Goal: Task Accomplishment & Management: Manage account settings

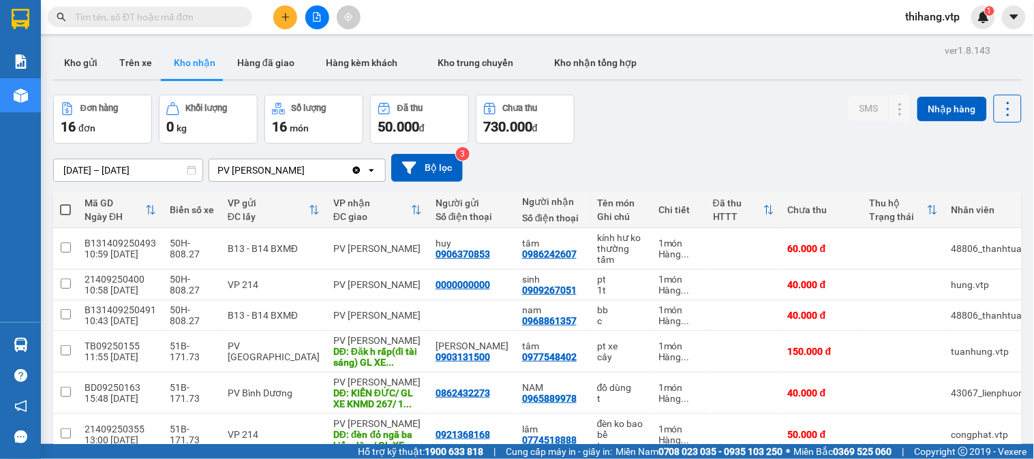
click at [934, 22] on span "thihang.vtp" at bounding box center [933, 16] width 76 height 17
click at [924, 40] on span "Đăng xuất" at bounding box center [943, 42] width 57 height 15
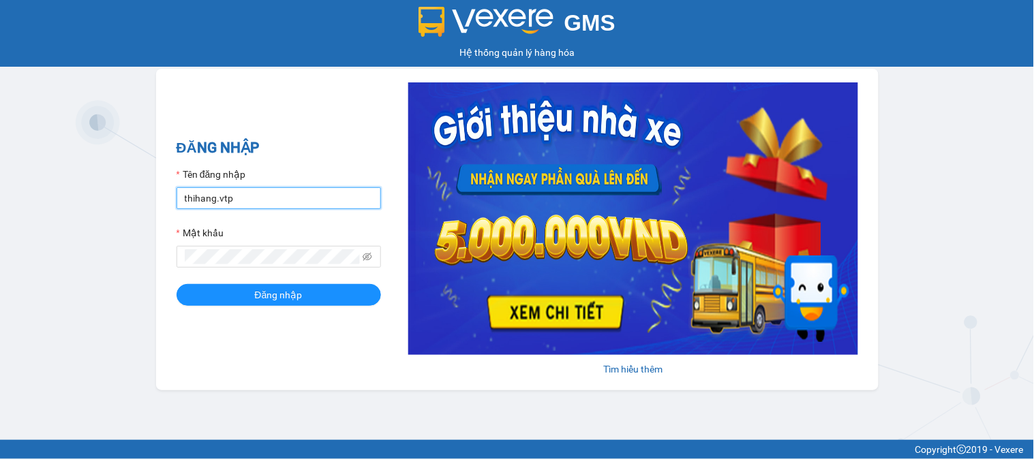
click at [331, 200] on input "thihang.vtp" at bounding box center [279, 198] width 204 height 22
type input "phanthithuha.vtp"
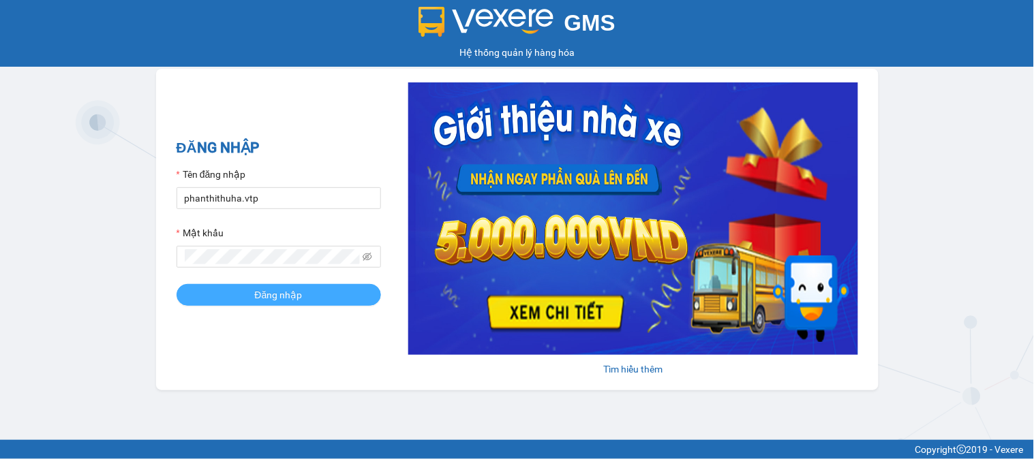
click at [320, 294] on button "Đăng nhập" at bounding box center [279, 295] width 204 height 22
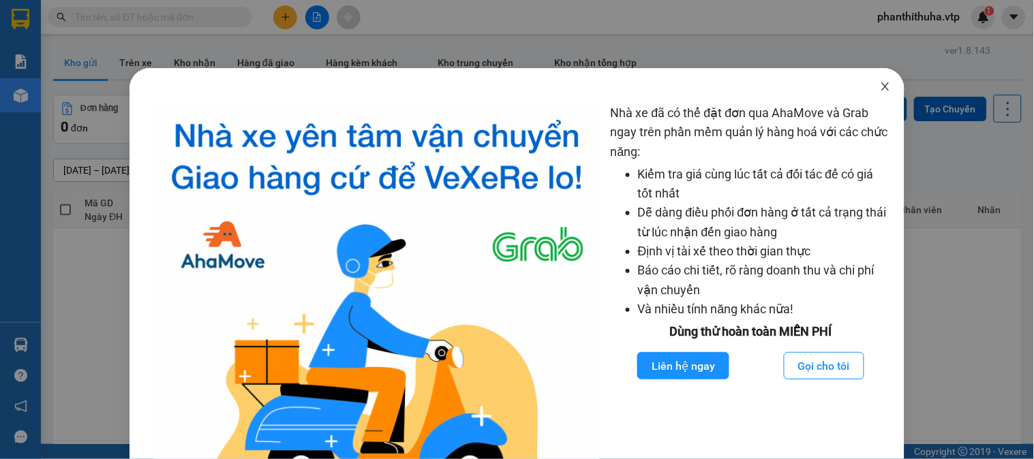
click at [882, 85] on span "Close" at bounding box center [885, 87] width 38 height 38
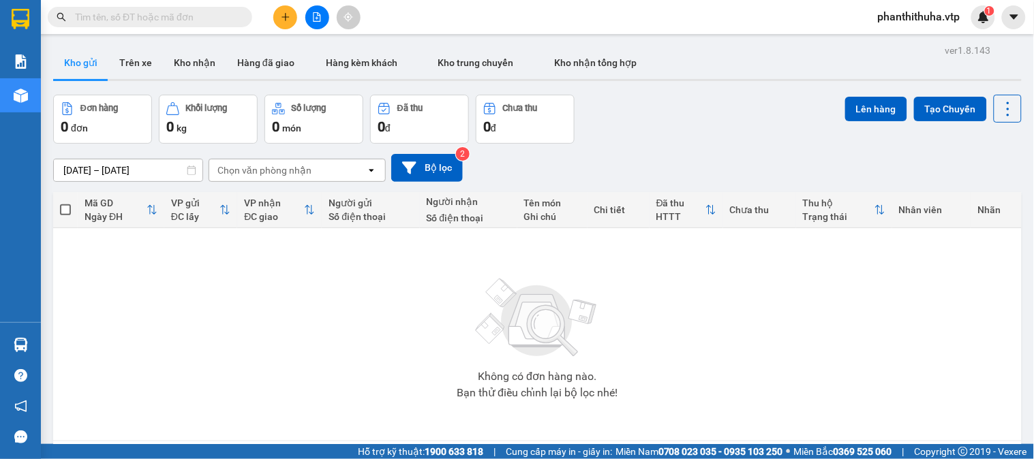
click at [126, 42] on div "ver 1.8.143 Kho gửi Trên xe Kho nhận Hàng đã giao Hàng kèm khách Kho trung chuy…" at bounding box center [537, 270] width 979 height 459
click at [138, 57] on button "Trên xe" at bounding box center [135, 62] width 55 height 33
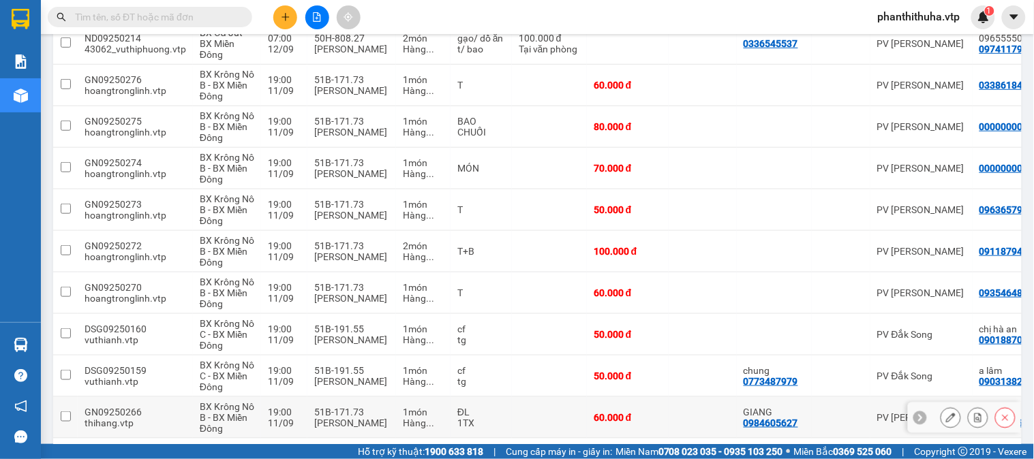
scroll to position [262, 0]
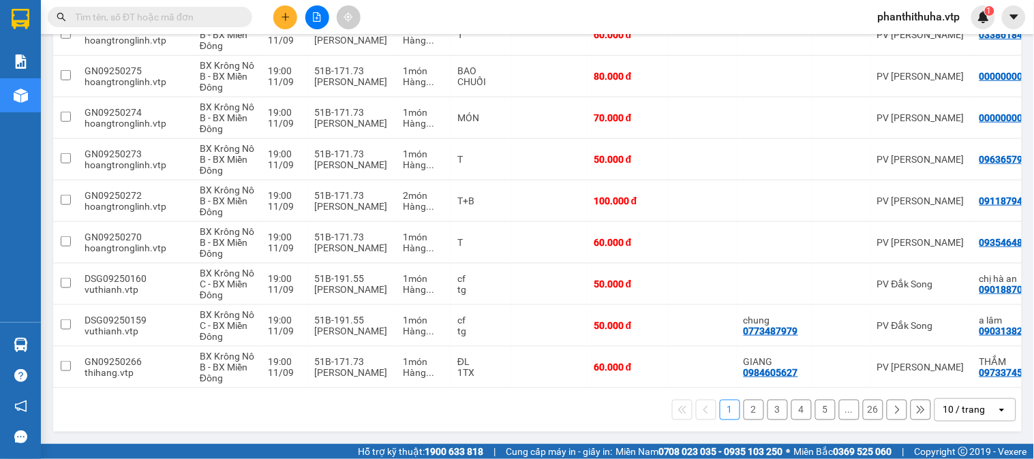
click at [973, 414] on div "10 / trang" at bounding box center [964, 410] width 42 height 14
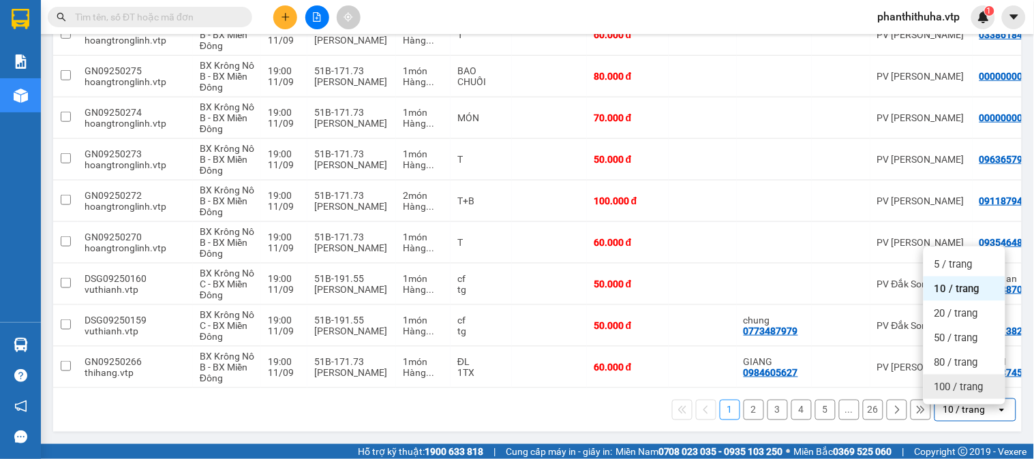
click at [973, 385] on span "100 / trang" at bounding box center [958, 387] width 49 height 14
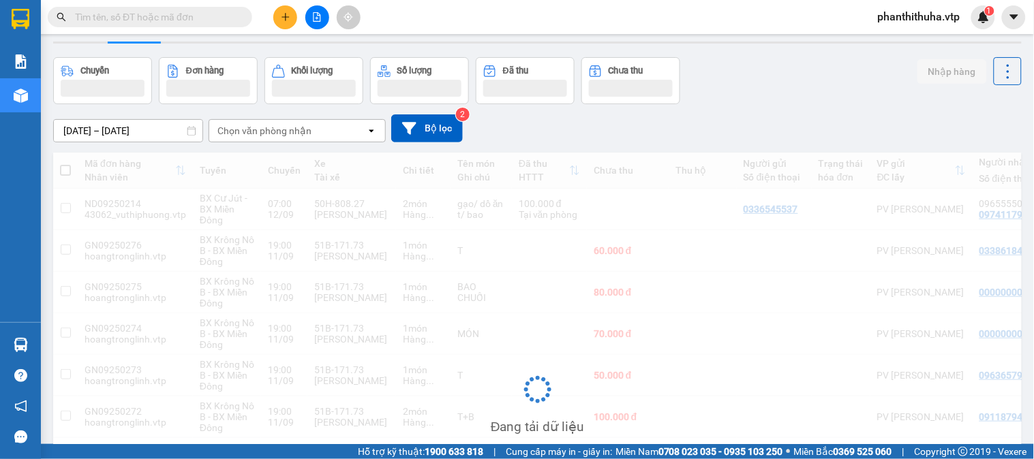
scroll to position [0, 0]
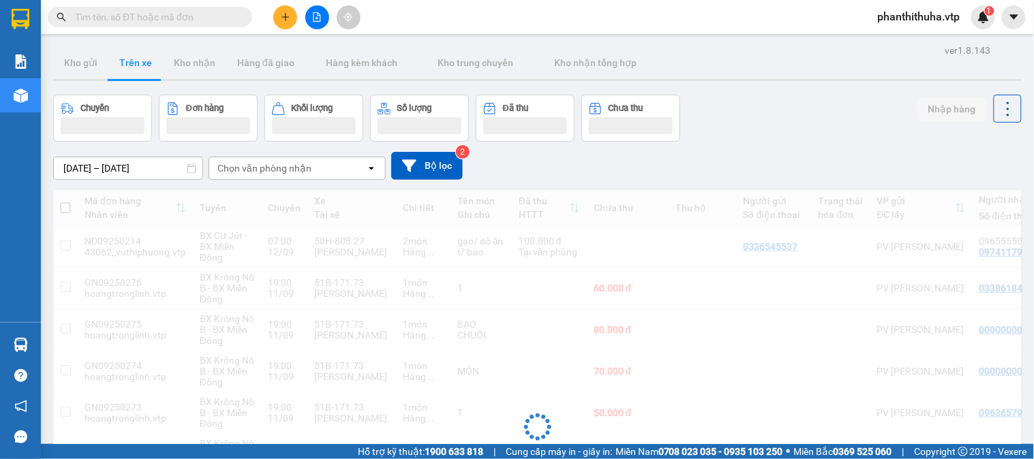
click at [273, 166] on div "Chọn văn phòng nhận" at bounding box center [264, 169] width 94 height 14
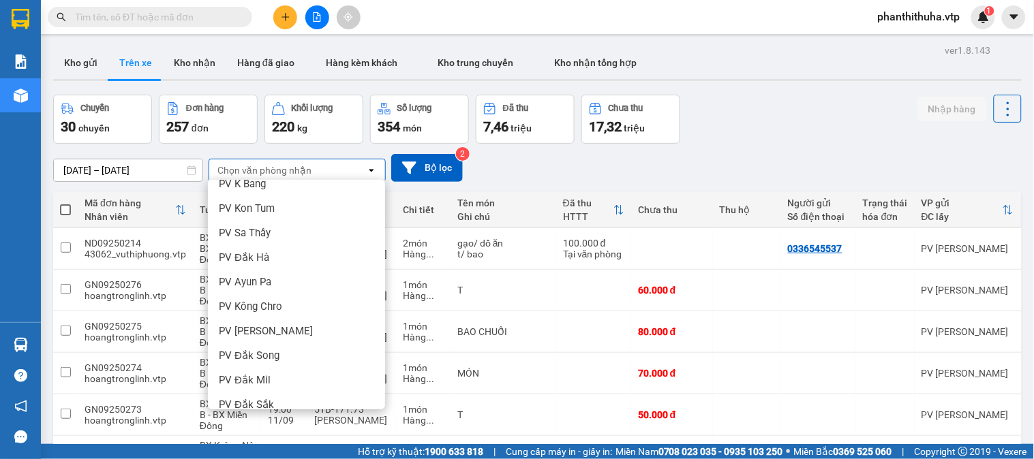
scroll to position [151, 0]
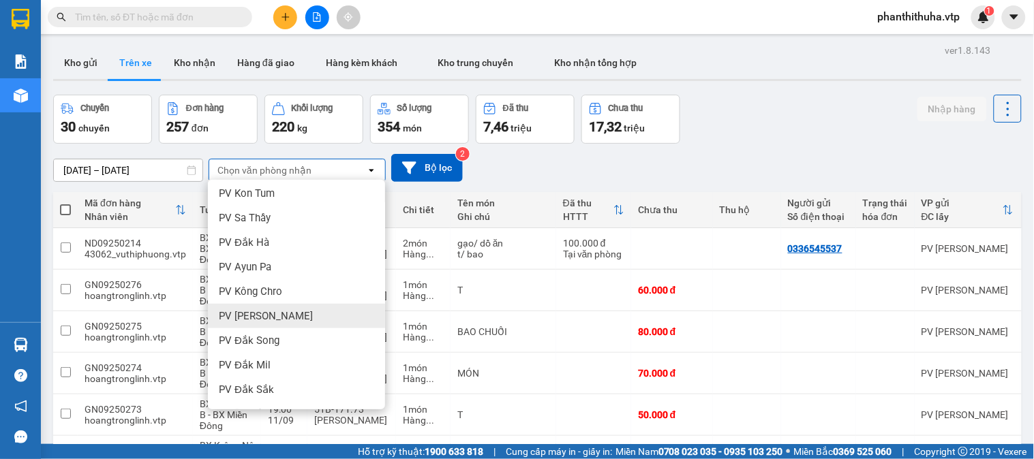
click at [280, 315] on div "PV [PERSON_NAME]" at bounding box center [296, 316] width 177 height 25
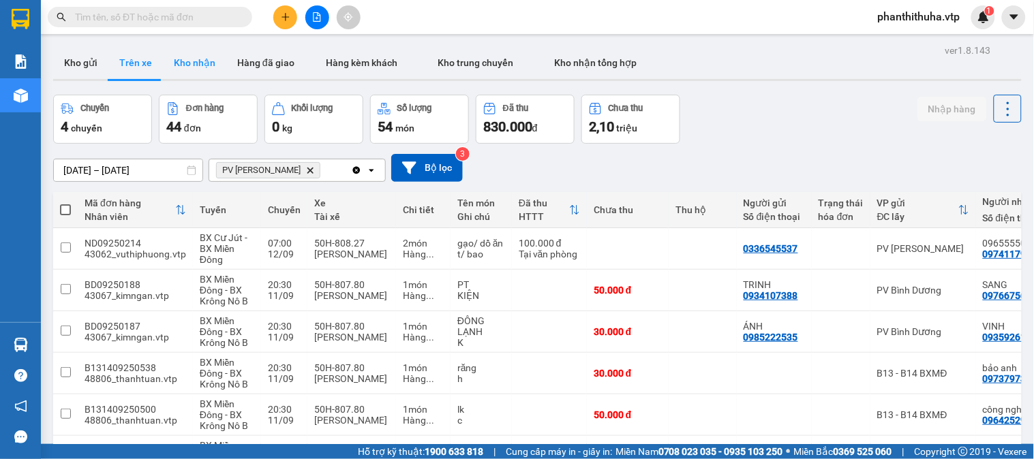
click at [202, 63] on button "Kho nhận" at bounding box center [194, 62] width 63 height 33
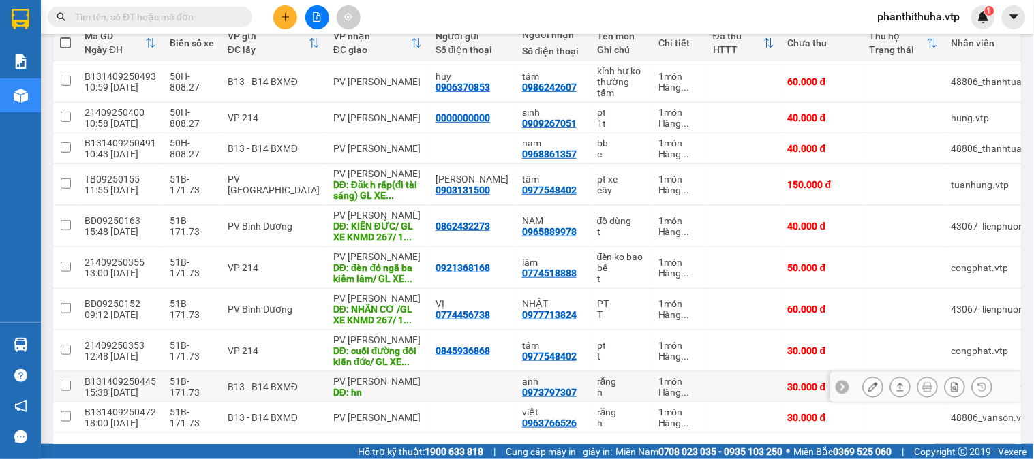
scroll to position [218, 0]
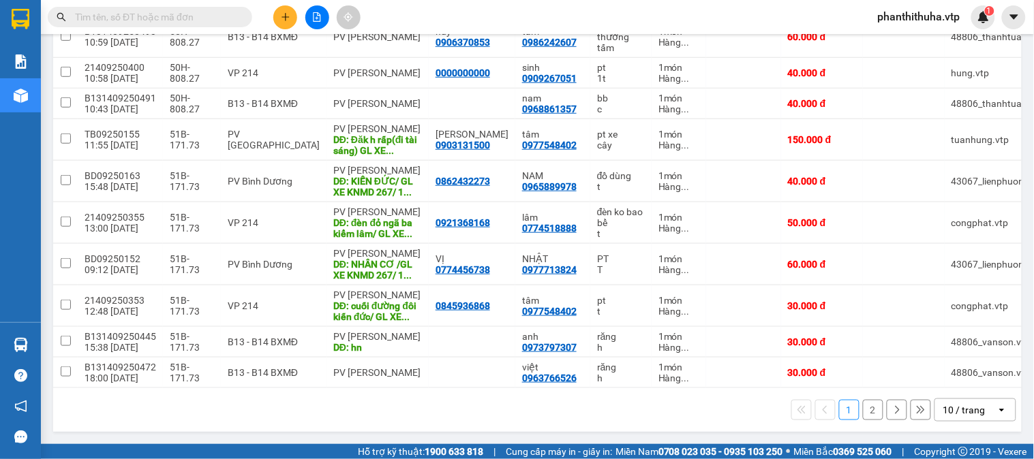
click at [953, 411] on div "10 / trang" at bounding box center [964, 410] width 42 height 14
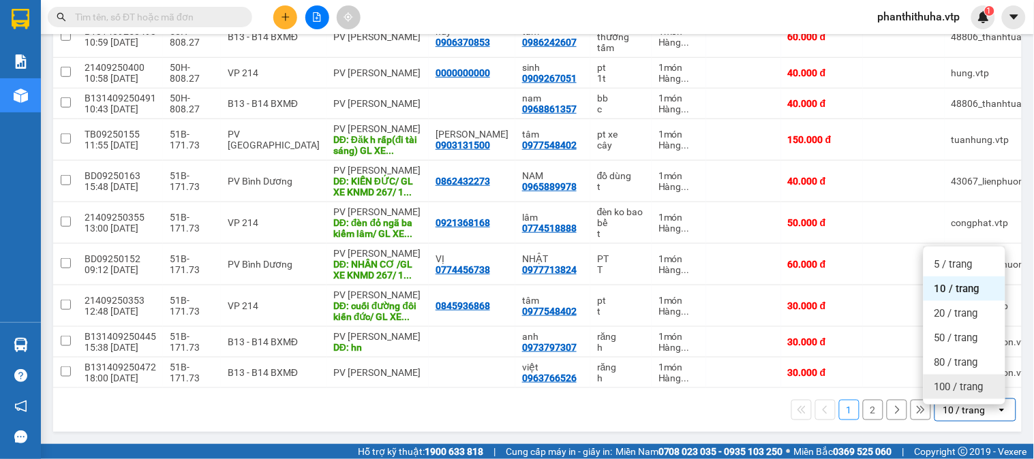
click at [951, 380] on span "100 / trang" at bounding box center [958, 387] width 49 height 14
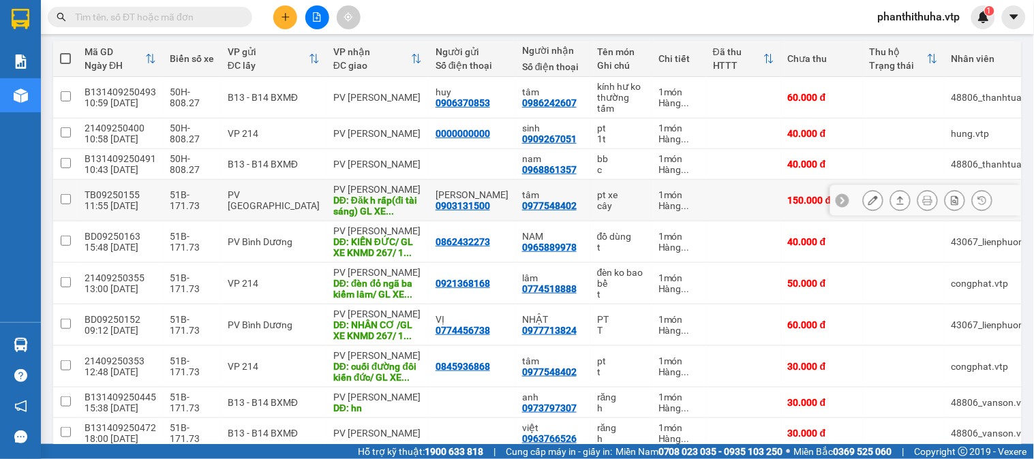
scroll to position [0, 0]
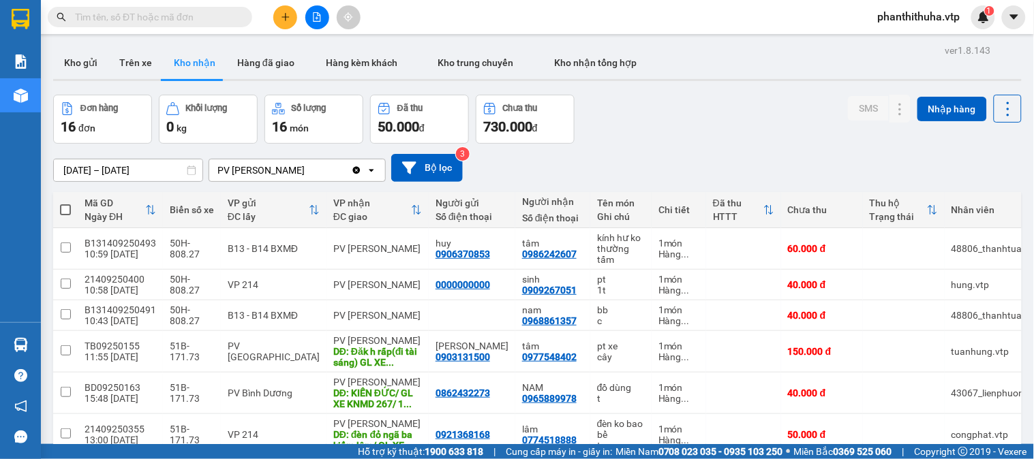
click at [670, 129] on div "Đơn hàng 16 đơn Khối lượng 0 kg Số lượng 16 món Đã thu 50.000 đ Chưa thu 730.00…" at bounding box center [537, 119] width 968 height 49
click at [207, 14] on input "text" at bounding box center [155, 17] width 161 height 15
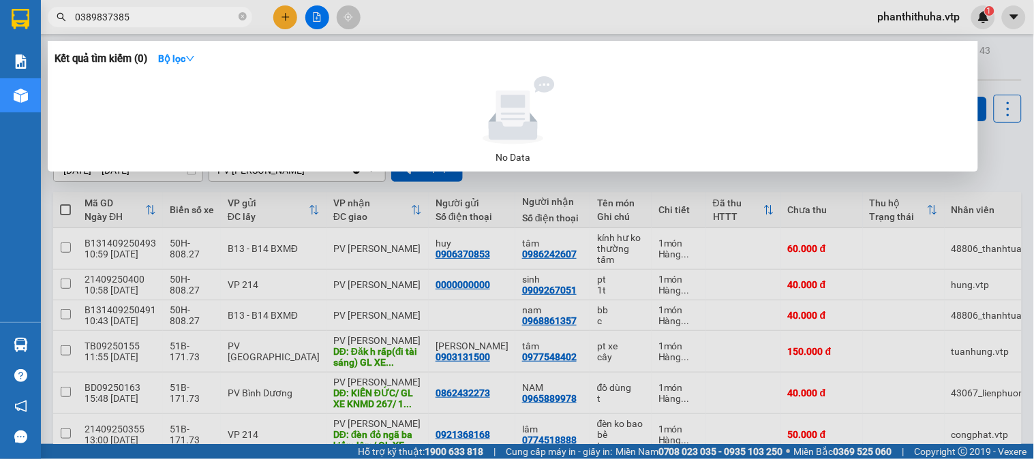
type input "0389837385"
click at [243, 16] on icon "close-circle" at bounding box center [243, 16] width 8 height 8
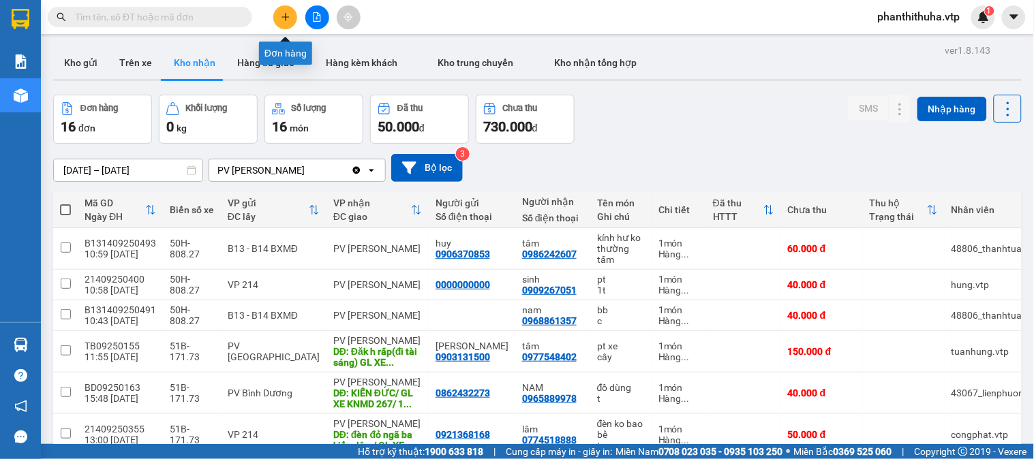
click at [276, 15] on button at bounding box center [285, 17] width 24 height 24
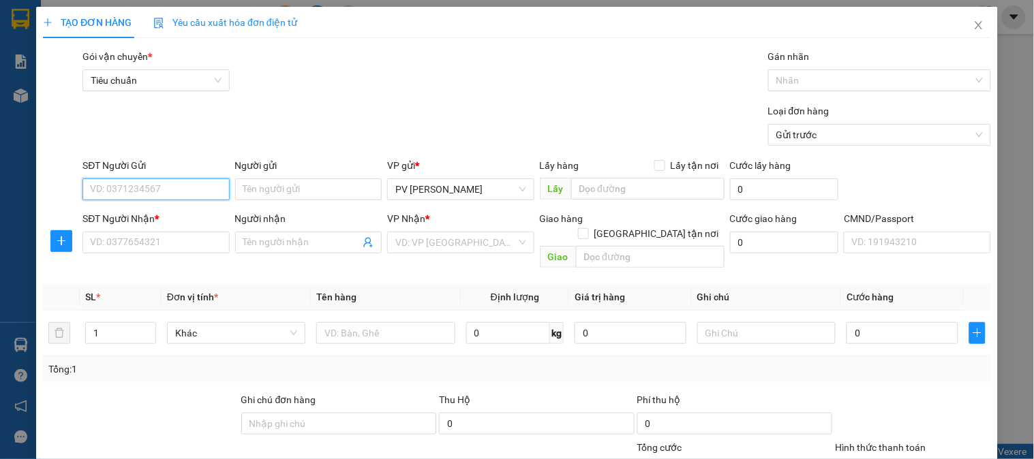
click at [161, 187] on input "SĐT Người Gửi" at bounding box center [155, 190] width 147 height 22
click at [185, 216] on div "0335220801 - BẢY" at bounding box center [154, 216] width 129 height 15
type input "0335220801"
type input "BẢY"
type input "0374101938"
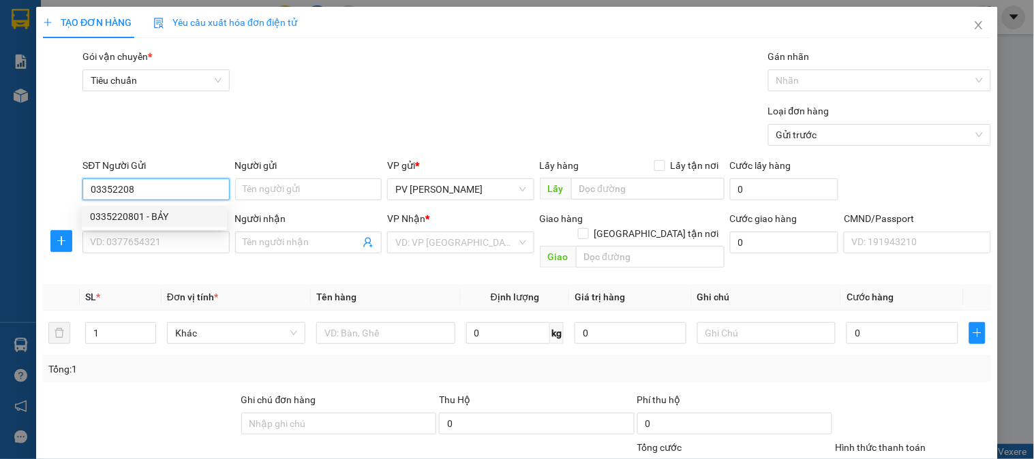
type input "NAM"
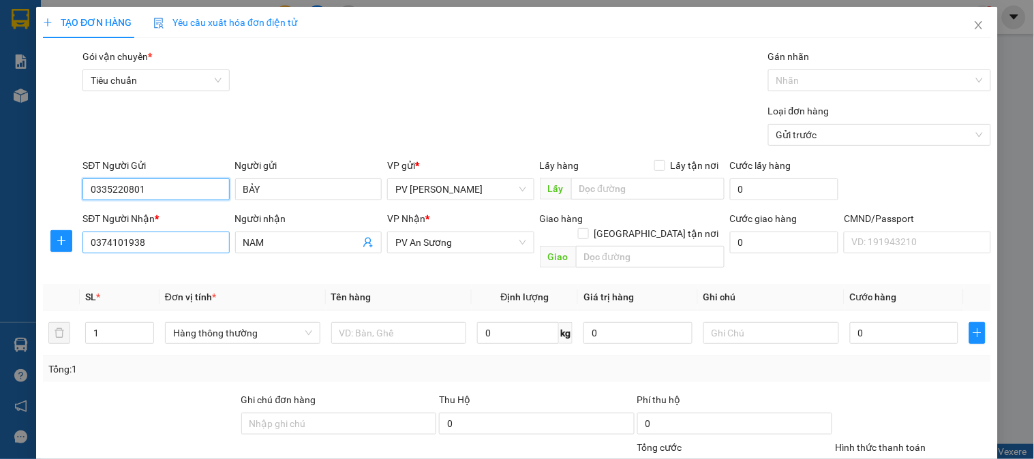
type input "0335220801"
click at [185, 237] on input "0374101938" at bounding box center [155, 243] width 147 height 22
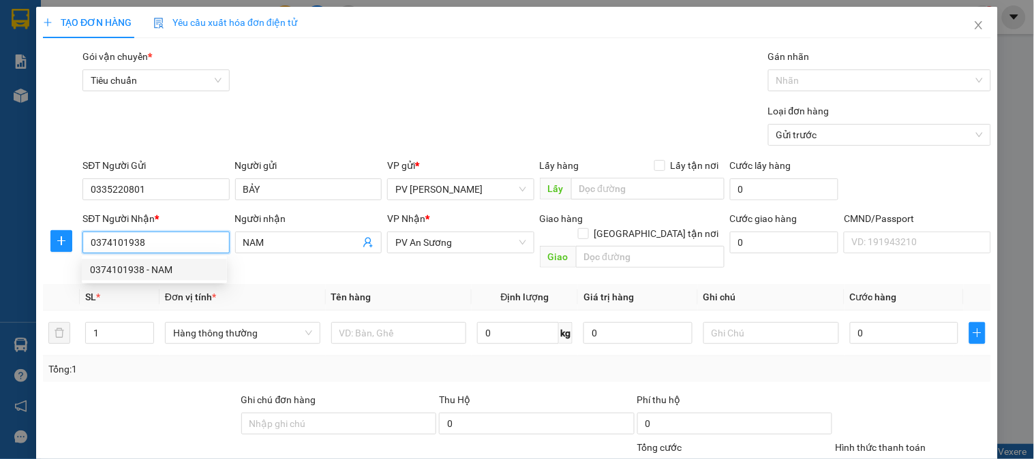
drag, startPoint x: 175, startPoint y: 250, endPoint x: 44, endPoint y: 260, distance: 131.3
click at [44, 260] on div "Transit Pickup Surcharge Ids Transit Deliver Surcharge Ids Transit Deliver Surc…" at bounding box center [517, 346] width 948 height 595
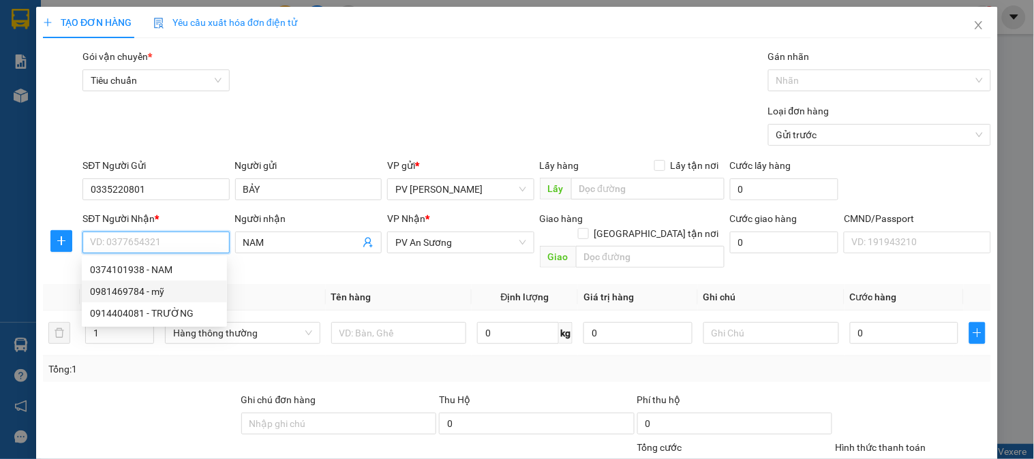
click at [166, 288] on div "0981469784 - mỹ" at bounding box center [154, 291] width 129 height 15
type input "0981469784"
type input "mỹ"
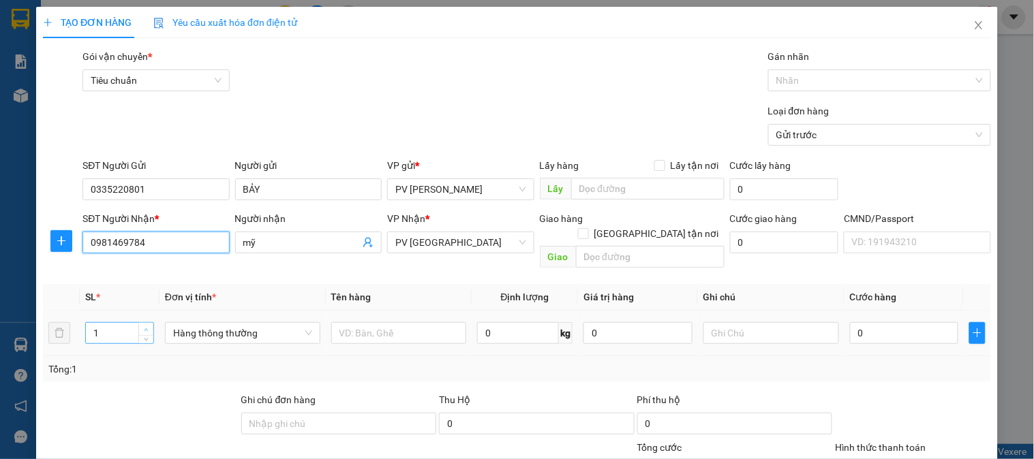
type input "0981469784"
type input "2"
click at [142, 326] on span "up" at bounding box center [146, 330] width 8 height 8
click at [409, 322] on input "text" at bounding box center [399, 333] width 136 height 22
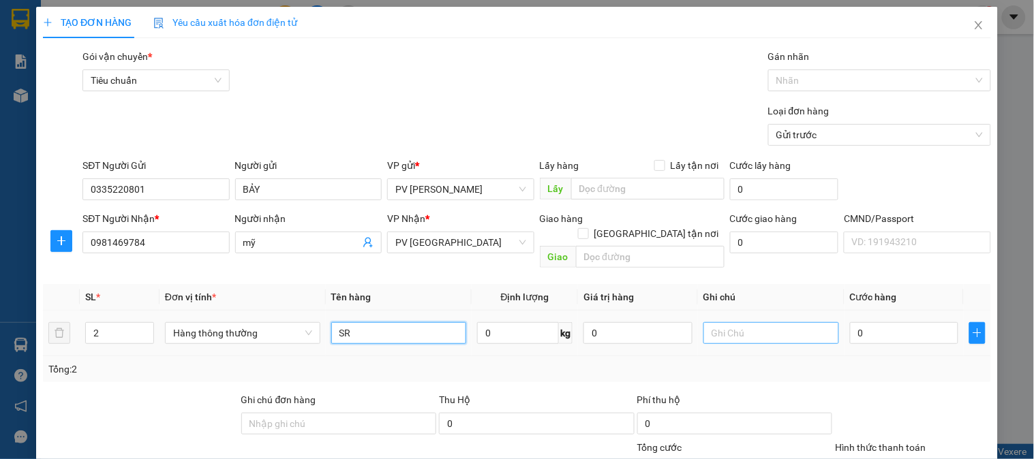
type input "SR"
click at [718, 322] on input "text" at bounding box center [771, 333] width 136 height 22
type input "1B1TH"
type input "1"
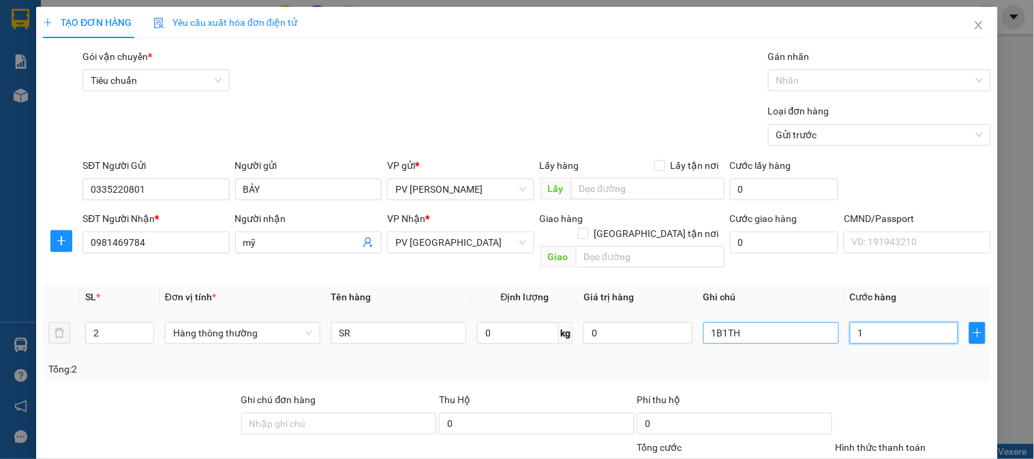
type input "1"
type input "13"
type input "130"
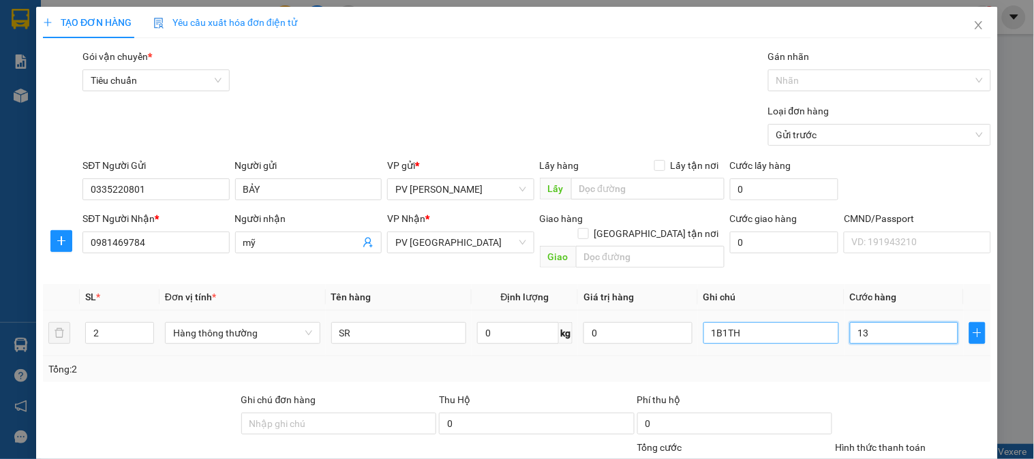
type input "130"
type input "1.300"
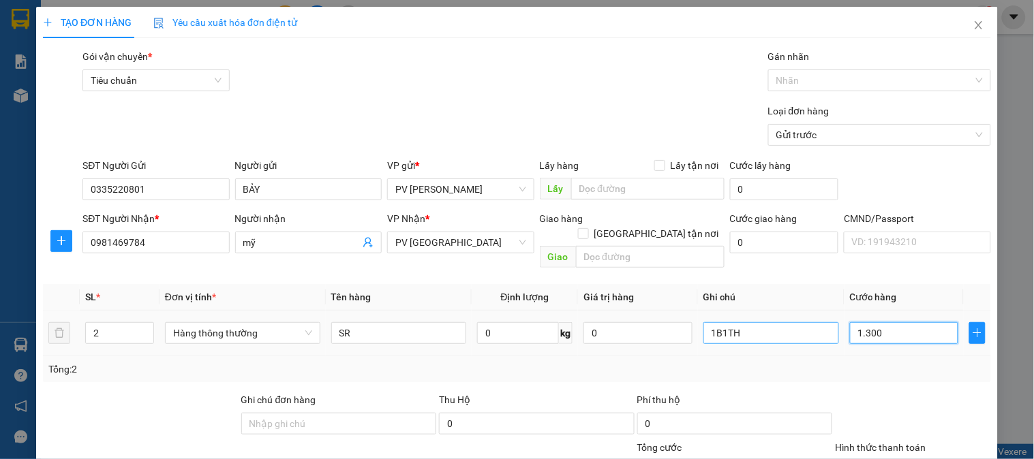
type input "13.000"
type input "130.000"
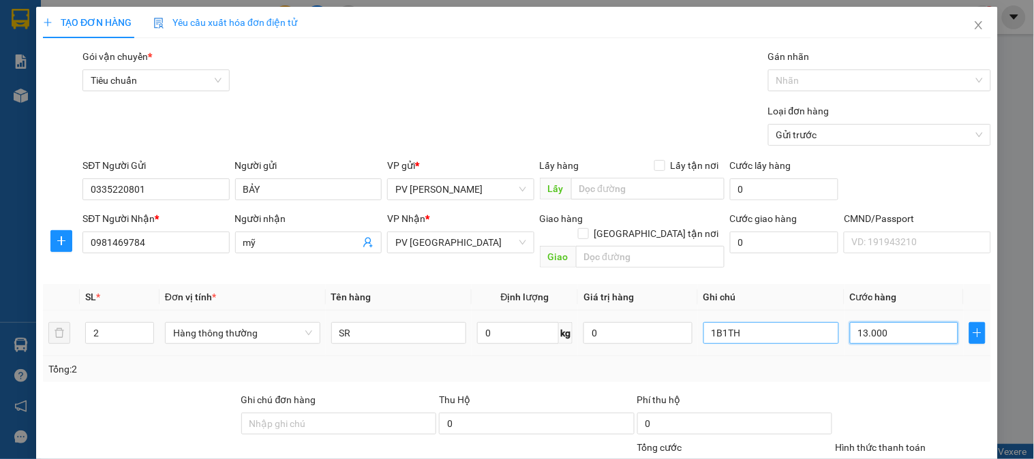
type input "130.000"
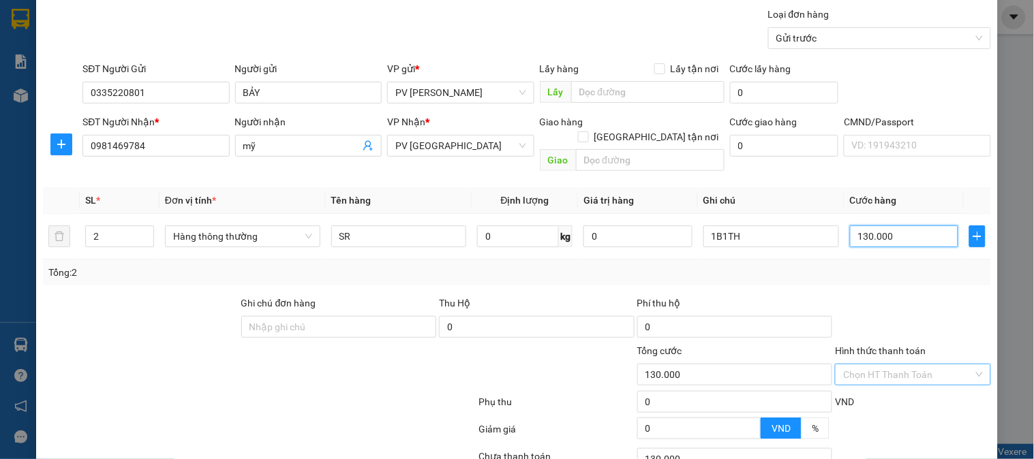
scroll to position [196, 0]
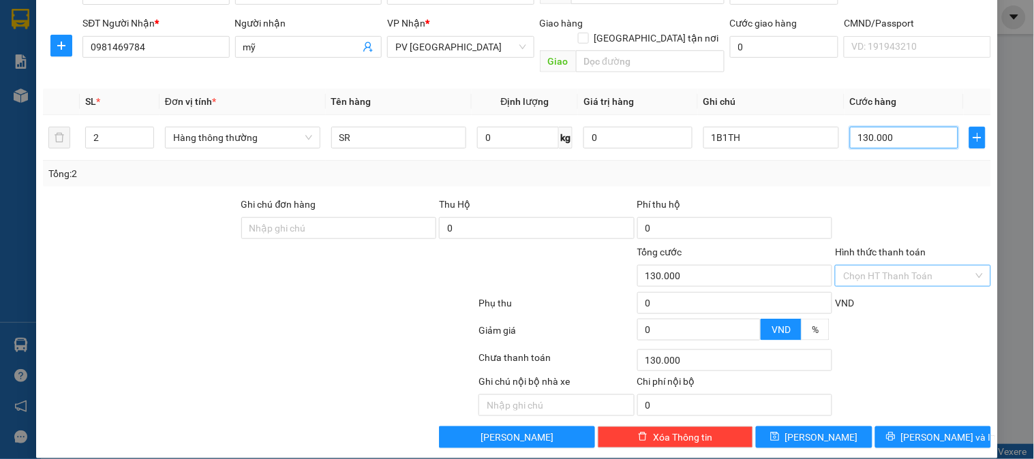
type input "130.000"
click at [876, 266] on input "Hình thức thanh toán" at bounding box center [907, 276] width 129 height 20
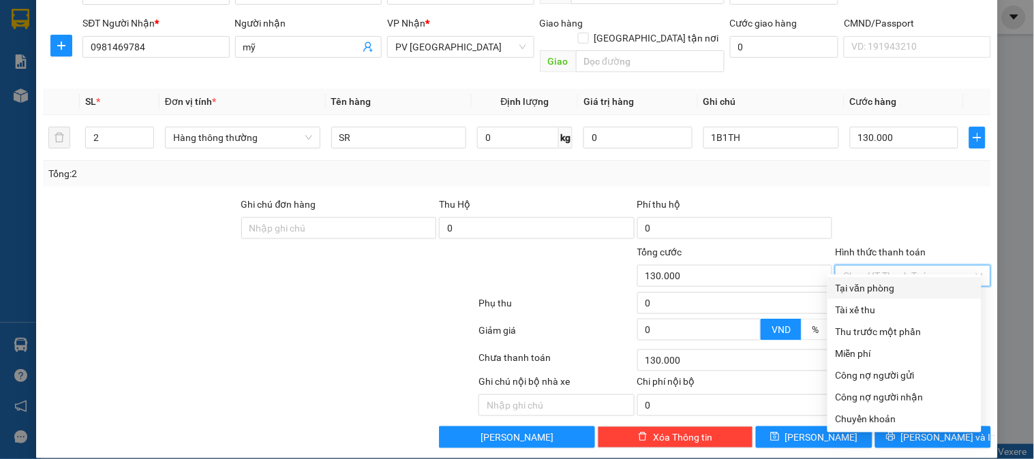
click at [868, 284] on div "Tại văn phòng" at bounding box center [905, 288] width 138 height 15
type input "0"
click at [853, 282] on div "Tại văn phòng" at bounding box center [905, 288] width 138 height 15
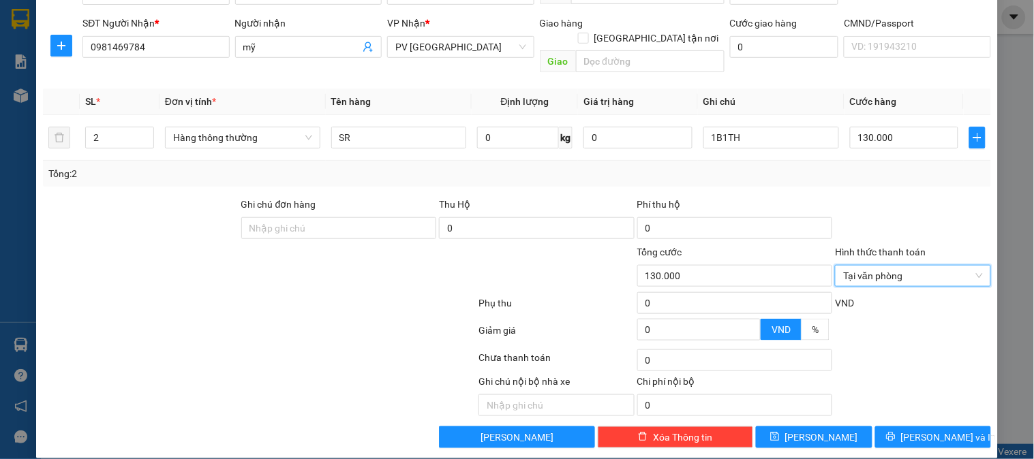
click at [922, 434] on div "TẠO ĐƠN HÀNG Yêu cầu xuất hóa đơn điện tử Transit Pickup Surcharge Ids Transit …" at bounding box center [517, 134] width 962 height 647
click at [925, 430] on span "[PERSON_NAME] và In" at bounding box center [948, 437] width 95 height 15
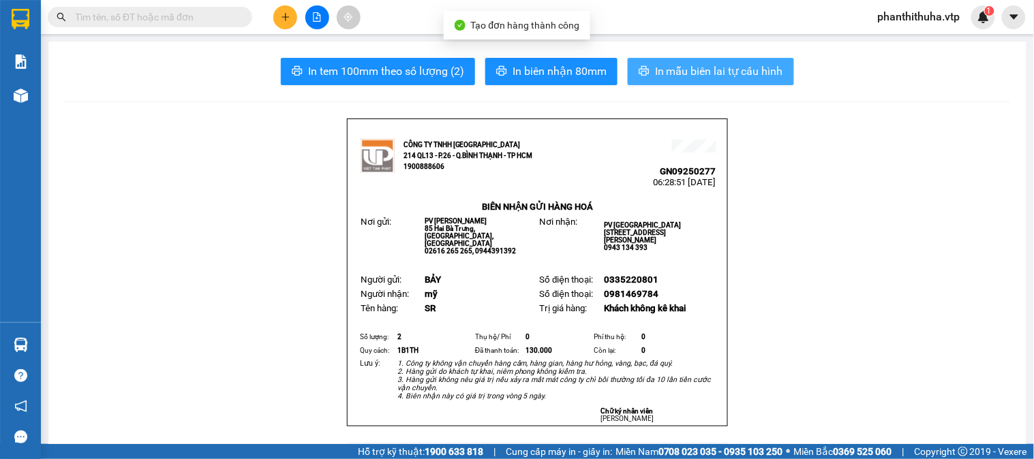
click at [683, 61] on button "In mẫu biên lai tự cấu hình" at bounding box center [711, 71] width 166 height 27
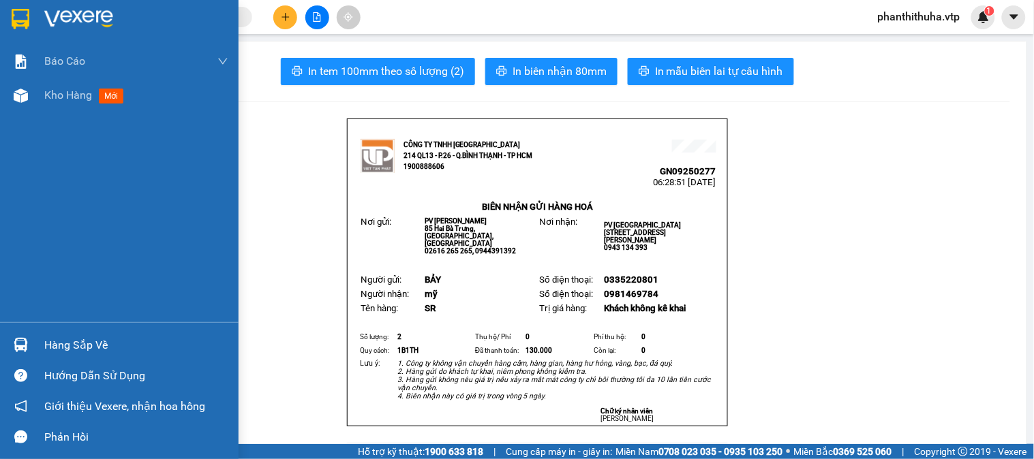
click at [93, 14] on img at bounding box center [78, 19] width 69 height 20
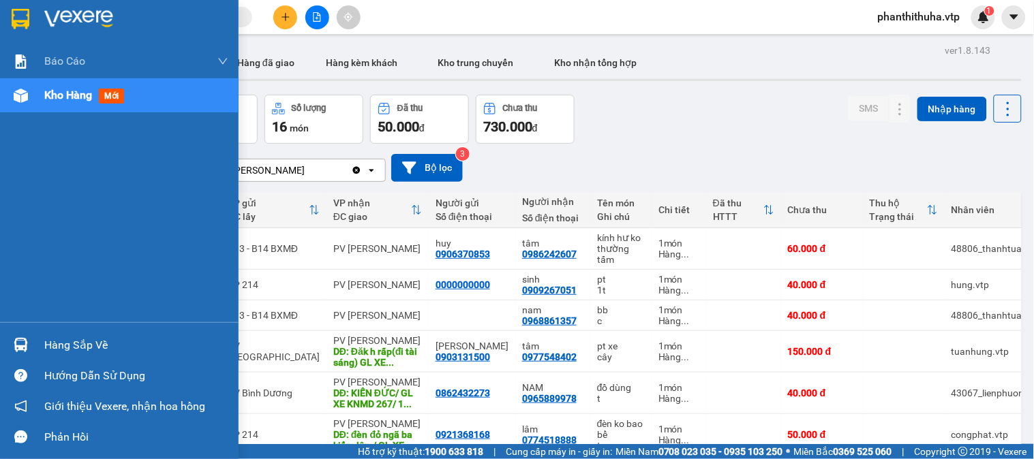
drag, startPoint x: 112, startPoint y: 331, endPoint x: 115, endPoint y: 316, distance: 14.6
click at [112, 331] on div "Hàng sắp về" at bounding box center [119, 345] width 239 height 31
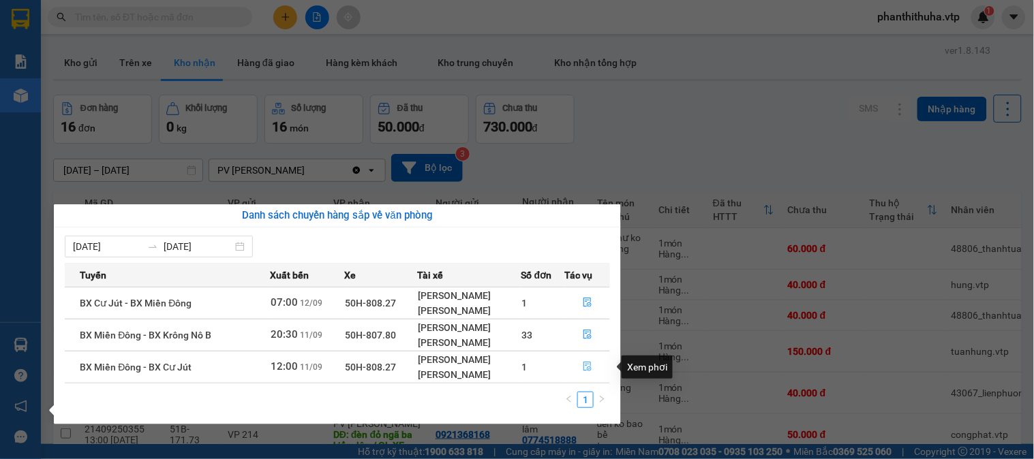
click at [592, 363] on icon "file-done" at bounding box center [588, 367] width 10 height 10
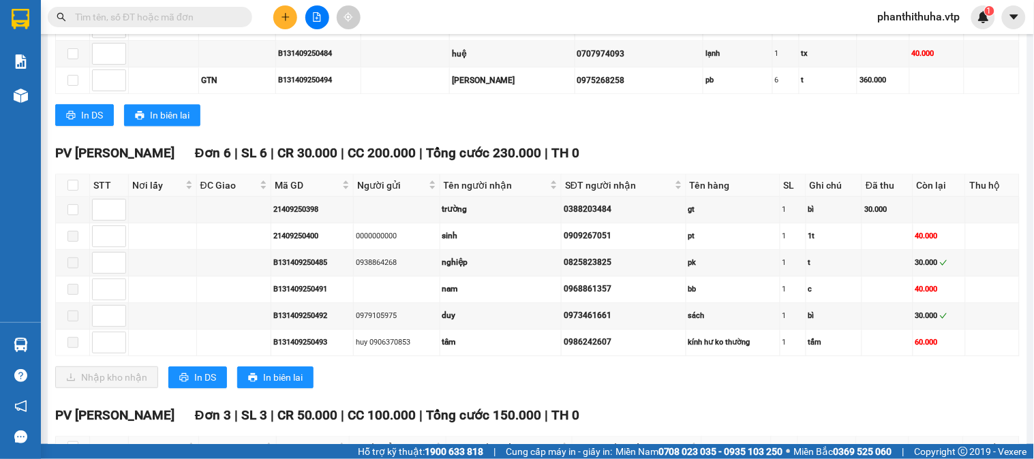
scroll to position [833, 0]
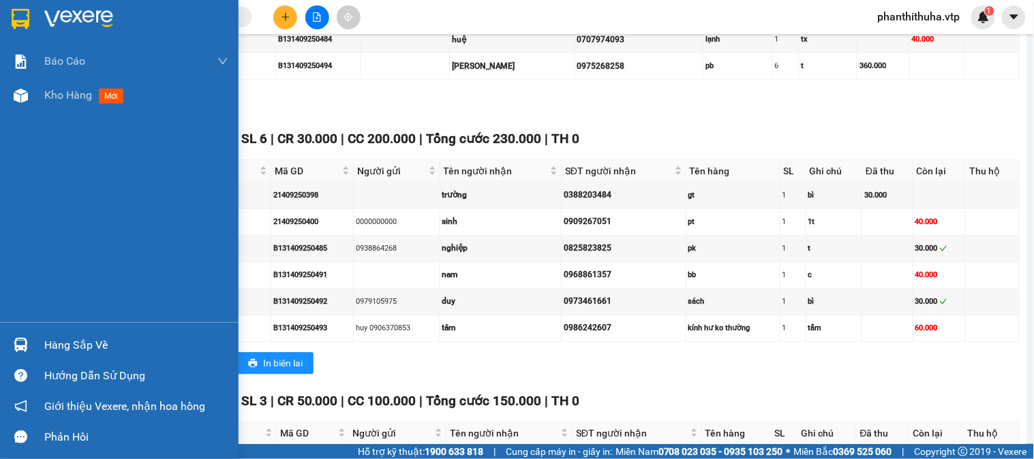
click at [89, 351] on div "Hàng sắp về" at bounding box center [136, 345] width 184 height 20
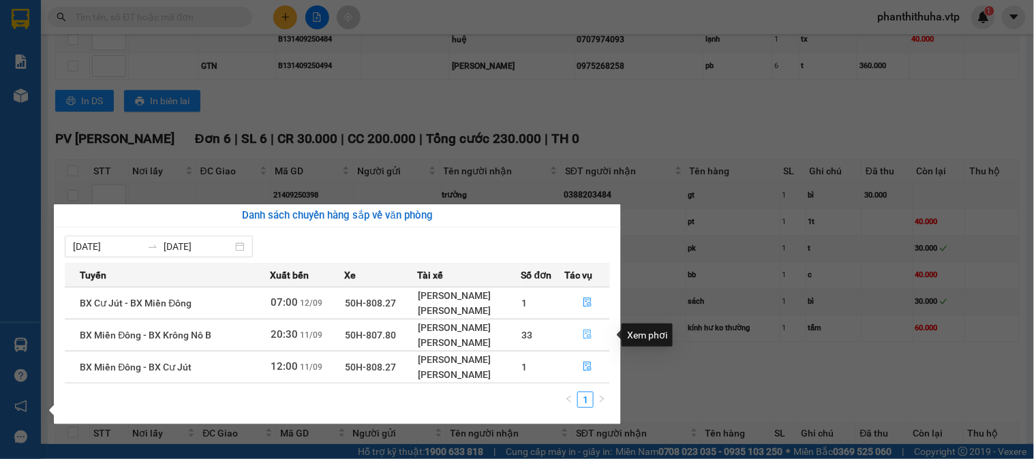
click at [583, 332] on icon "file-done" at bounding box center [588, 335] width 10 height 10
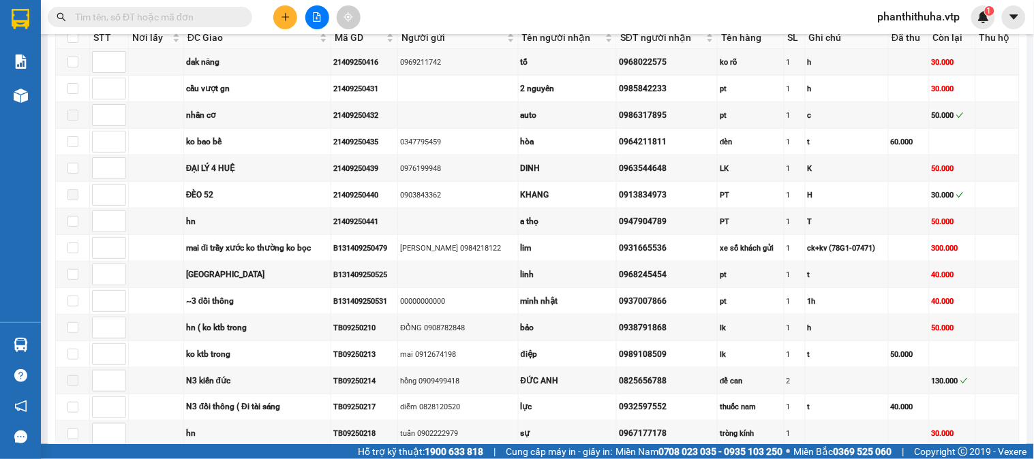
scroll to position [227, 0]
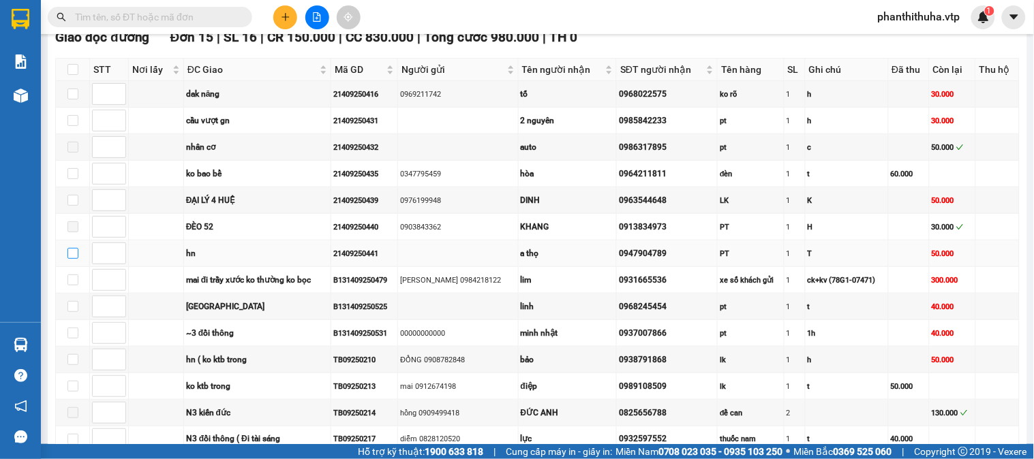
click at [76, 259] on input "checkbox" at bounding box center [72, 253] width 11 height 11
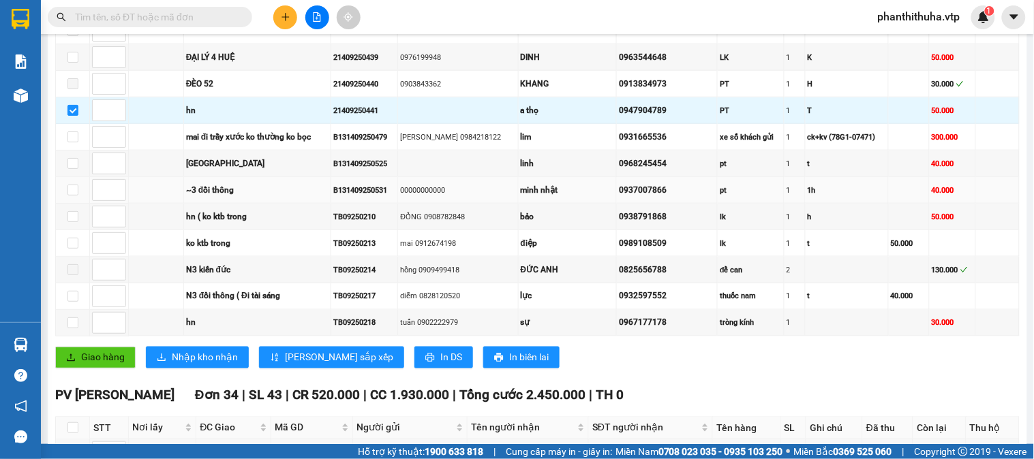
scroll to position [530, 0]
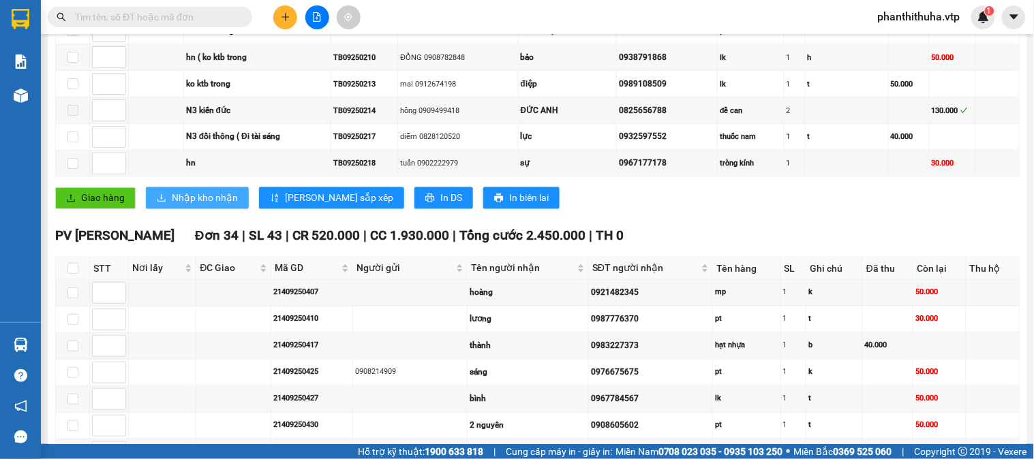
click at [205, 206] on span "Nhập kho nhận" at bounding box center [205, 198] width 66 height 15
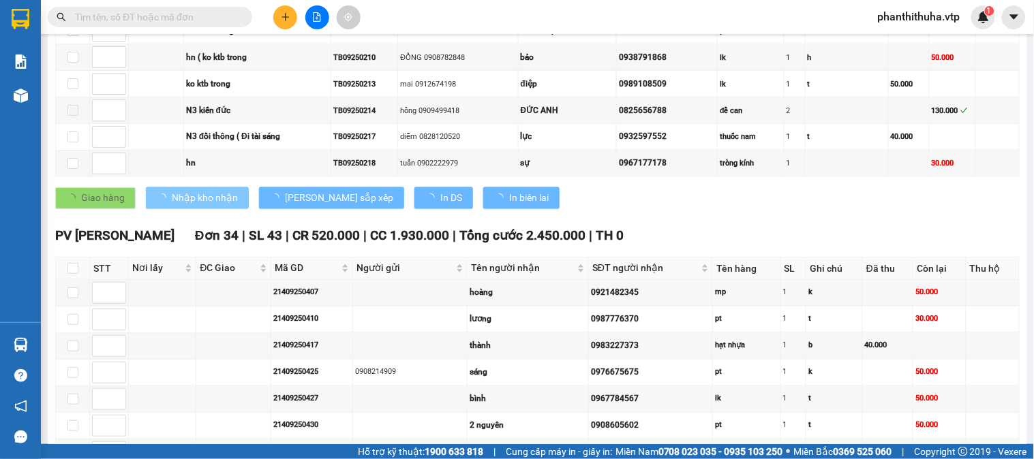
checkbox input "false"
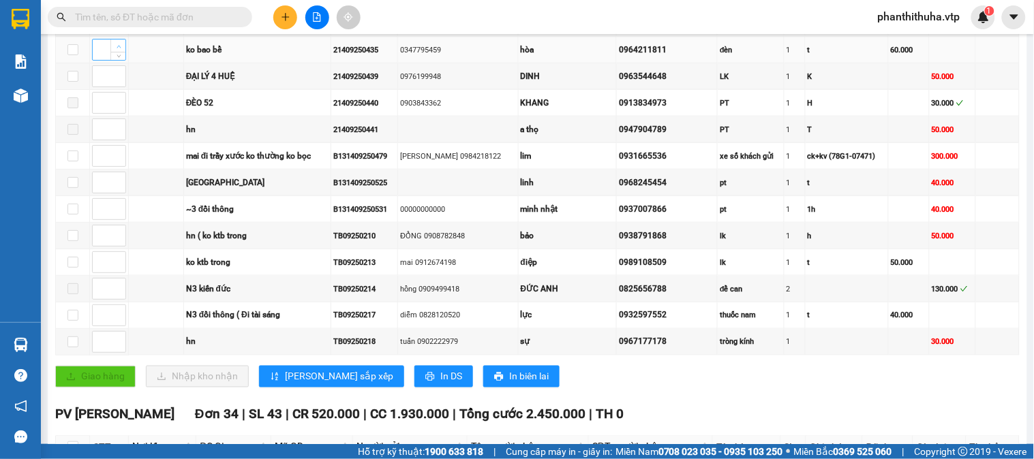
scroll to position [378, 0]
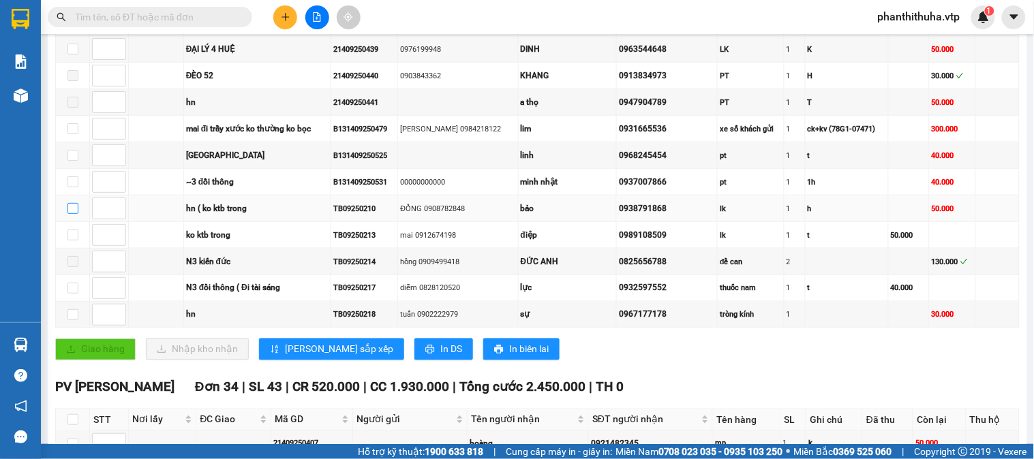
click at [75, 214] on input "checkbox" at bounding box center [72, 208] width 11 height 11
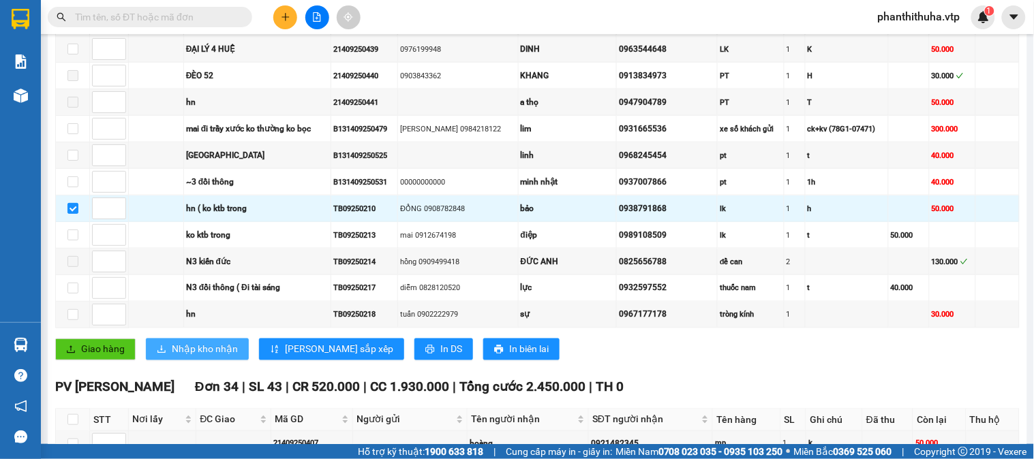
click at [224, 357] on span "Nhập kho nhận" at bounding box center [205, 349] width 66 height 15
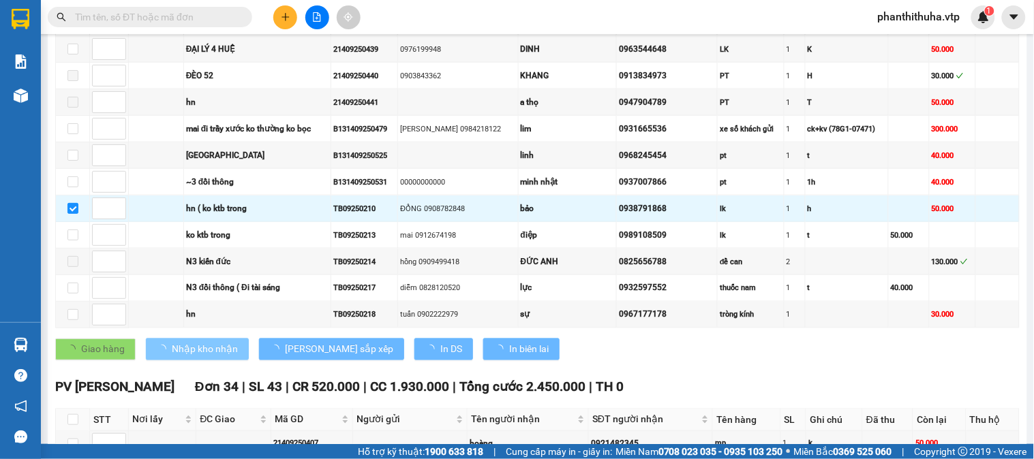
checkbox input "false"
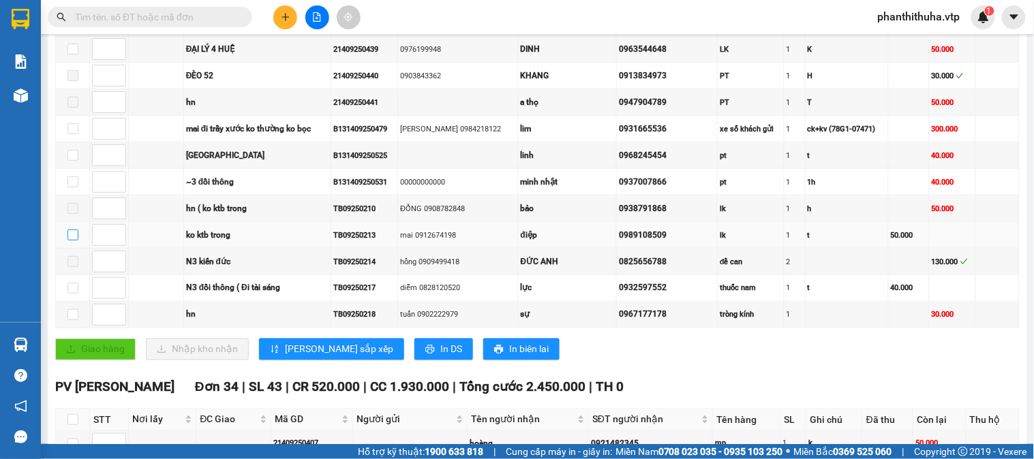
click at [74, 241] on input "checkbox" at bounding box center [72, 235] width 11 height 11
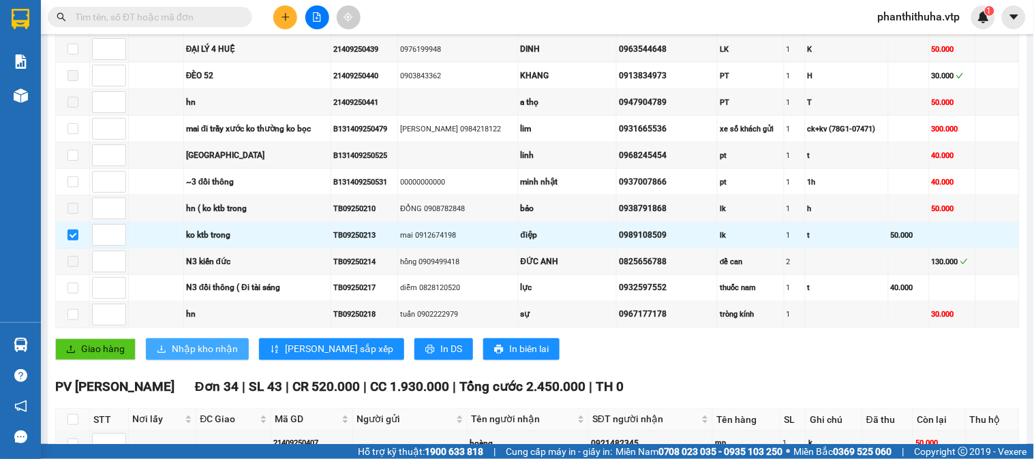
click at [200, 357] on span "Nhập kho nhận" at bounding box center [205, 349] width 66 height 15
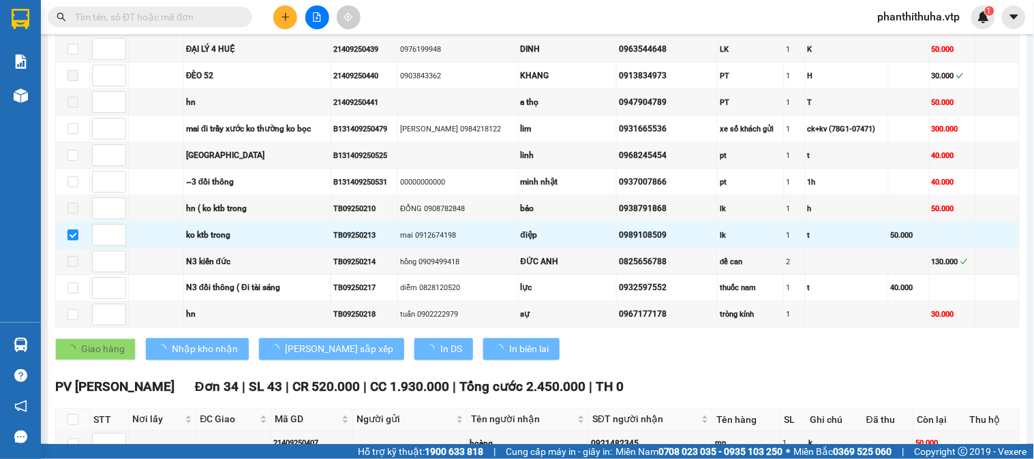
checkbox input "false"
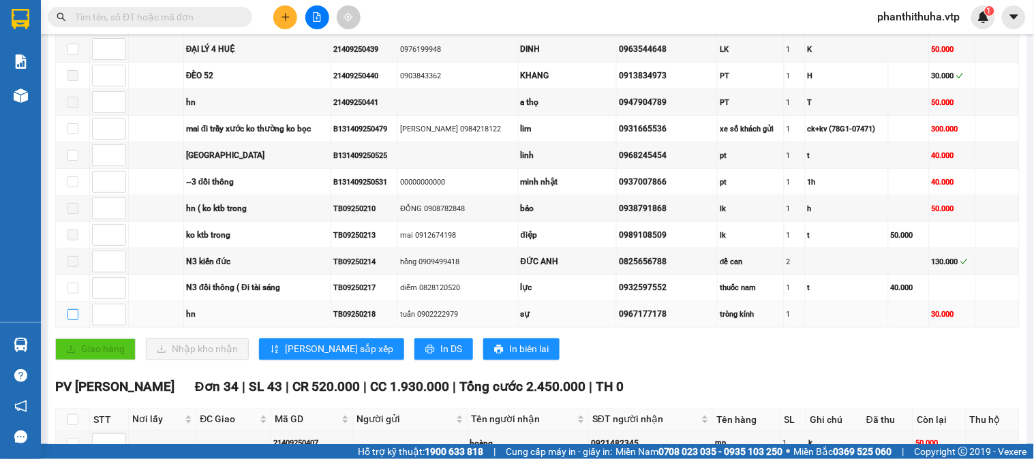
click at [68, 322] on label at bounding box center [72, 314] width 11 height 15
click at [68, 320] on input "checkbox" at bounding box center [72, 314] width 11 height 11
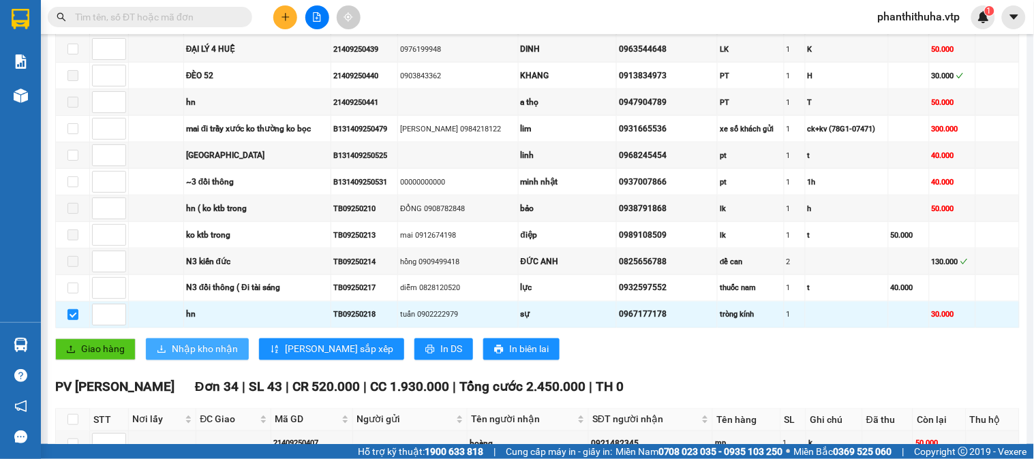
click at [209, 357] on span "Nhập kho nhận" at bounding box center [205, 349] width 66 height 15
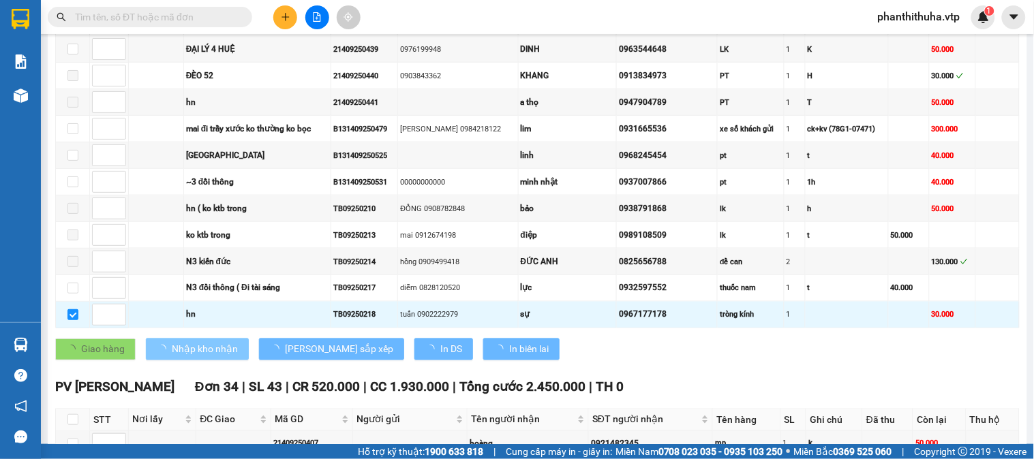
checkbox input "false"
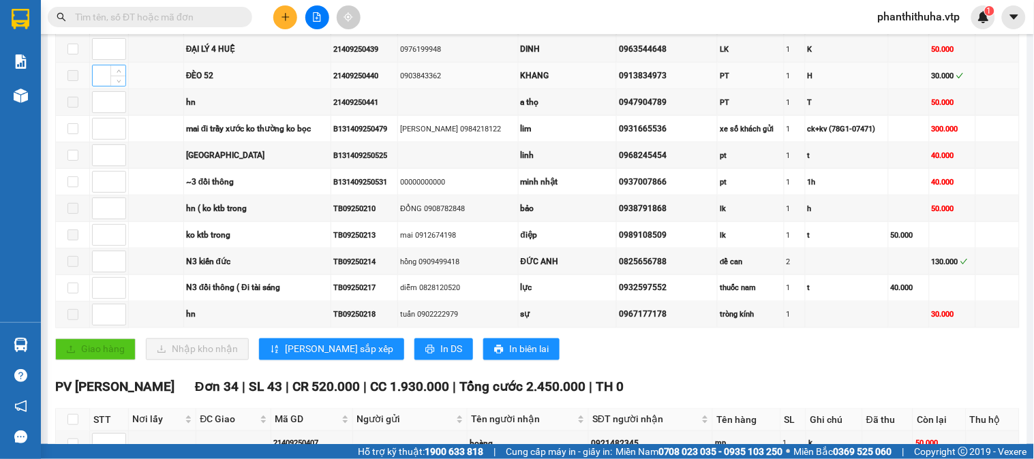
scroll to position [303, 0]
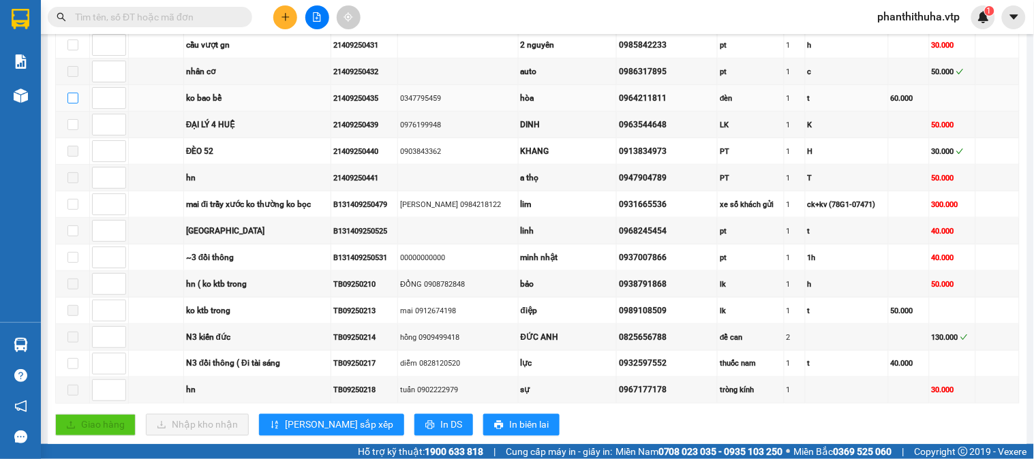
click at [72, 104] on input "checkbox" at bounding box center [72, 98] width 11 height 11
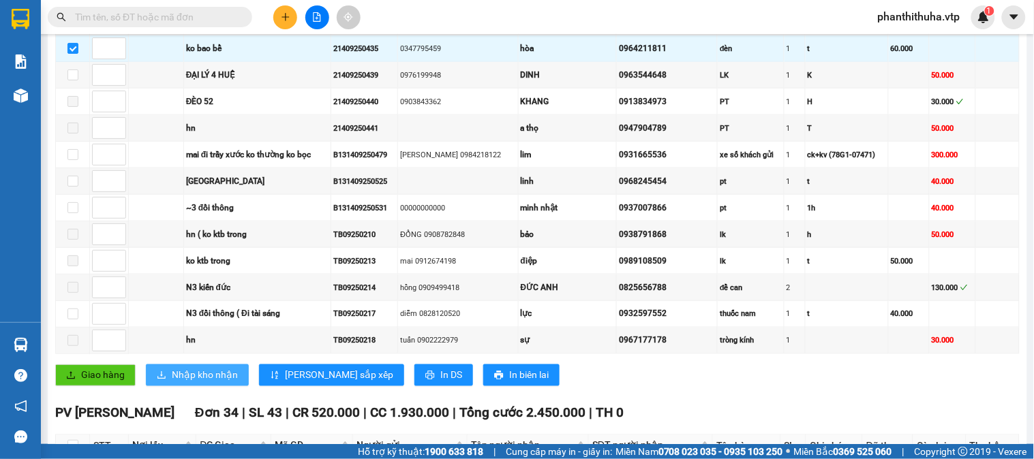
scroll to position [378, 0]
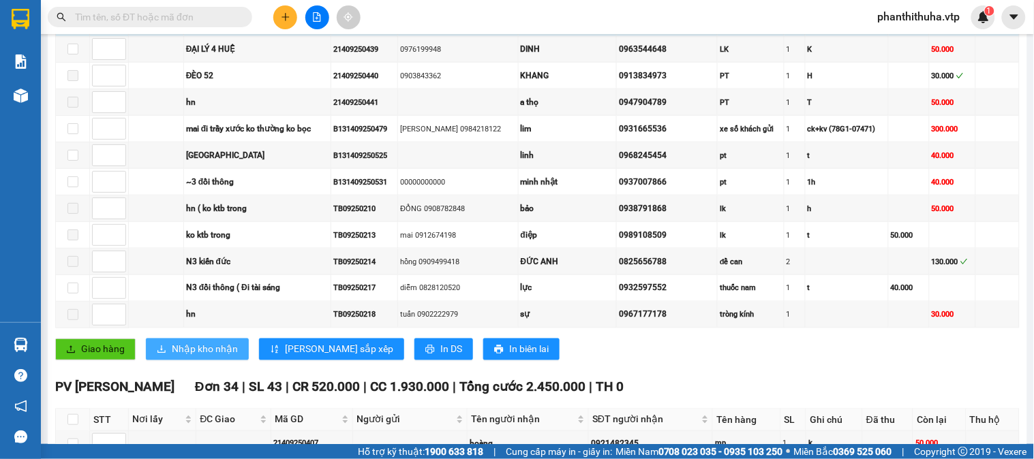
click at [205, 357] on span "Nhập kho nhận" at bounding box center [205, 349] width 66 height 15
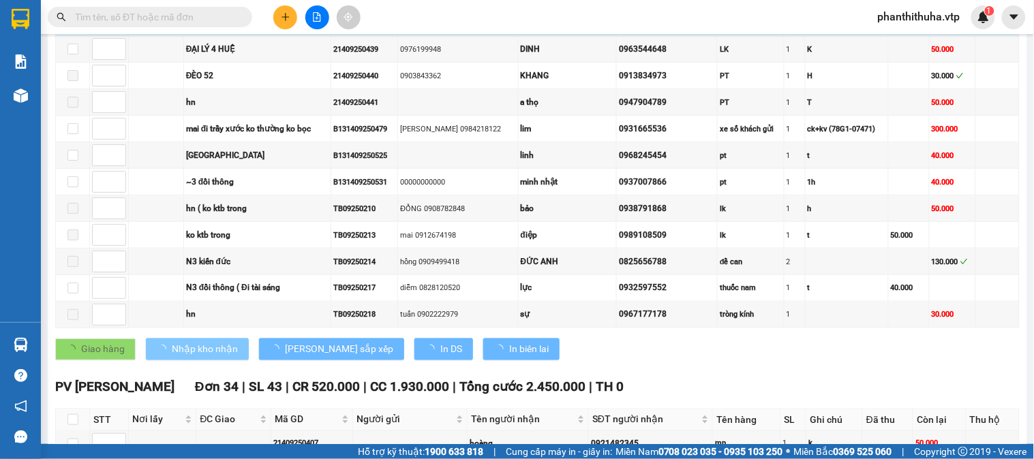
checkbox input "false"
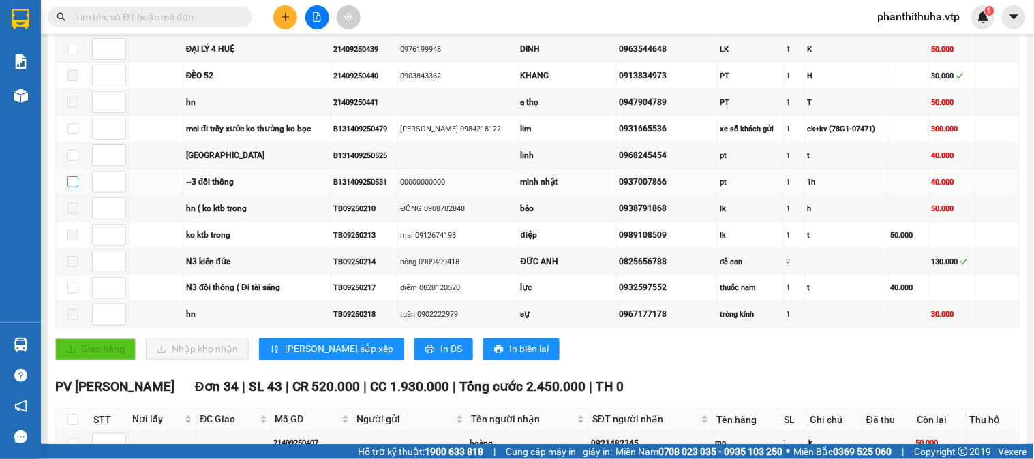
click at [70, 187] on input "checkbox" at bounding box center [72, 182] width 11 height 11
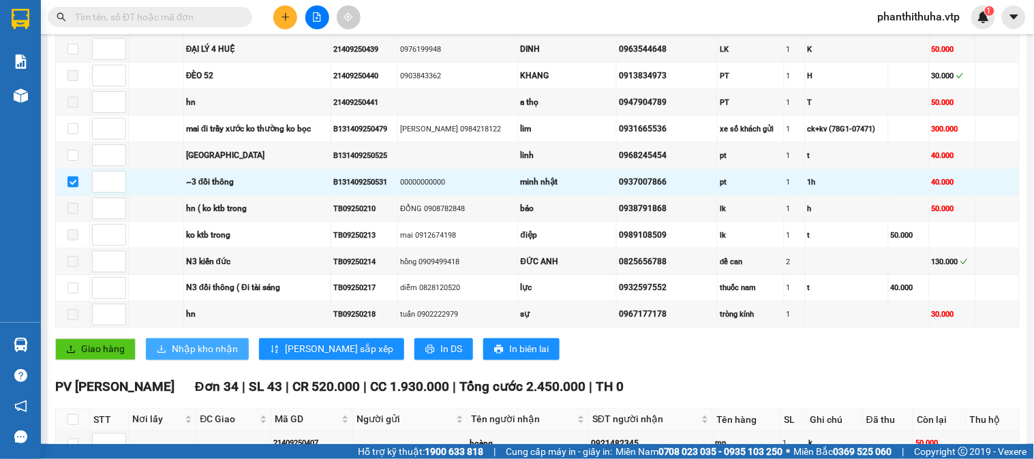
click at [215, 357] on span "Nhập kho nhận" at bounding box center [205, 349] width 66 height 15
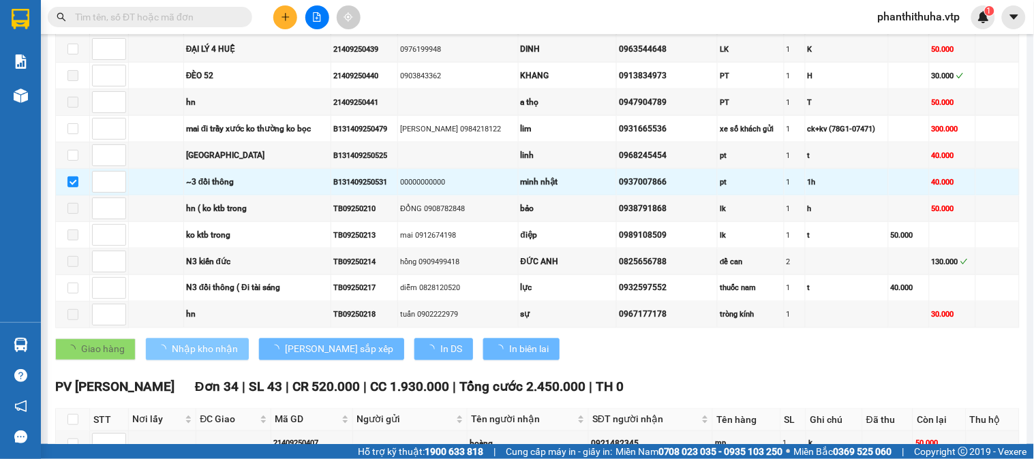
checkbox input "false"
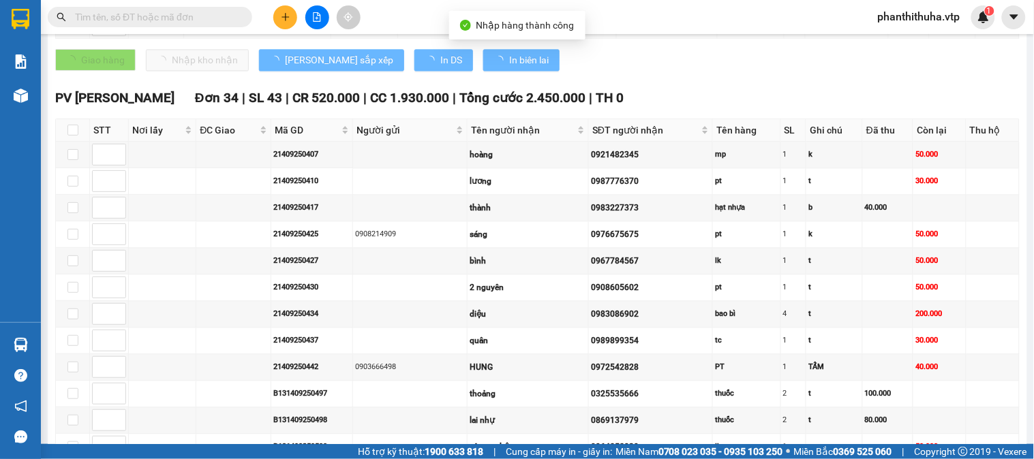
scroll to position [682, 0]
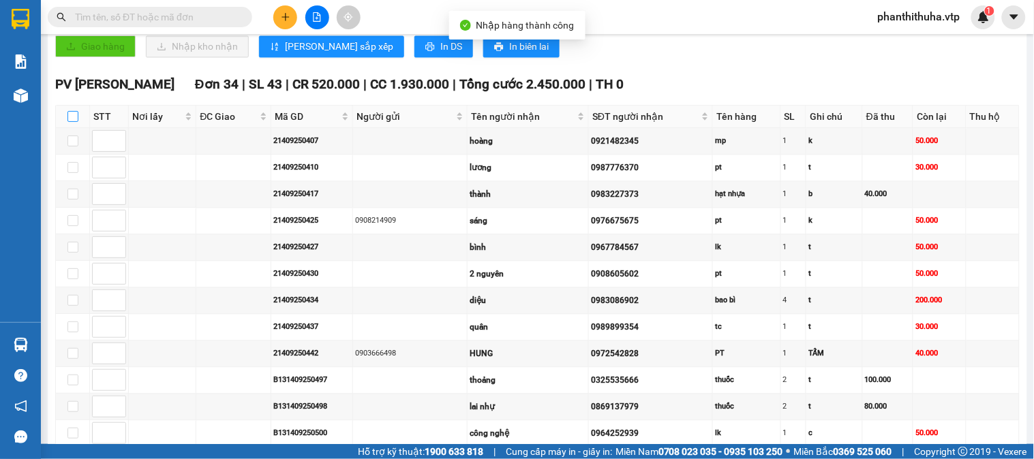
click at [71, 122] on input "checkbox" at bounding box center [72, 116] width 11 height 11
checkbox input "true"
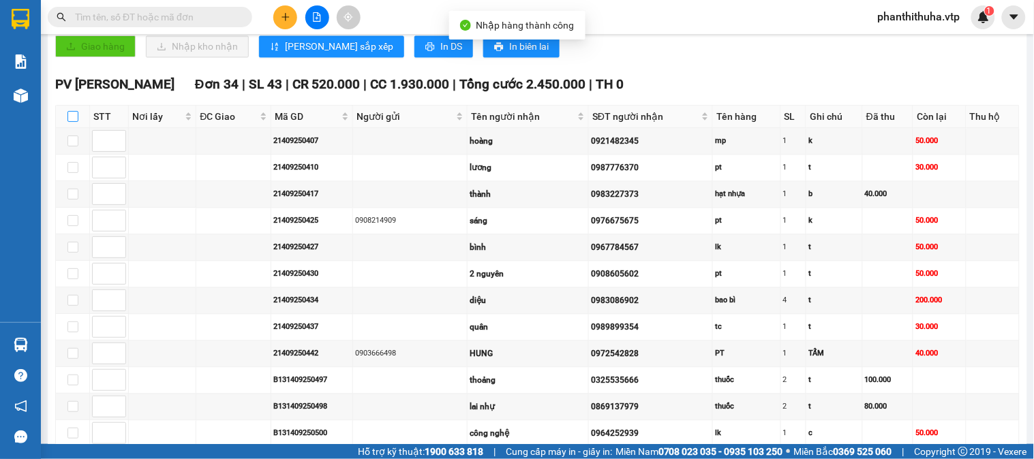
checkbox input "true"
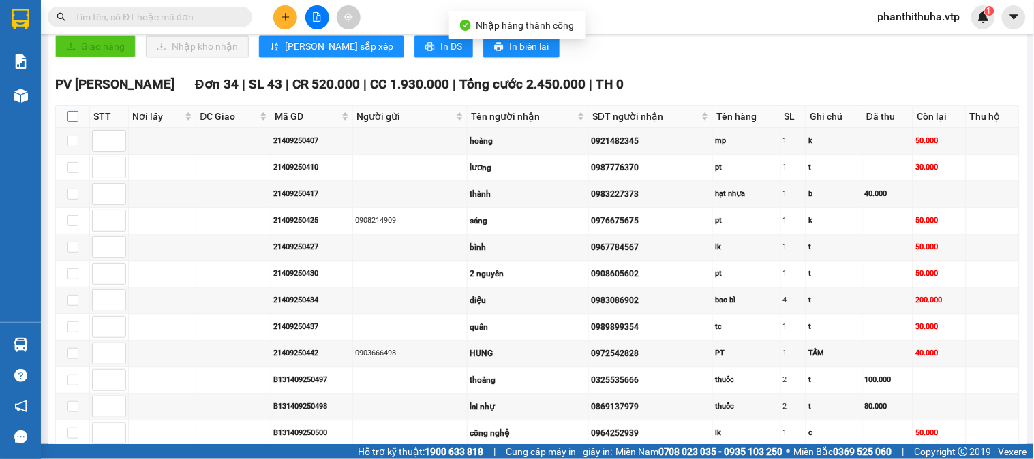
checkbox input "true"
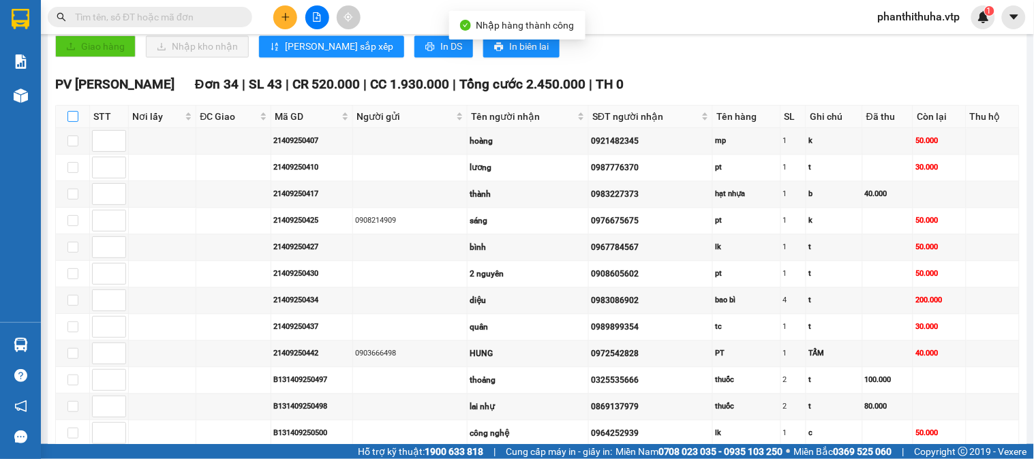
checkbox input "true"
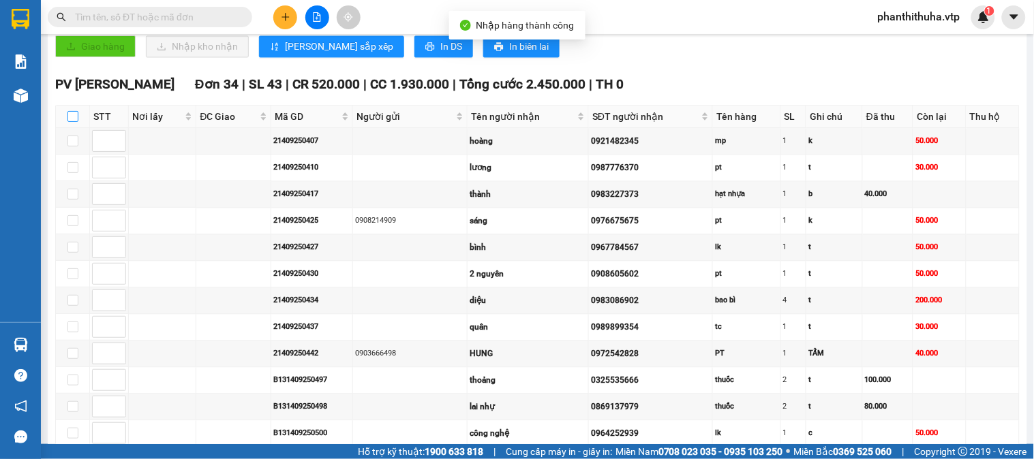
checkbox input "true"
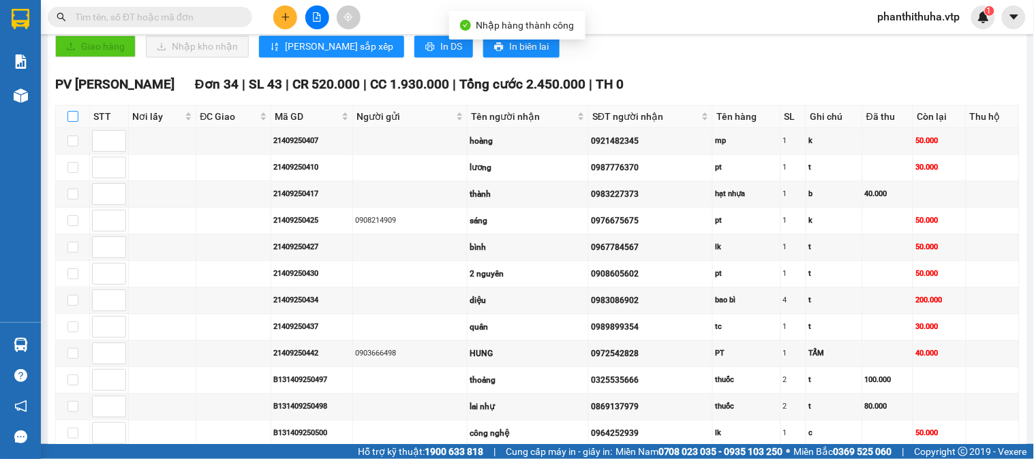
checkbox input "true"
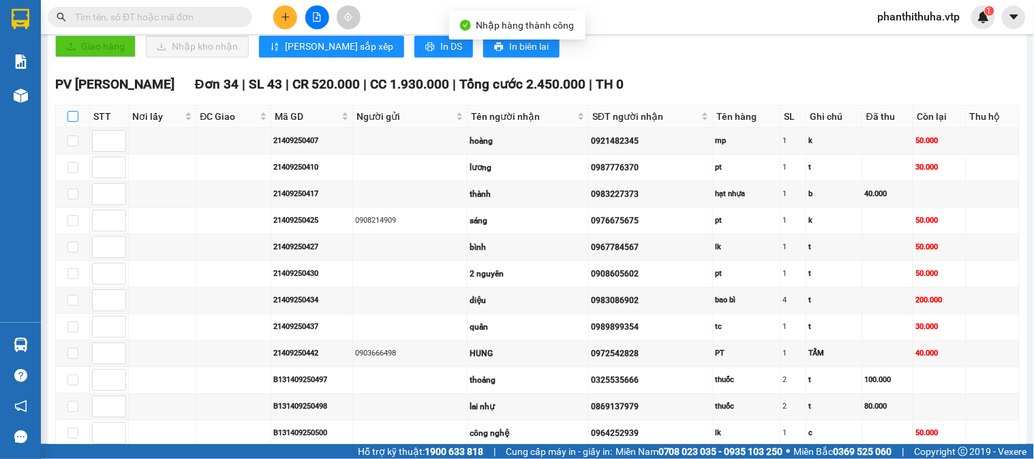
checkbox input "true"
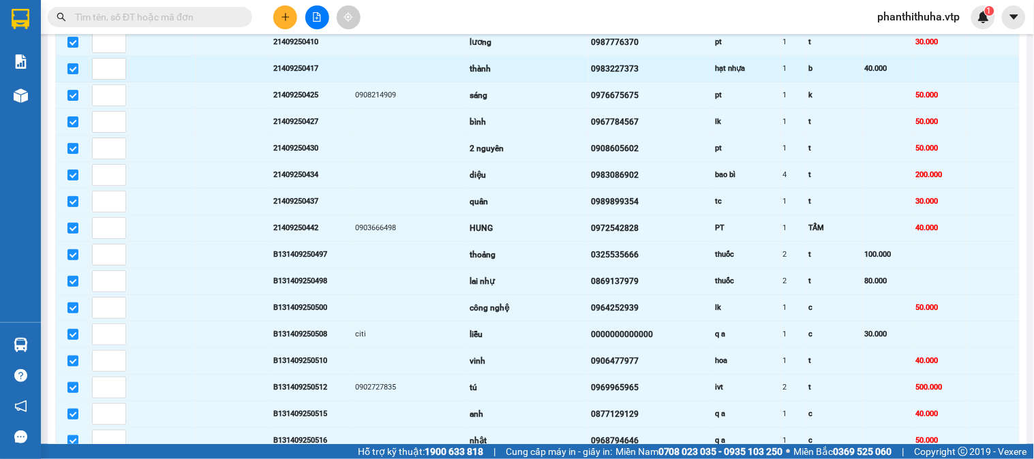
scroll to position [833, 0]
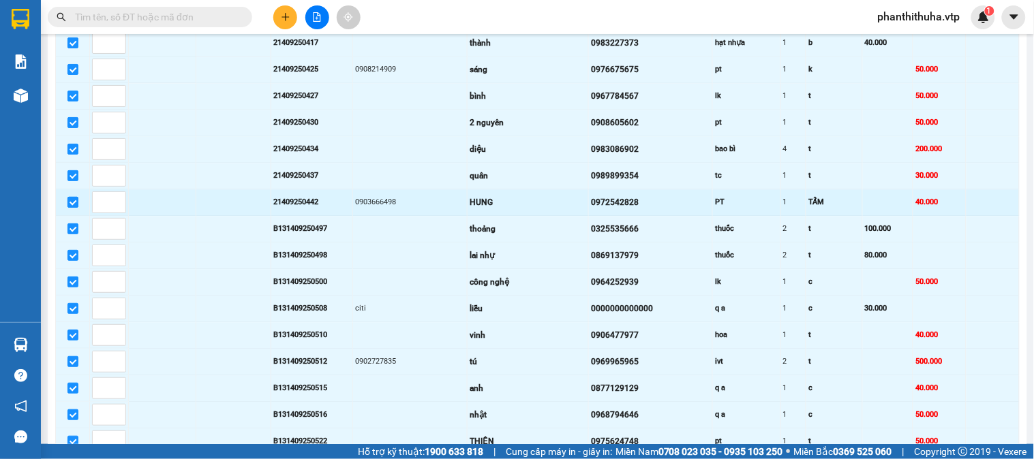
click at [78, 208] on input "checkbox" at bounding box center [72, 202] width 11 height 11
checkbox input "false"
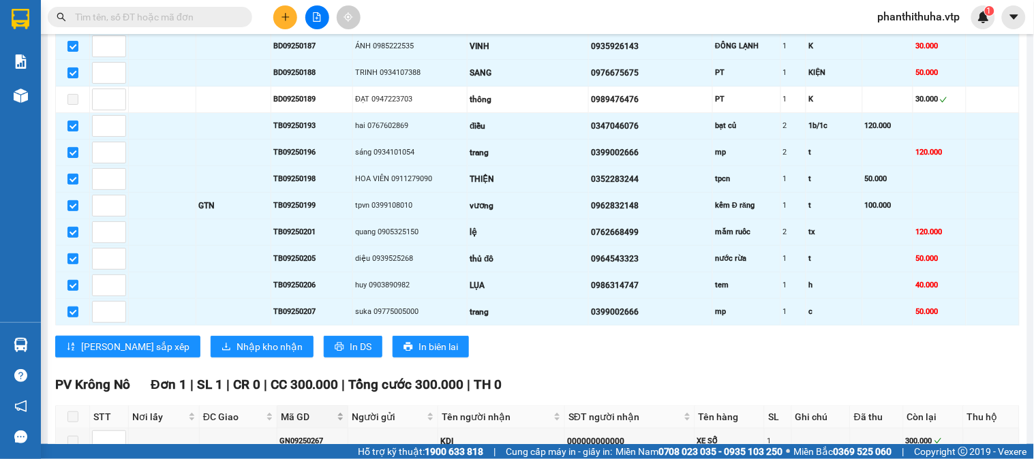
scroll to position [1590, 0]
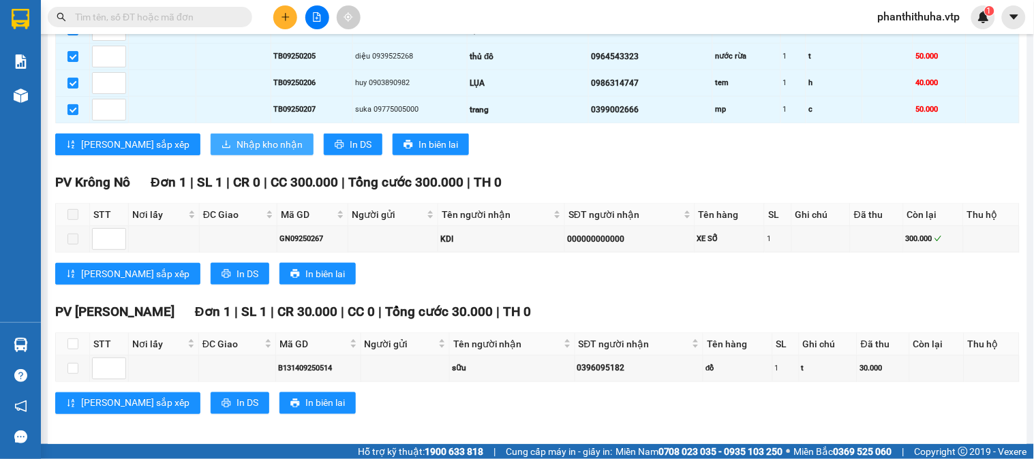
click at [211, 155] on button "Nhập kho nhận" at bounding box center [262, 145] width 103 height 22
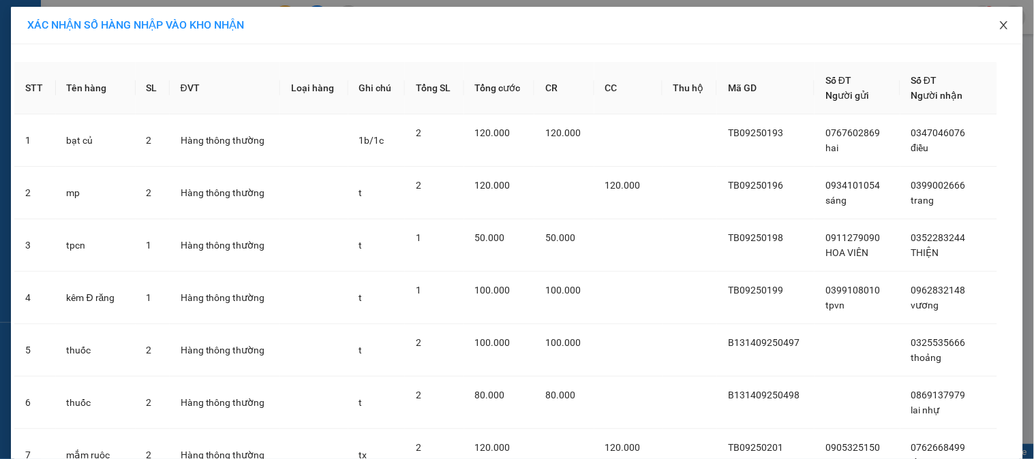
click at [1000, 31] on icon "close" at bounding box center [1003, 25] width 11 height 11
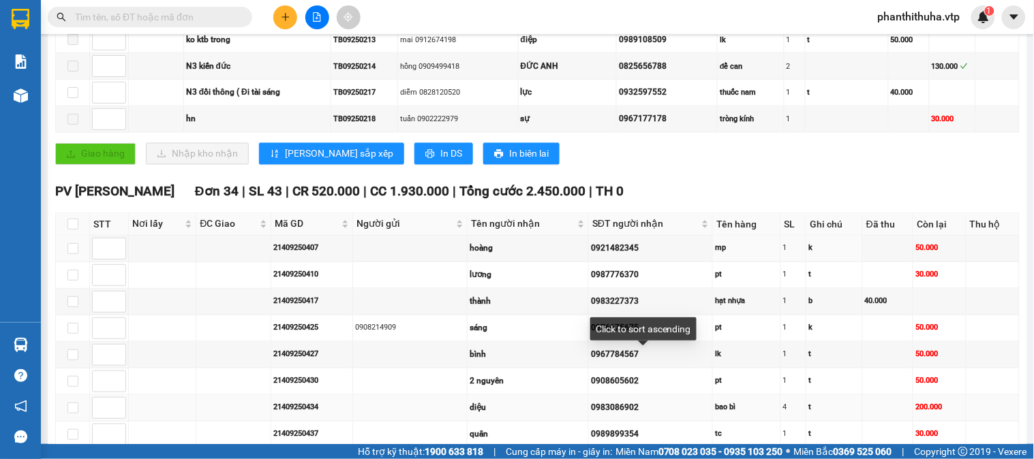
scroll to position [682, 0]
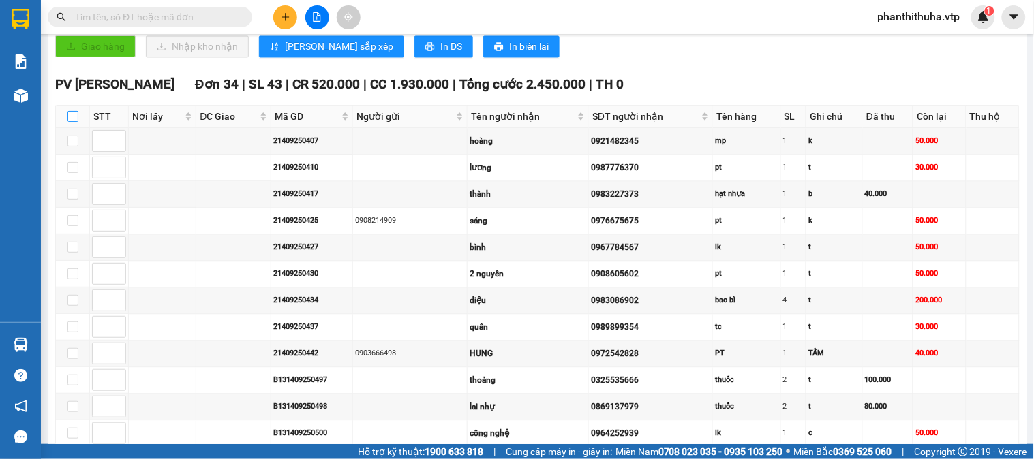
click at [76, 122] on input "checkbox" at bounding box center [72, 116] width 11 height 11
checkbox input "true"
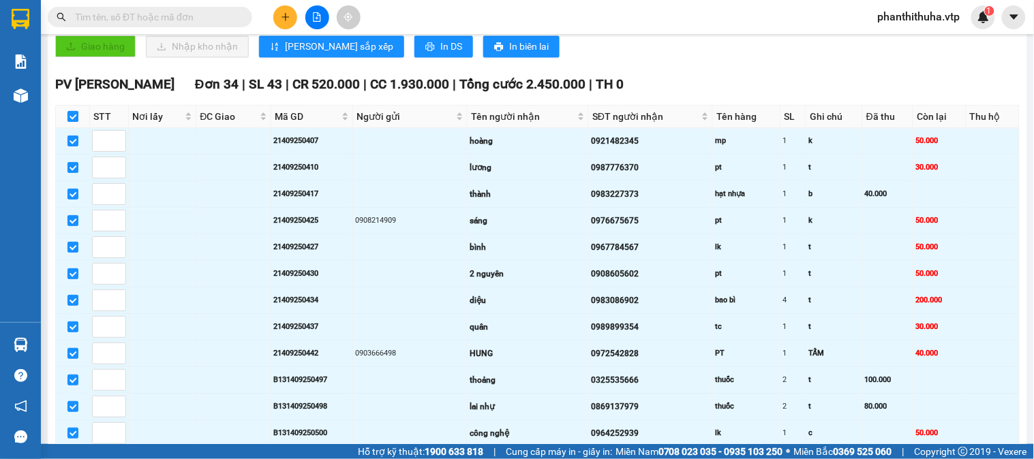
checkbox input "true"
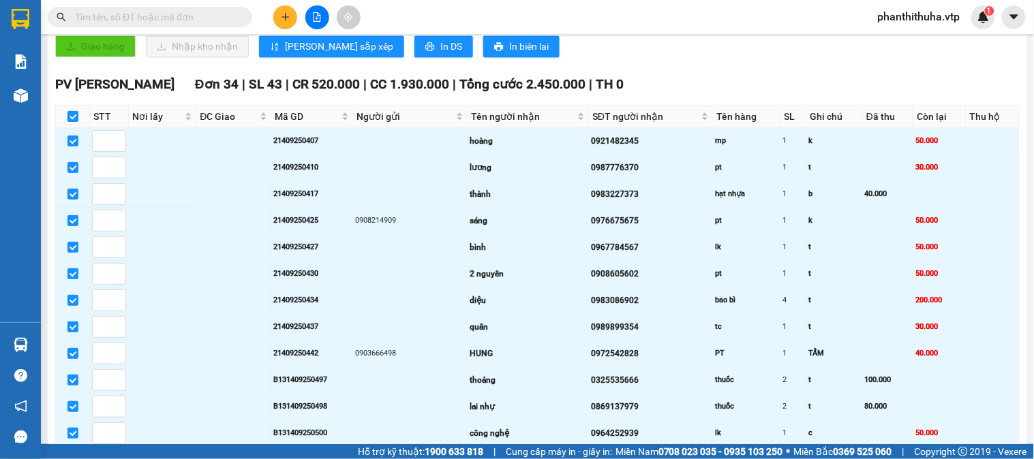
checkbox input "true"
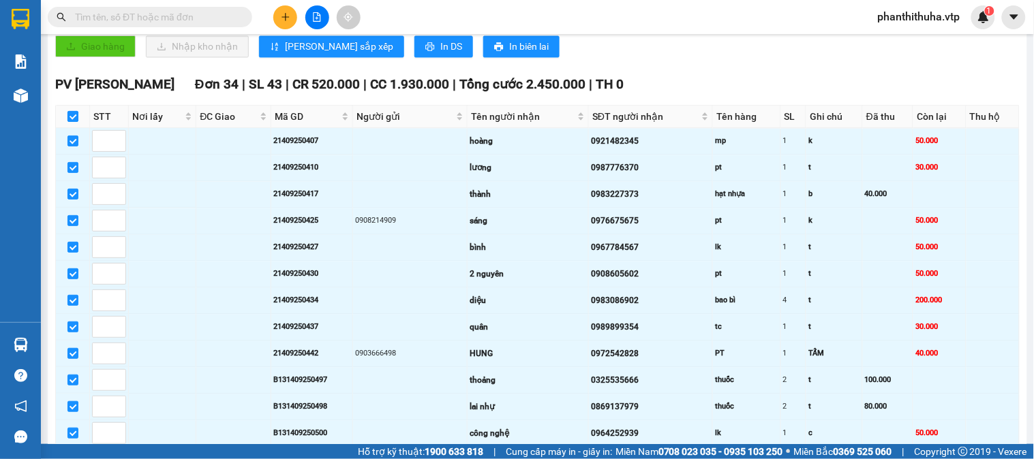
checkbox input "true"
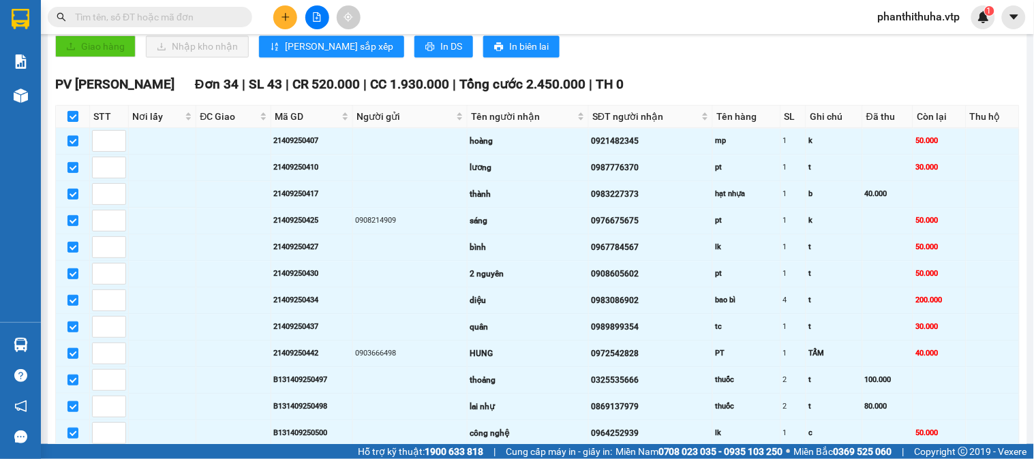
checkbox input "true"
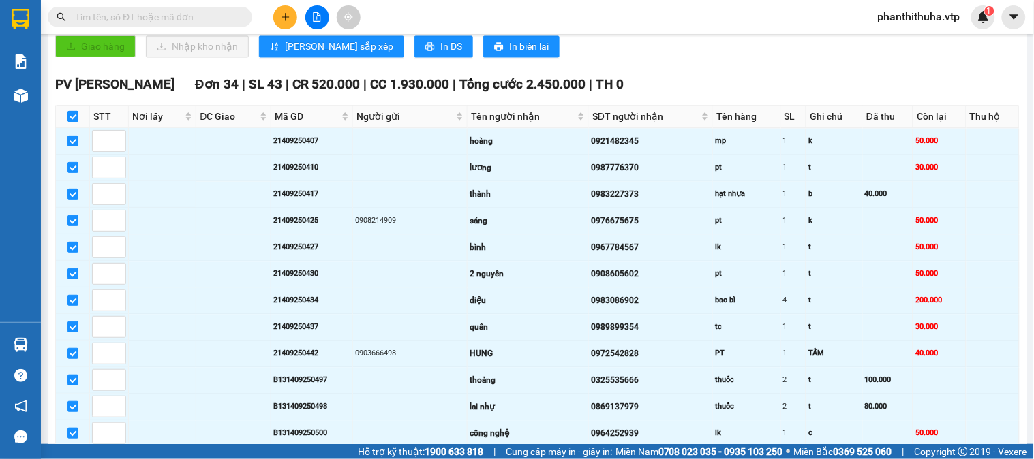
checkbox input "true"
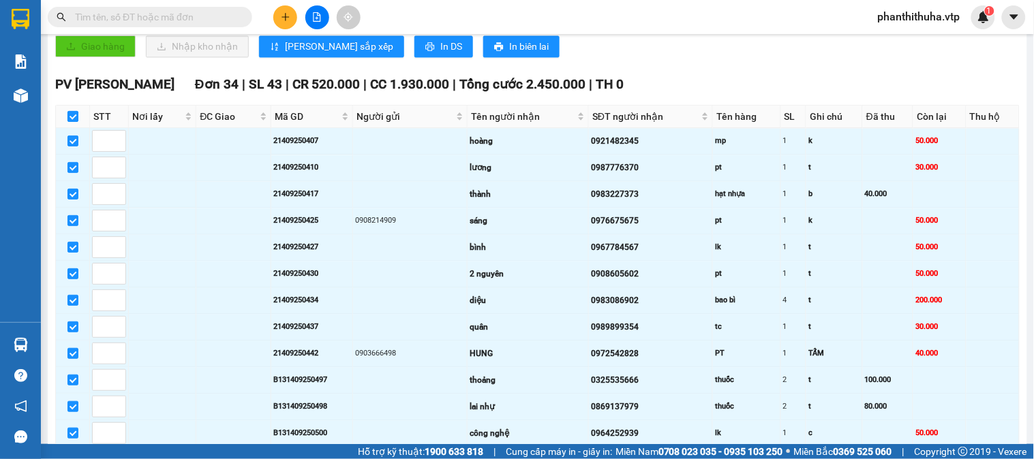
checkbox input "true"
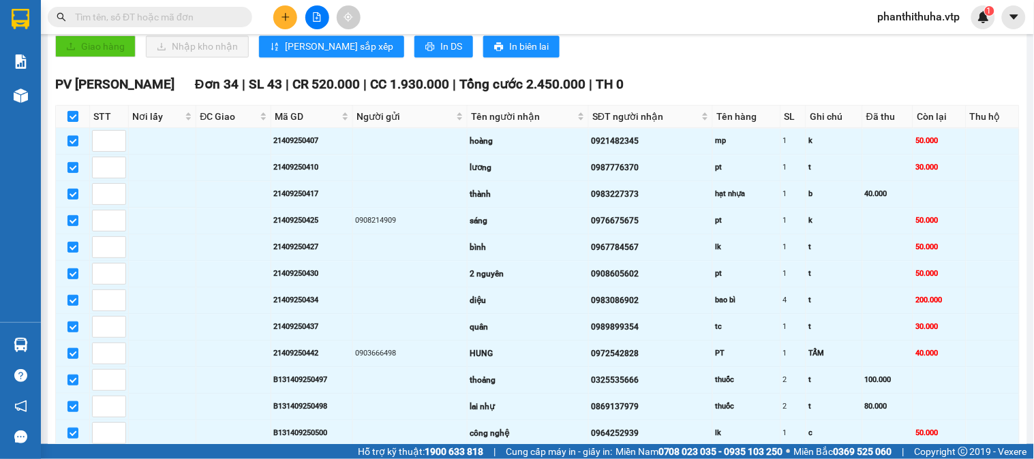
checkbox input "true"
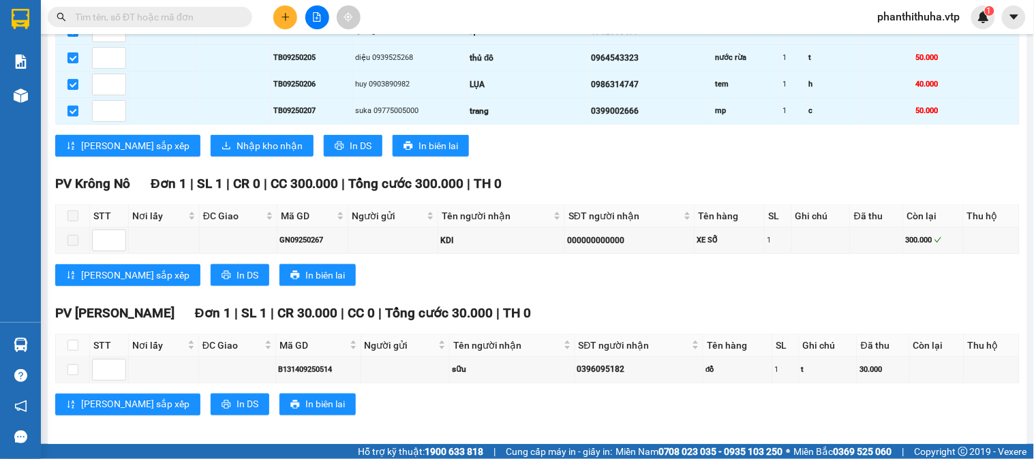
scroll to position [1590, 0]
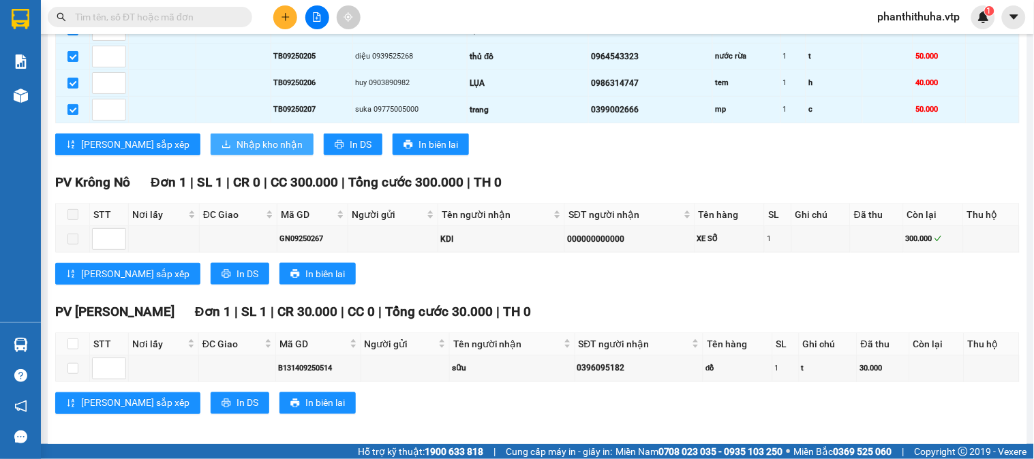
click at [237, 152] on span "Nhập kho nhận" at bounding box center [270, 144] width 66 height 15
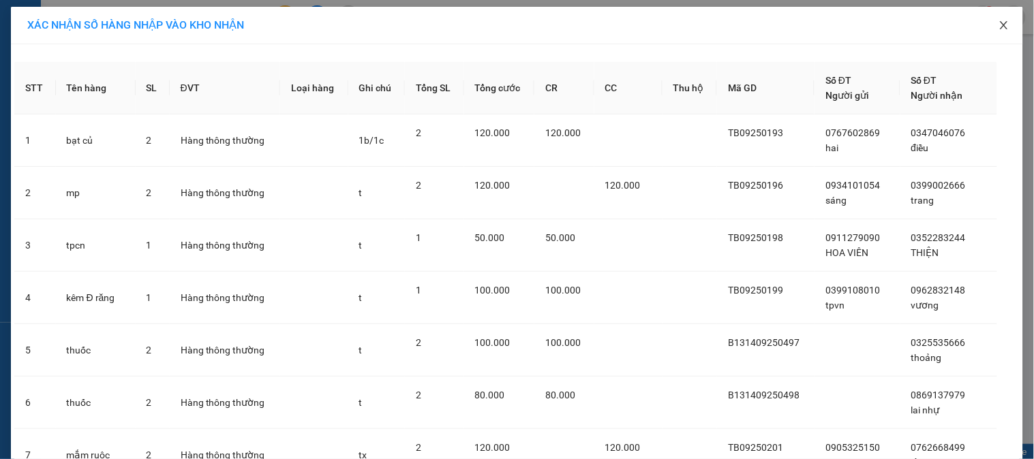
click at [998, 28] on icon "close" at bounding box center [1003, 25] width 11 height 11
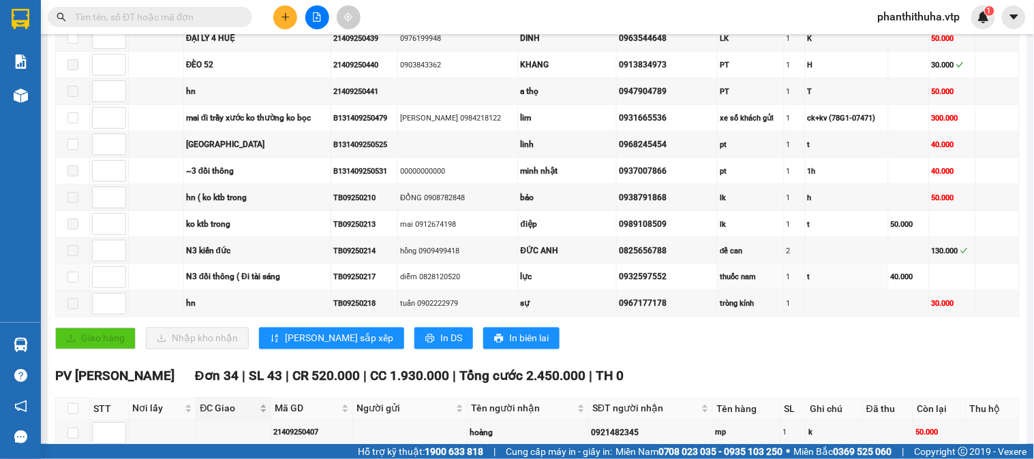
scroll to position [605, 0]
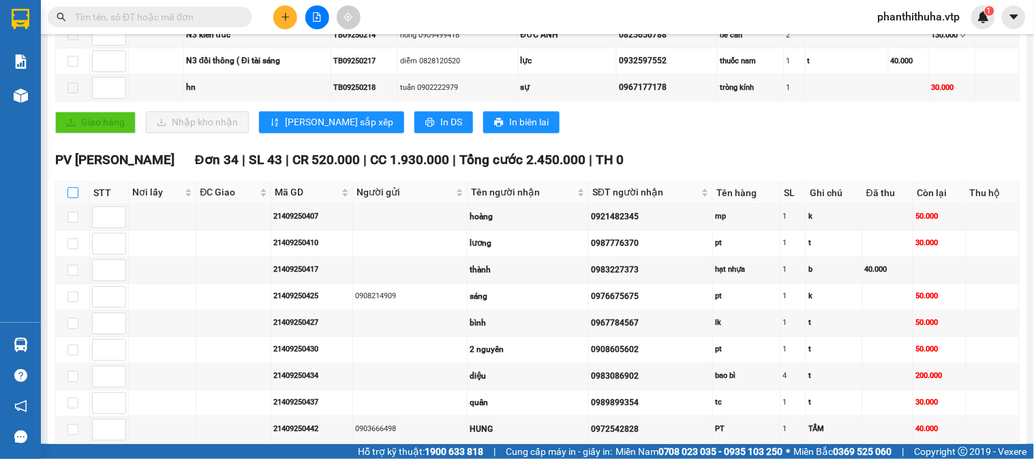
click at [67, 198] on input "checkbox" at bounding box center [72, 192] width 11 height 11
checkbox input "true"
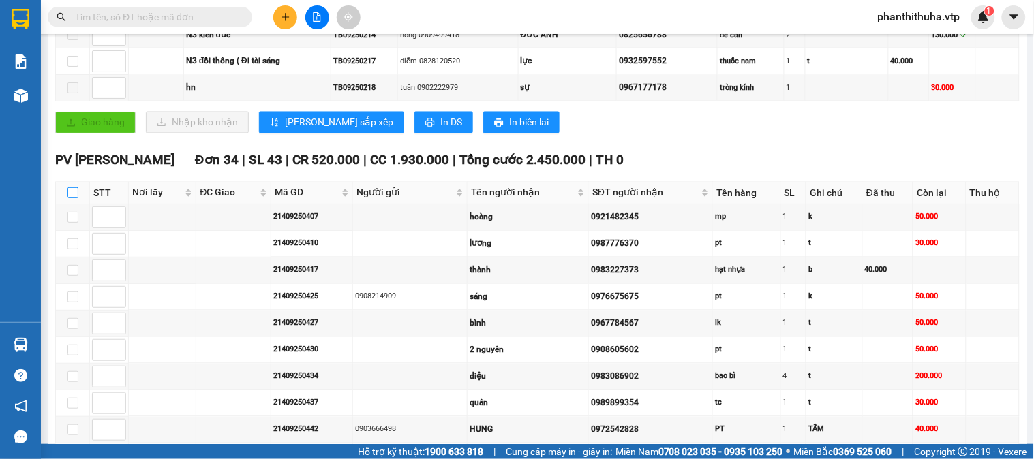
checkbox input "true"
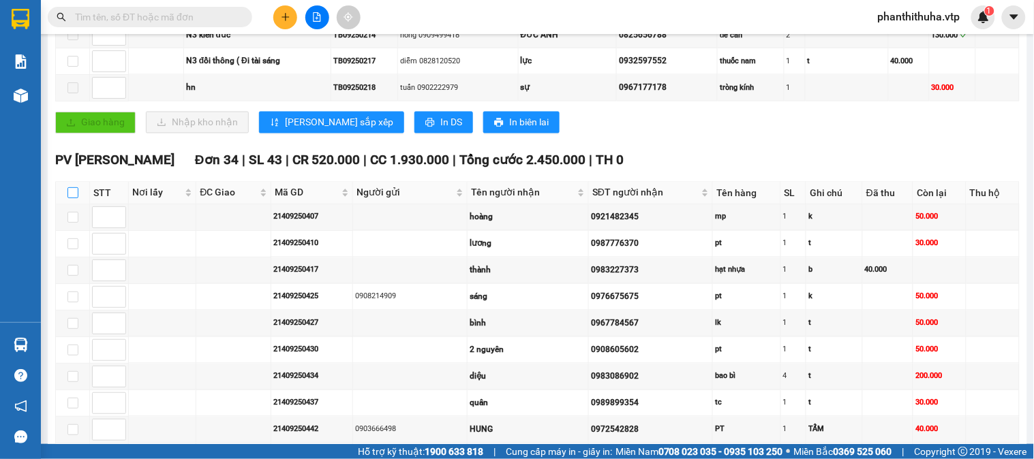
checkbox input "true"
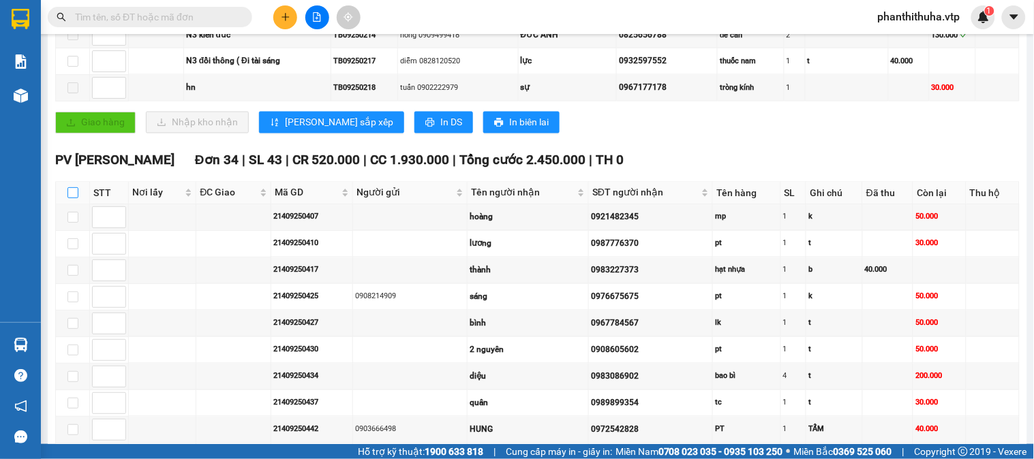
checkbox input "true"
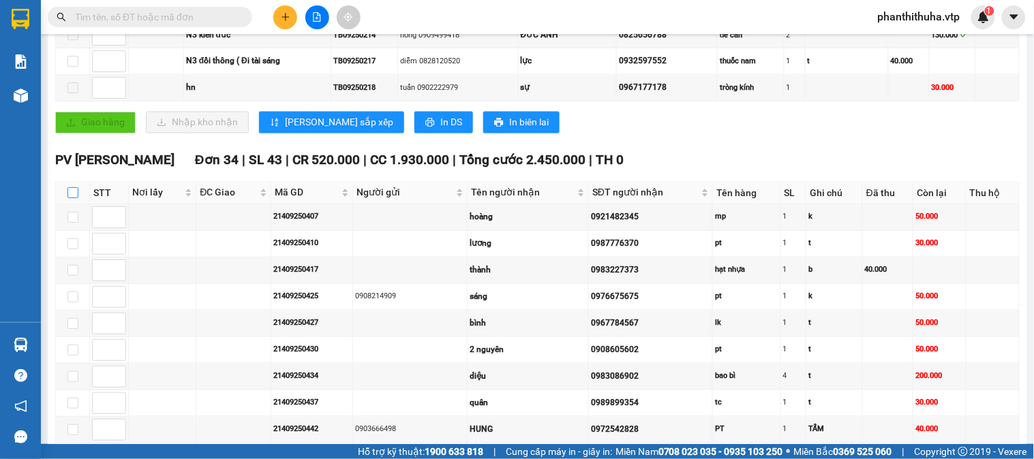
checkbox input "true"
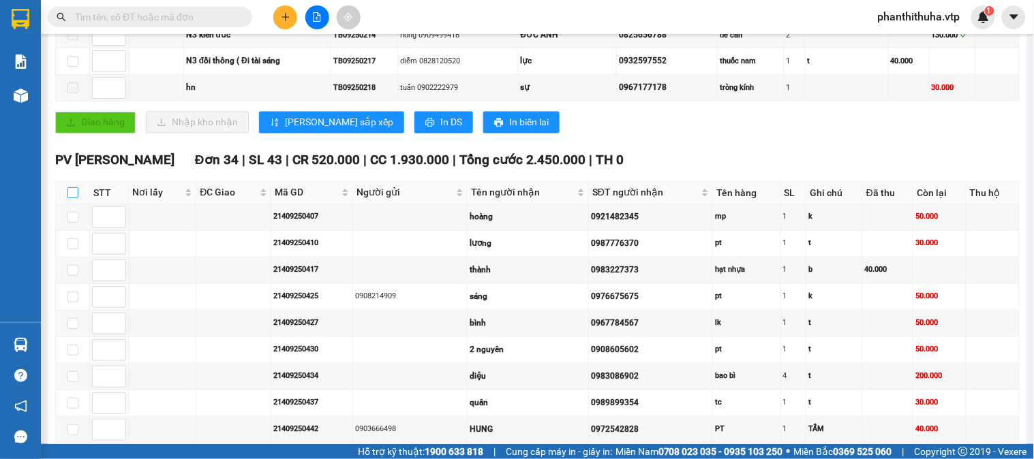
checkbox input "true"
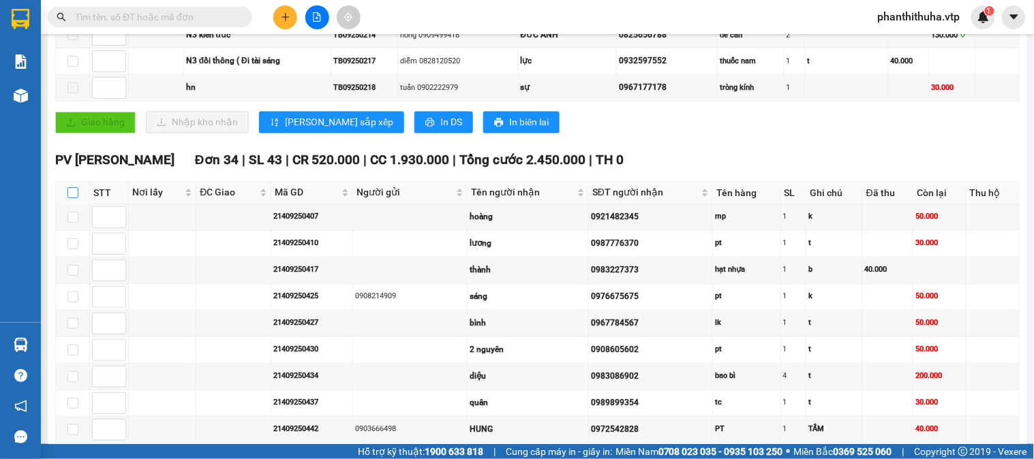
checkbox input "true"
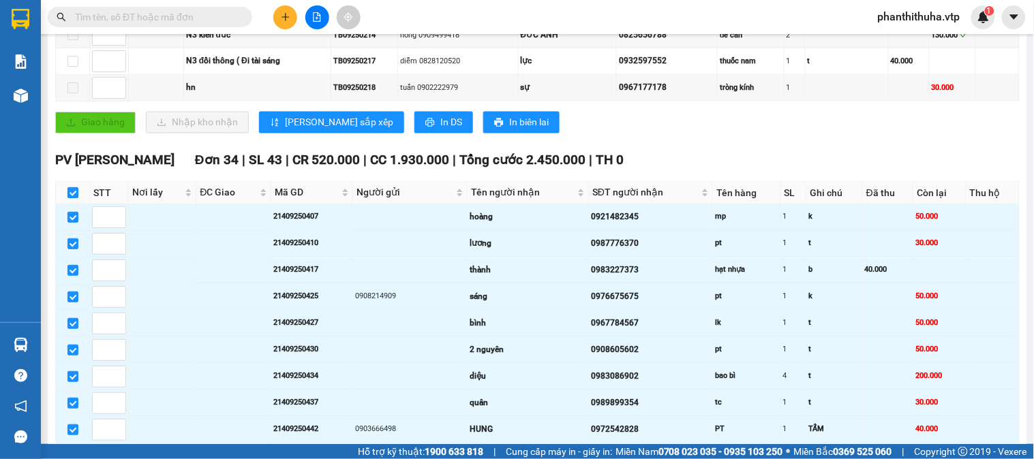
click at [73, 198] on input "checkbox" at bounding box center [72, 192] width 11 height 11
checkbox input "false"
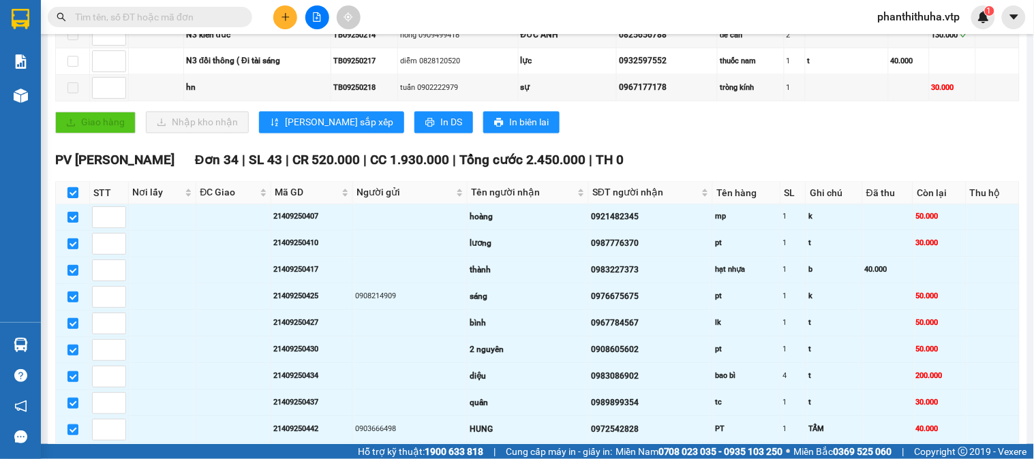
checkbox input "false"
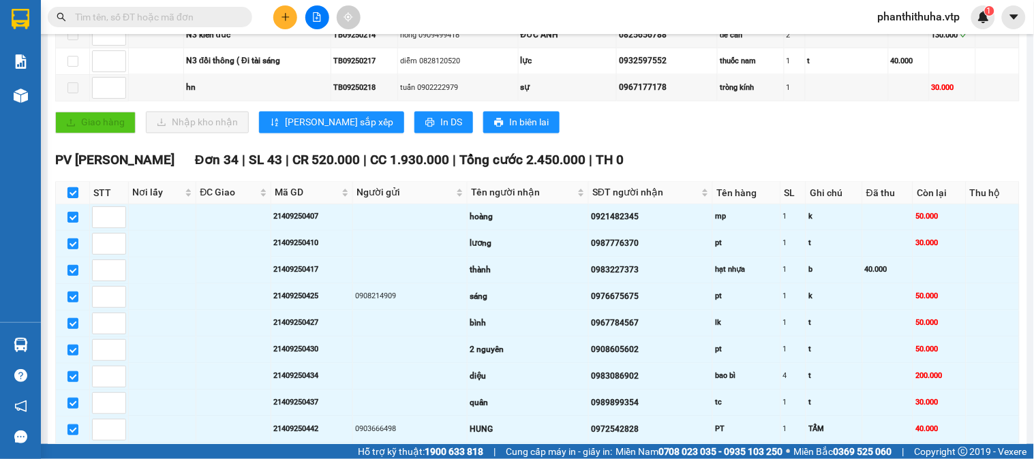
checkbox input "false"
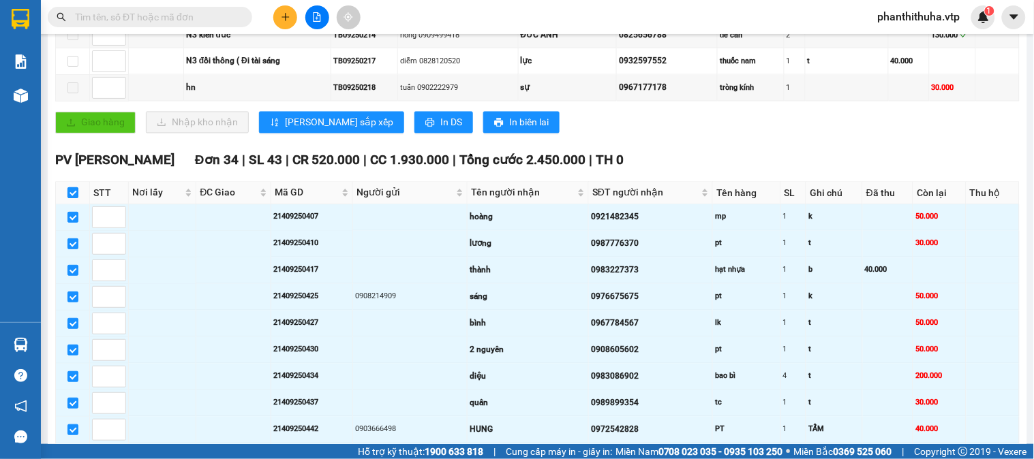
checkbox input "false"
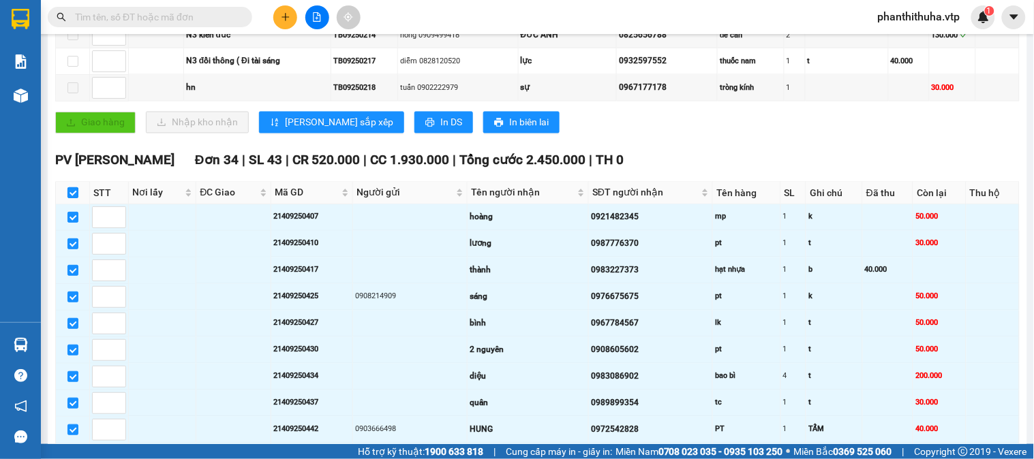
checkbox input "false"
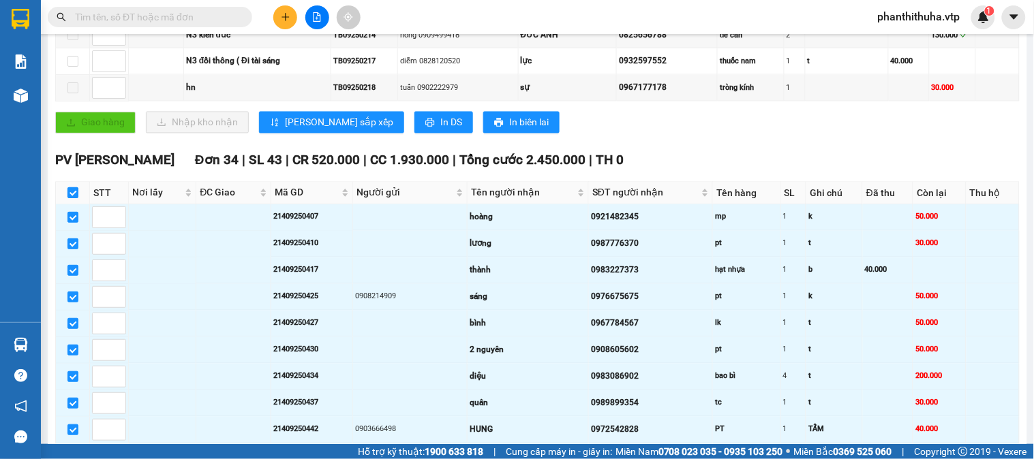
checkbox input "false"
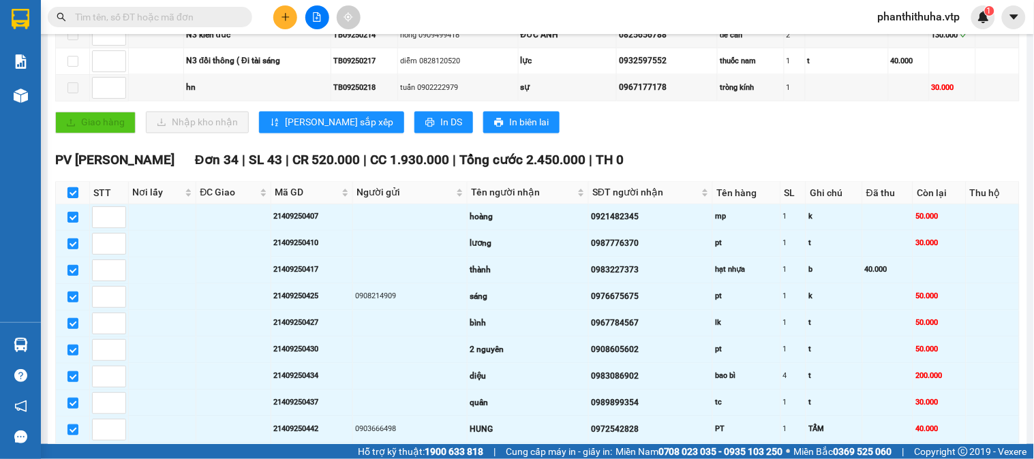
checkbox input "false"
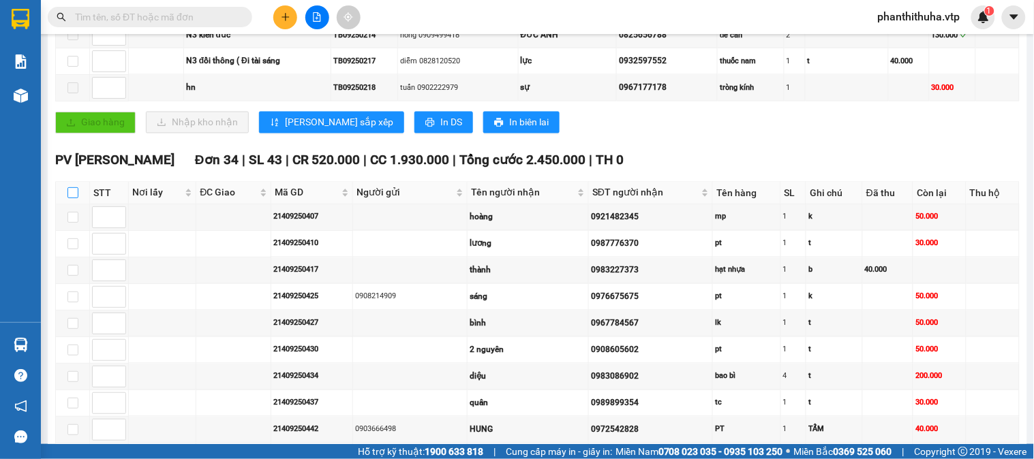
click at [73, 198] on input "checkbox" at bounding box center [72, 192] width 11 height 11
checkbox input "true"
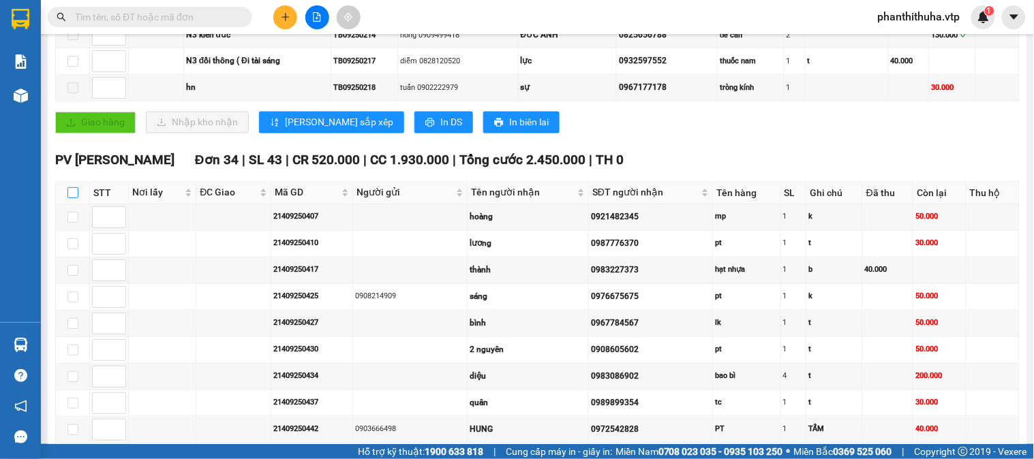
checkbox input "true"
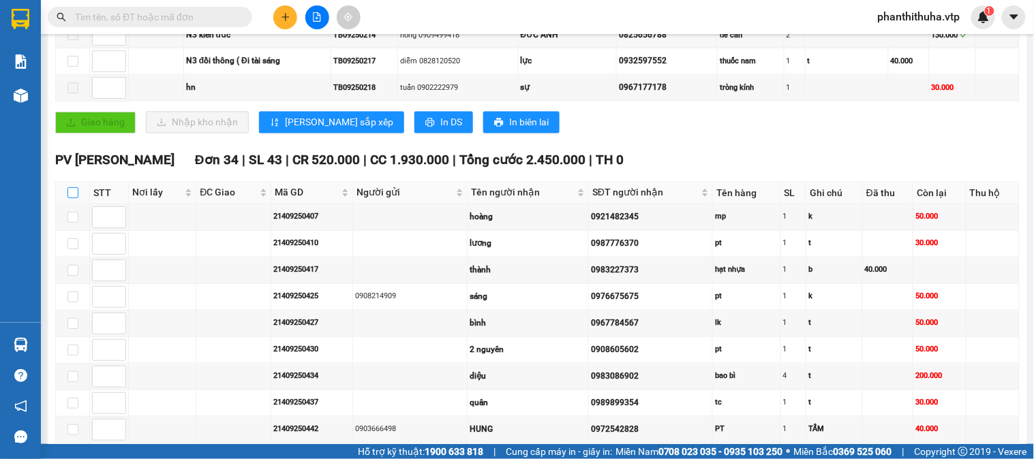
checkbox input "true"
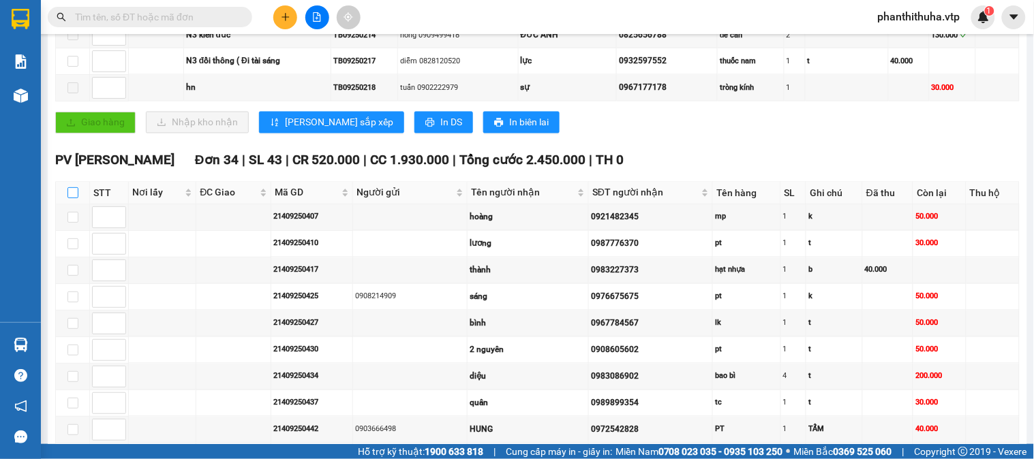
checkbox input "true"
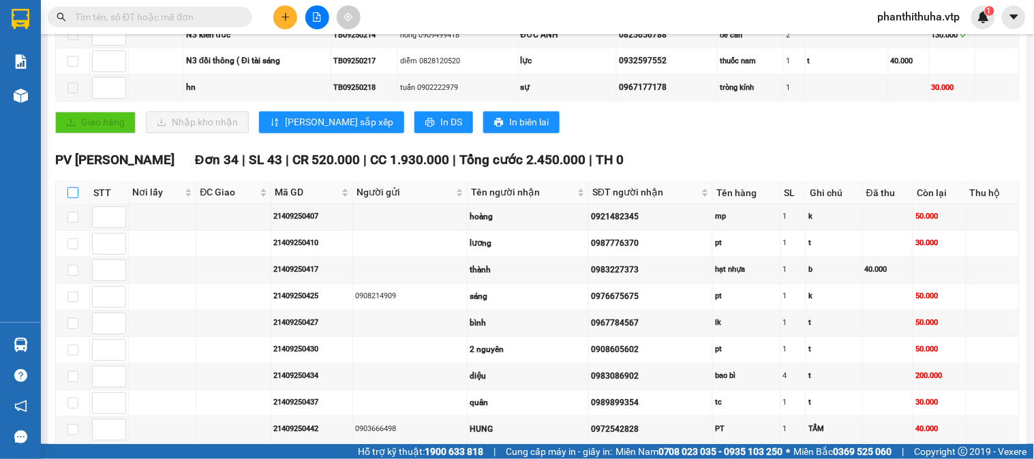
checkbox input "true"
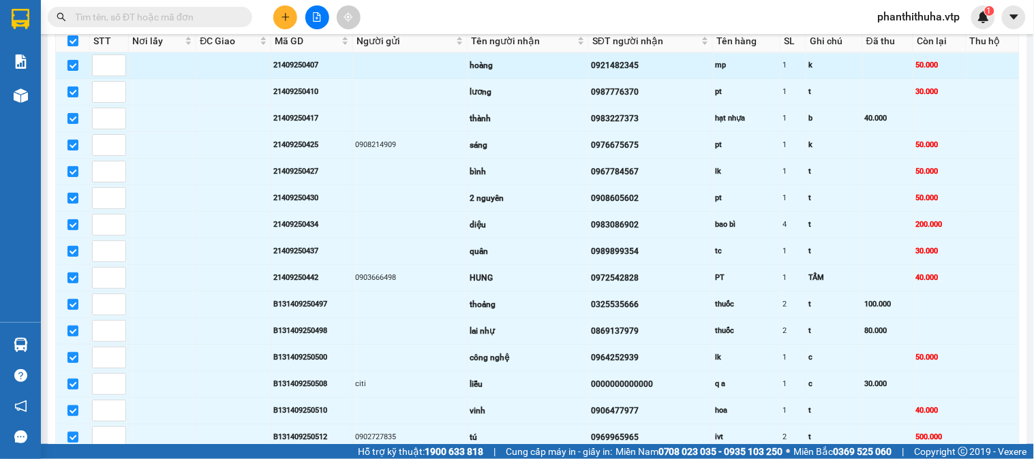
scroll to position [833, 0]
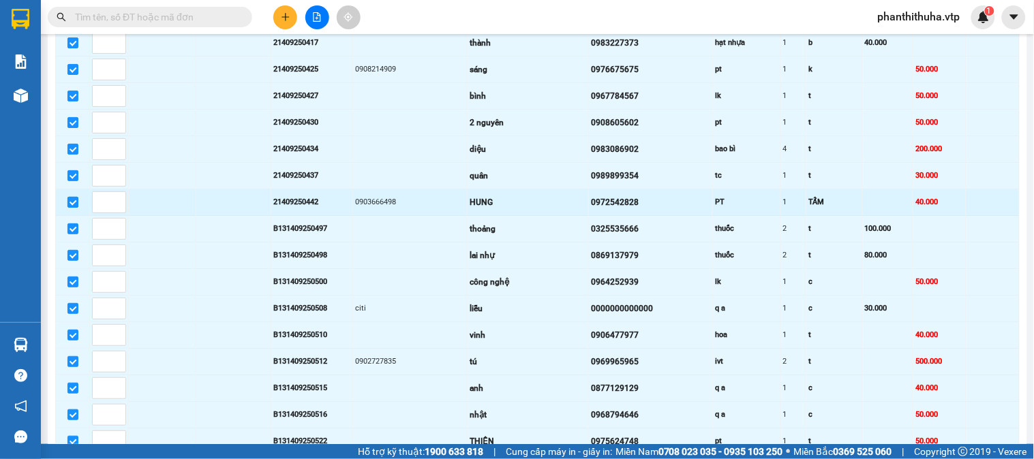
click at [70, 208] on input "checkbox" at bounding box center [72, 202] width 11 height 11
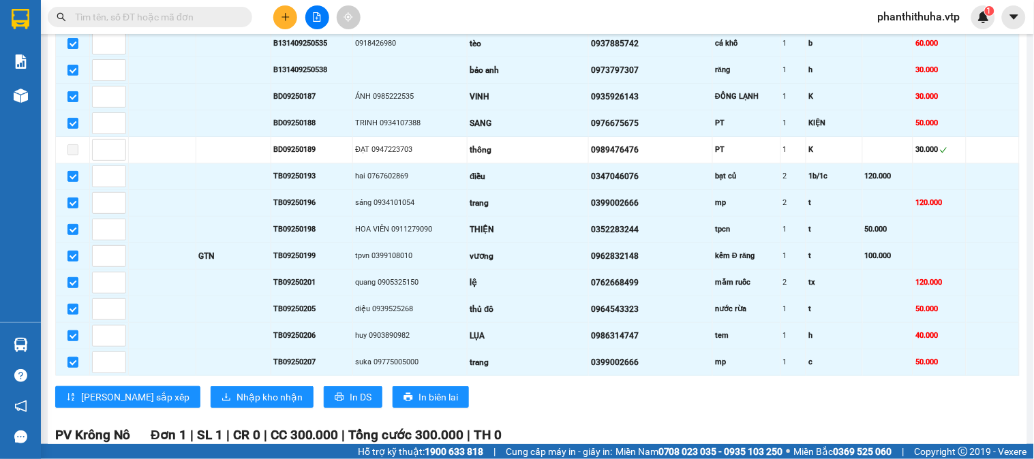
scroll to position [1363, 0]
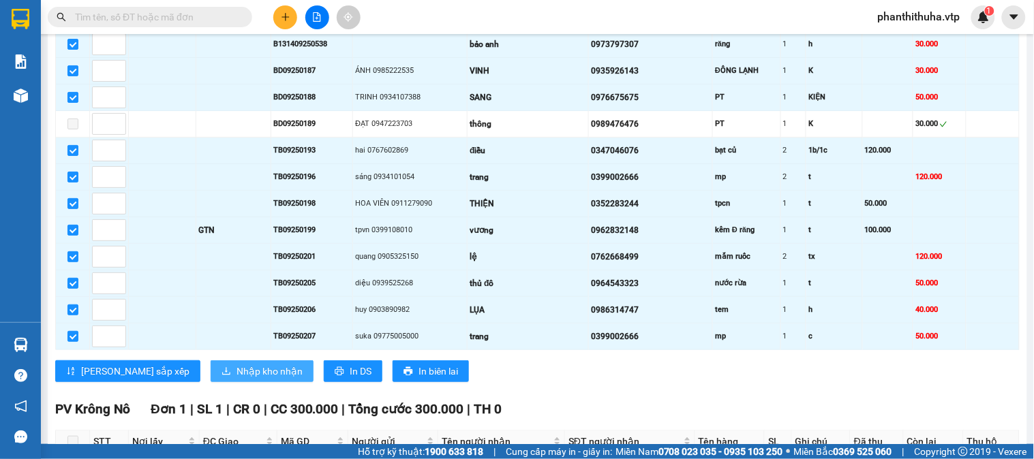
click at [237, 379] on span "Nhập kho nhận" at bounding box center [270, 371] width 66 height 15
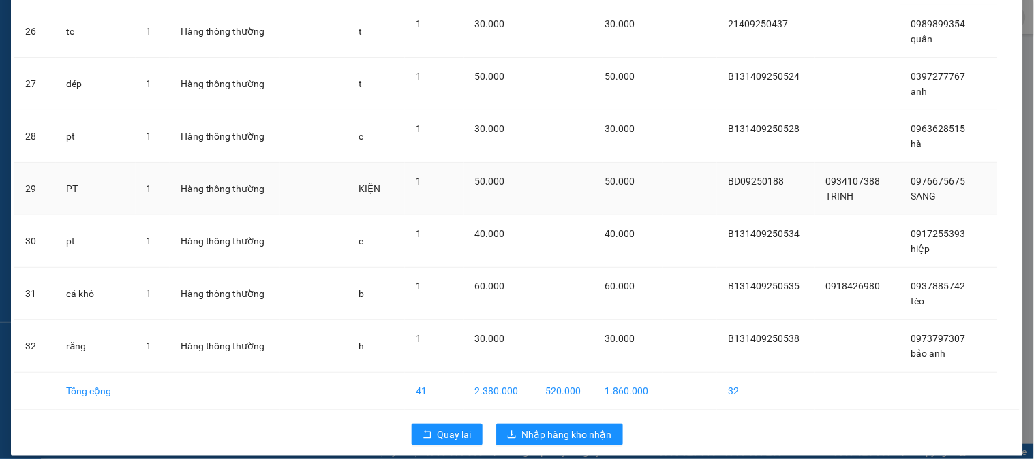
scroll to position [1435, 0]
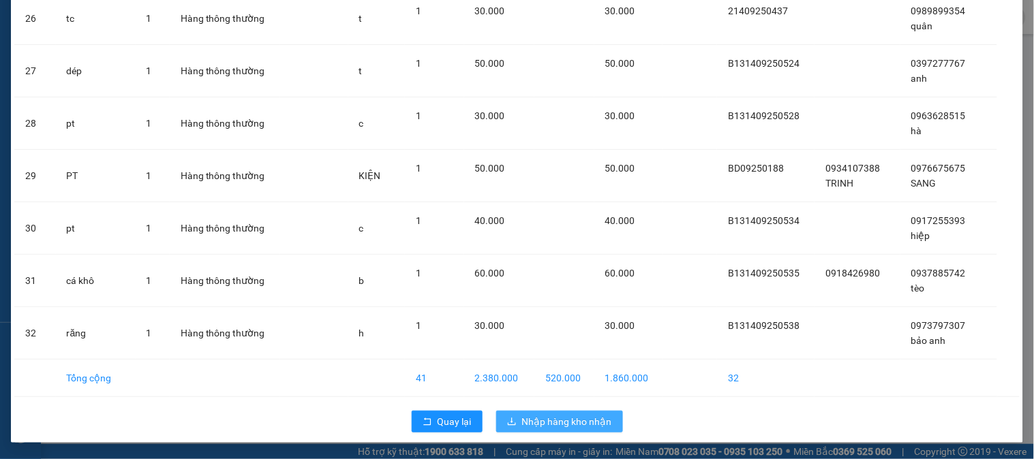
click at [522, 427] on span "Nhập hàng kho nhận" at bounding box center [567, 421] width 90 height 15
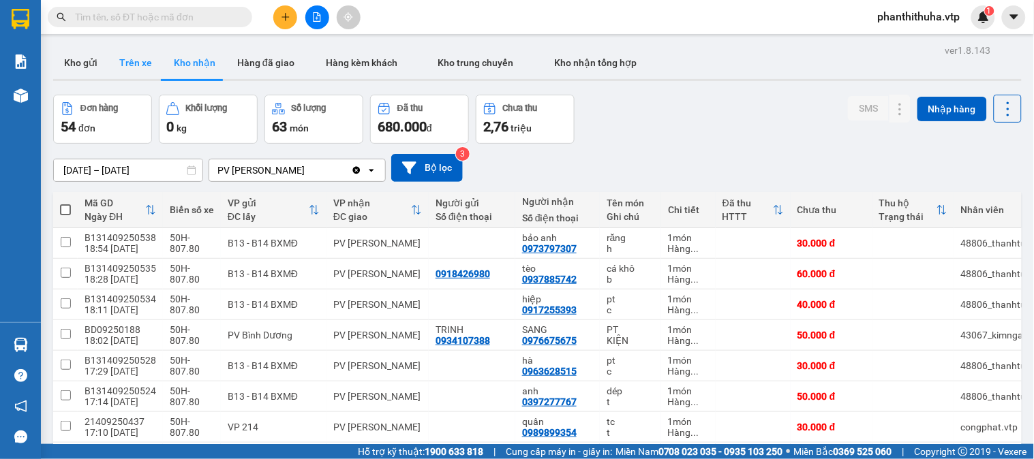
click at [152, 59] on button "Trên xe" at bounding box center [135, 62] width 55 height 33
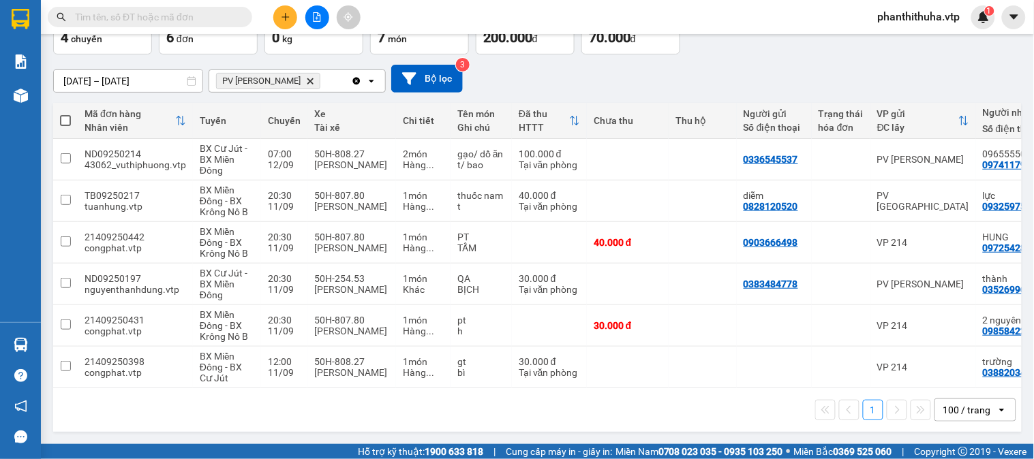
scroll to position [0, 185]
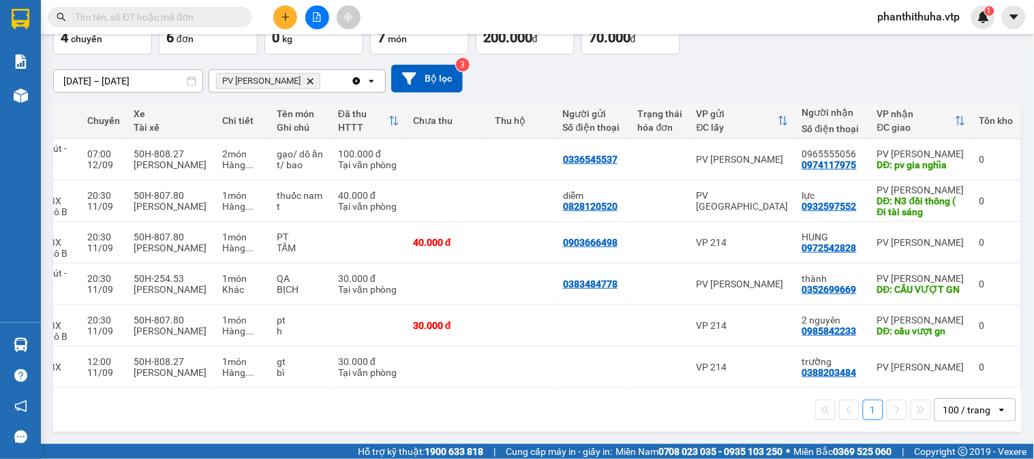
click at [973, 410] on div "100 / trang" at bounding box center [967, 410] width 48 height 14
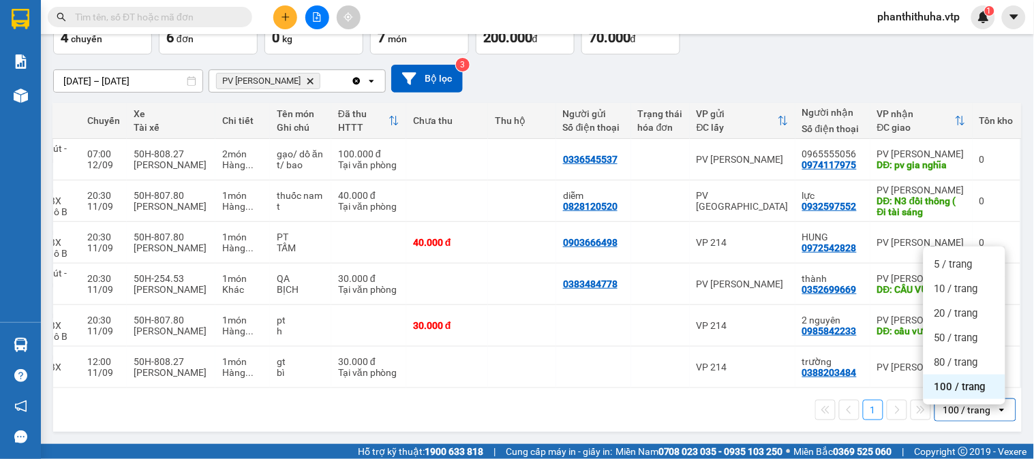
click at [965, 382] on span "100 / trang" at bounding box center [960, 387] width 52 height 14
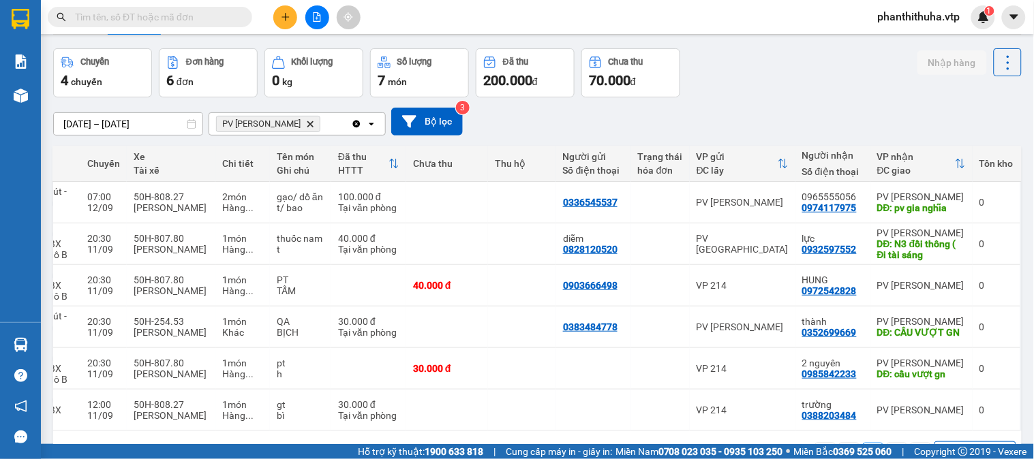
scroll to position [0, 0]
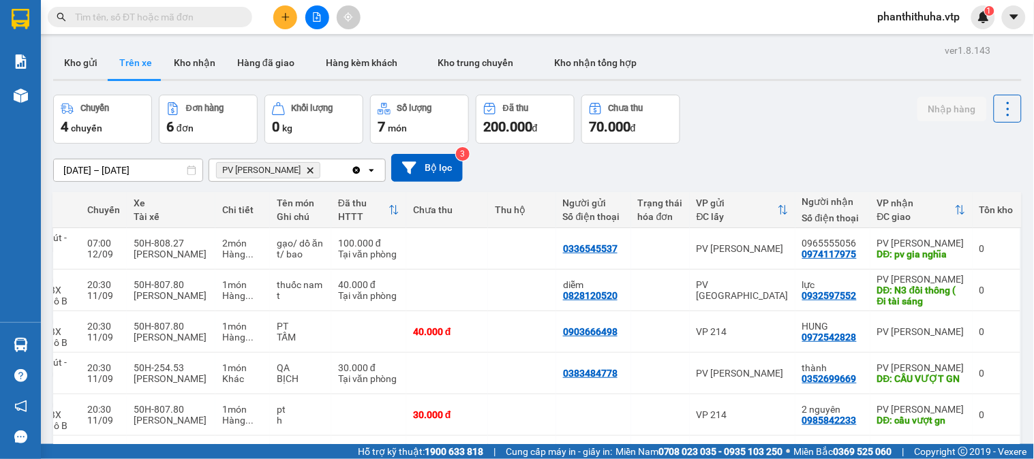
click at [154, 161] on input "[DATE] – [DATE]" at bounding box center [128, 170] width 149 height 22
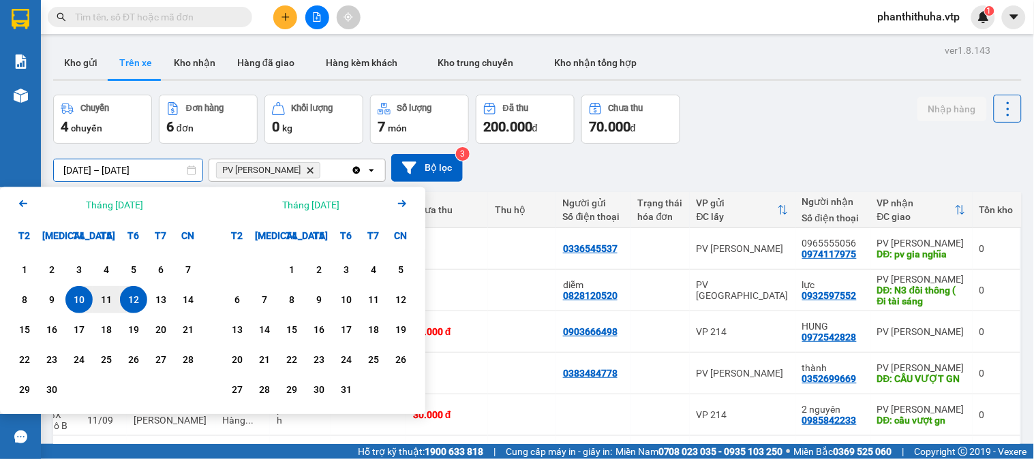
click at [608, 172] on div "10/09/2025 – 12/09/2025 Press the down arrow key to interact with the calendar …" at bounding box center [537, 168] width 968 height 28
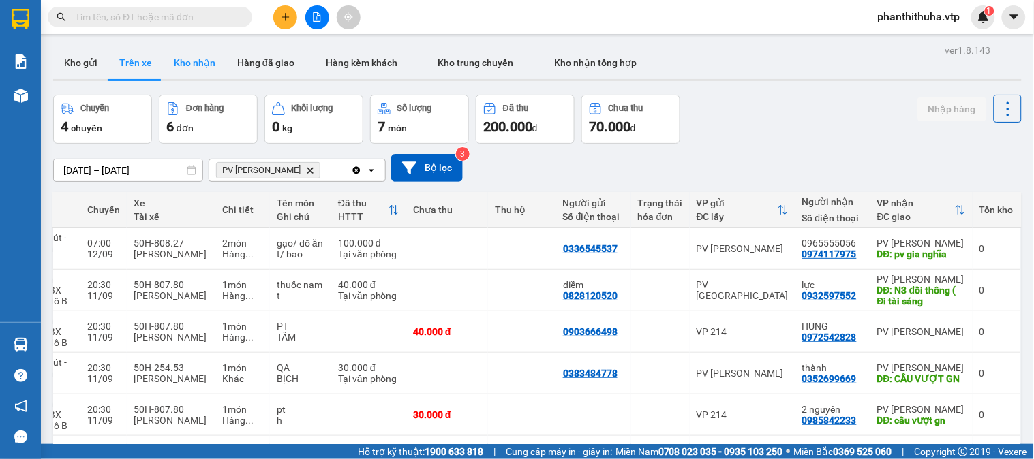
click at [212, 66] on button "Kho nhận" at bounding box center [194, 62] width 63 height 33
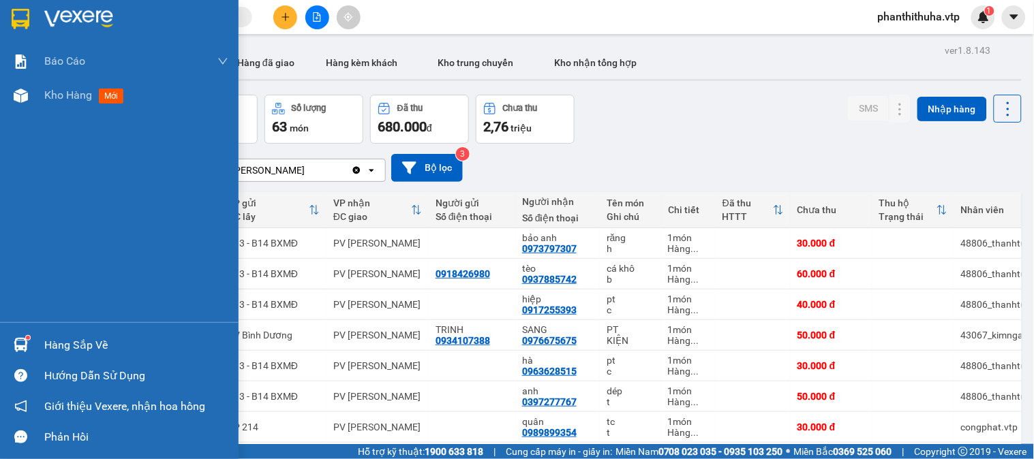
click at [61, 344] on div "Hàng sắp về" at bounding box center [136, 345] width 184 height 20
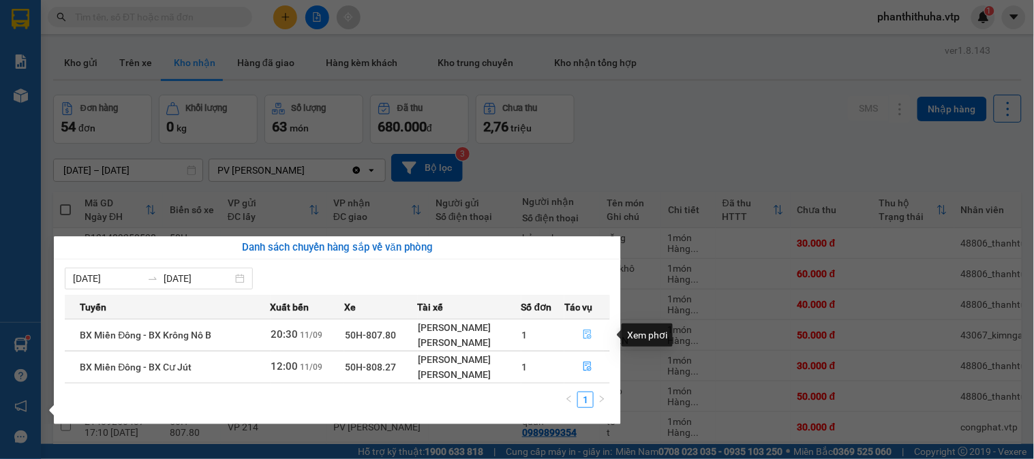
click at [594, 333] on button "button" at bounding box center [587, 335] width 44 height 22
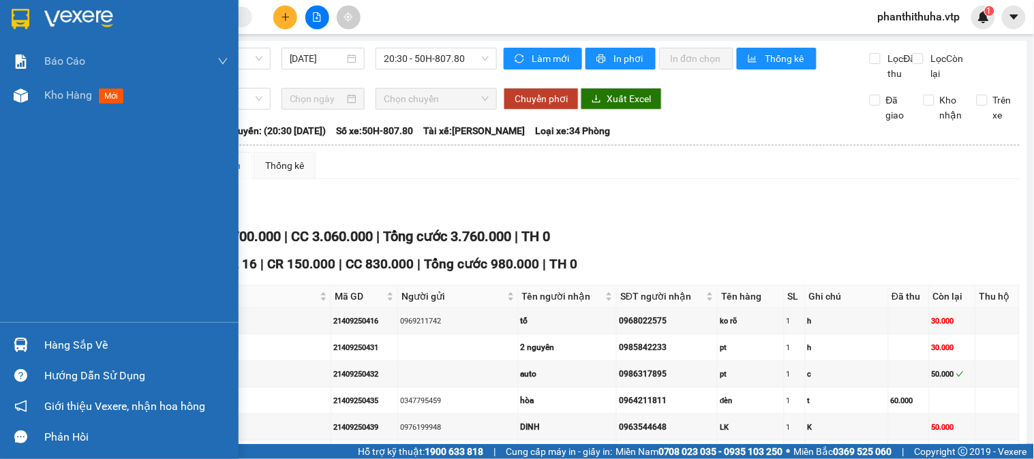
click at [22, 343] on img at bounding box center [21, 345] width 14 height 14
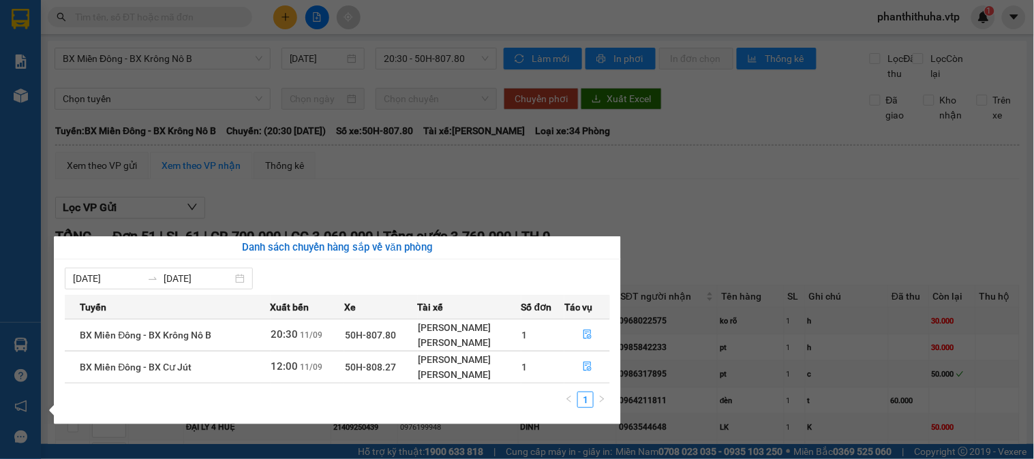
click at [711, 237] on section "Kết quả tìm kiếm ( 0 ) Bộ lọc No Data phanthithuha.vtp 1 Báo cáo BC giao hàng (…" at bounding box center [517, 229] width 1034 height 459
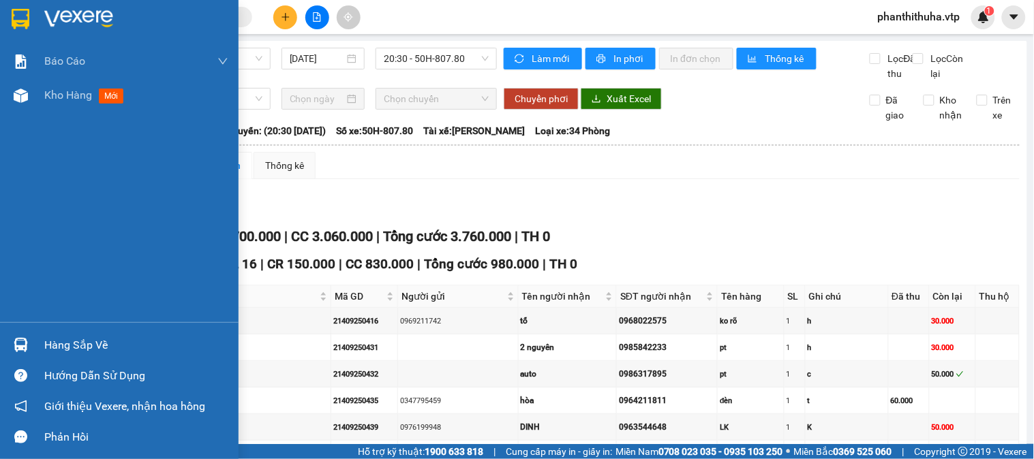
click at [91, 18] on img at bounding box center [78, 19] width 69 height 20
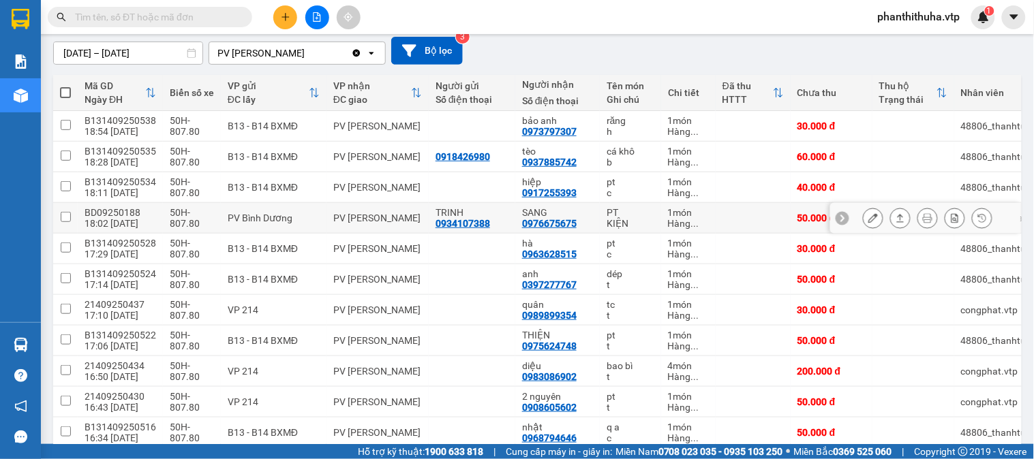
scroll to position [151, 0]
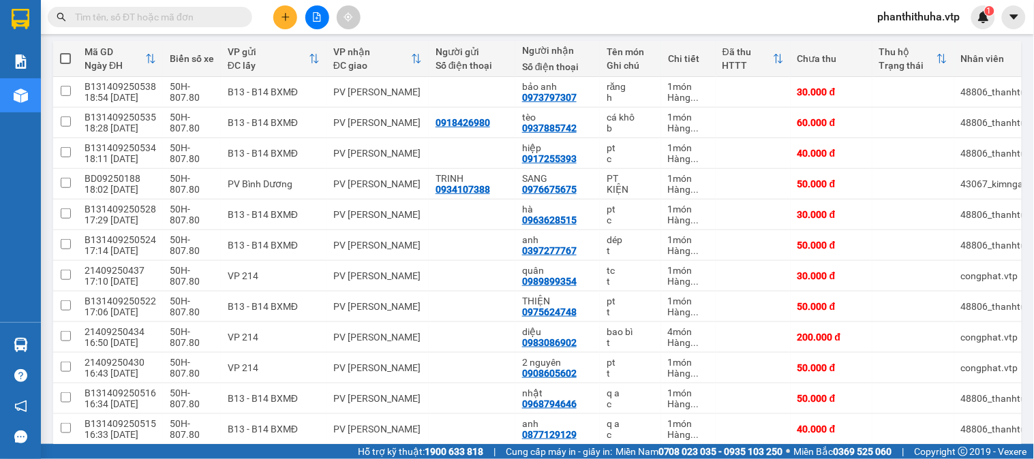
click at [673, 22] on div "Kết quả tìm kiếm ( 0 ) Bộ lọc No Data phanthithuha.vtp 1" at bounding box center [517, 17] width 1034 height 34
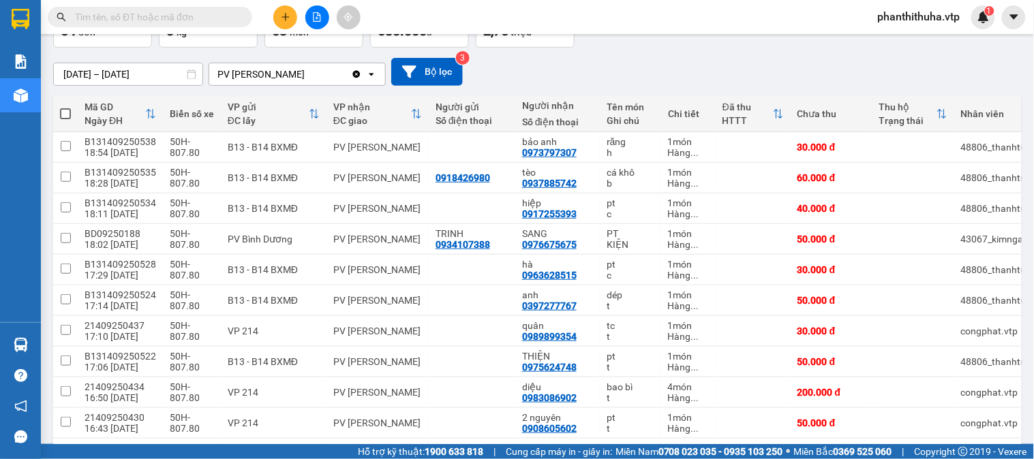
scroll to position [0, 0]
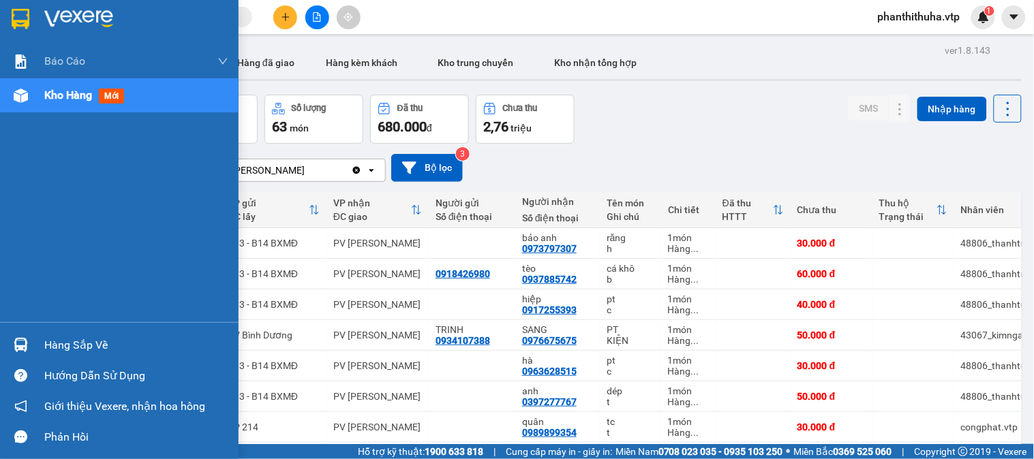
click at [42, 326] on div "Hàng sắp về Hướng dẫn sử dụng Giới thiệu Vexere, nhận hoa hồng Phản hồi" at bounding box center [119, 387] width 239 height 130
click at [70, 343] on div "Hàng sắp về" at bounding box center [136, 345] width 184 height 20
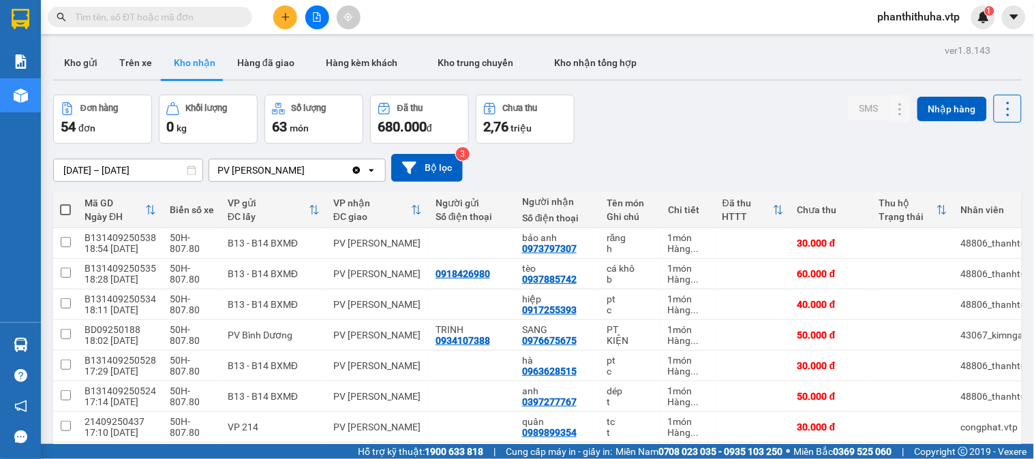
click at [707, 160] on section "Kết quả tìm kiếm ( 0 ) Bộ lọc No Data phanthithuha.vtp 1 Báo cáo BC giao hàng (…" at bounding box center [517, 229] width 1034 height 459
click at [174, 14] on input "text" at bounding box center [155, 17] width 161 height 15
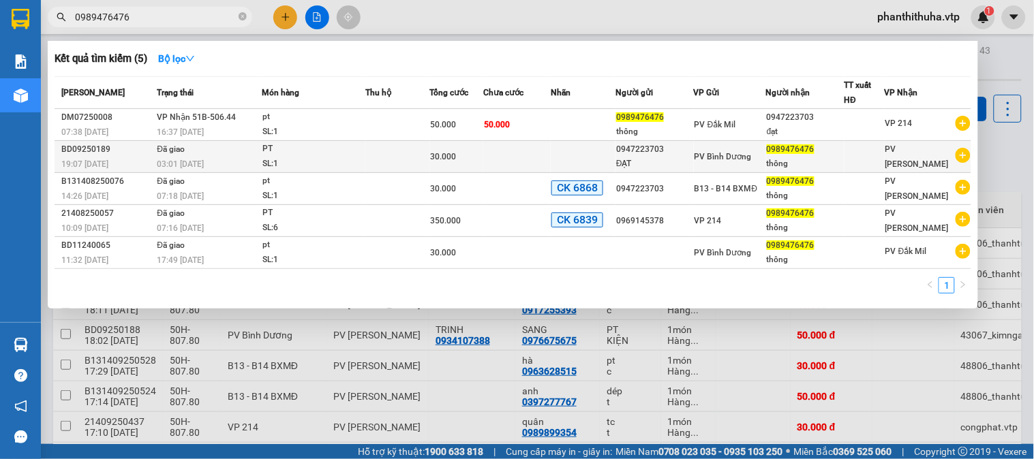
click at [290, 153] on div "PT" at bounding box center [313, 149] width 102 height 15
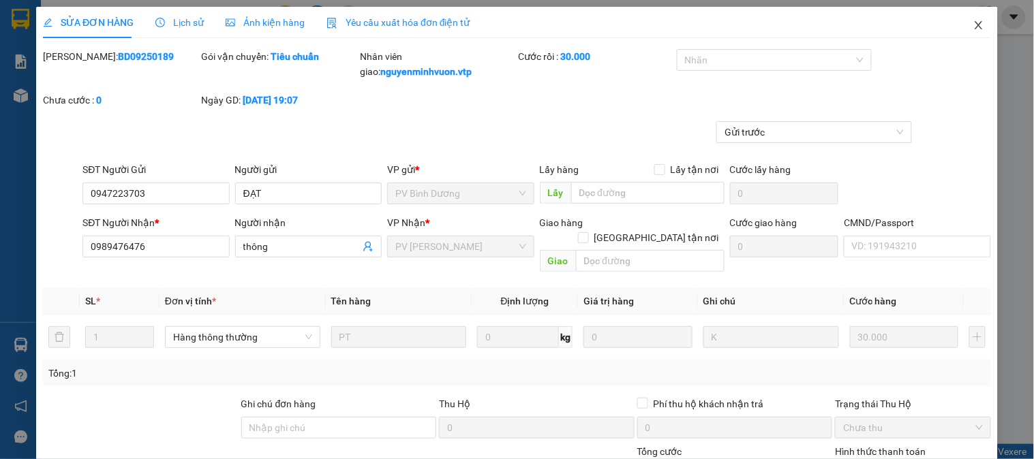
click at [975, 29] on icon "close" at bounding box center [978, 25] width 7 height 8
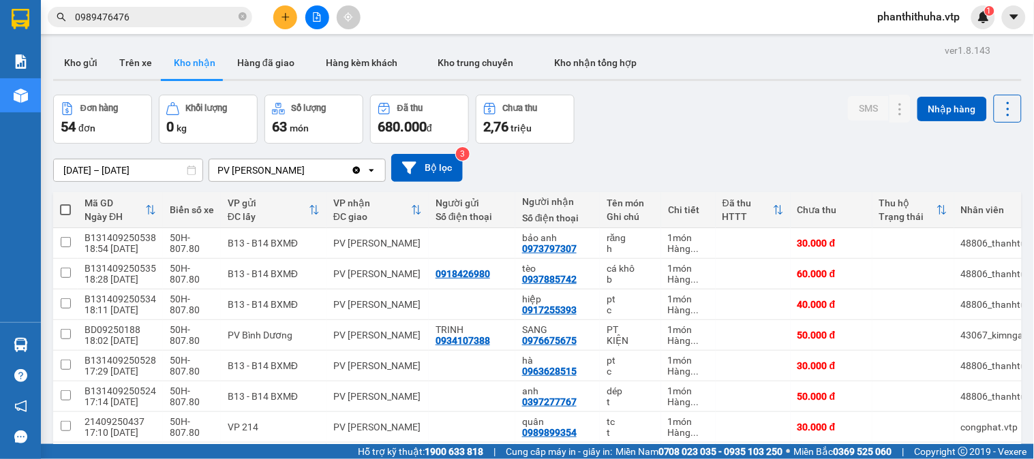
click at [196, 68] on button "Kho nhận" at bounding box center [194, 62] width 63 height 33
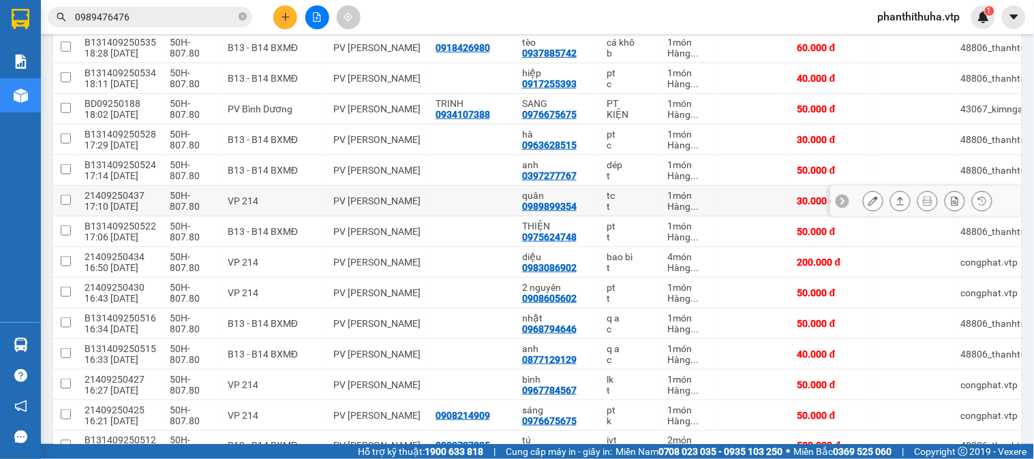
scroll to position [227, 0]
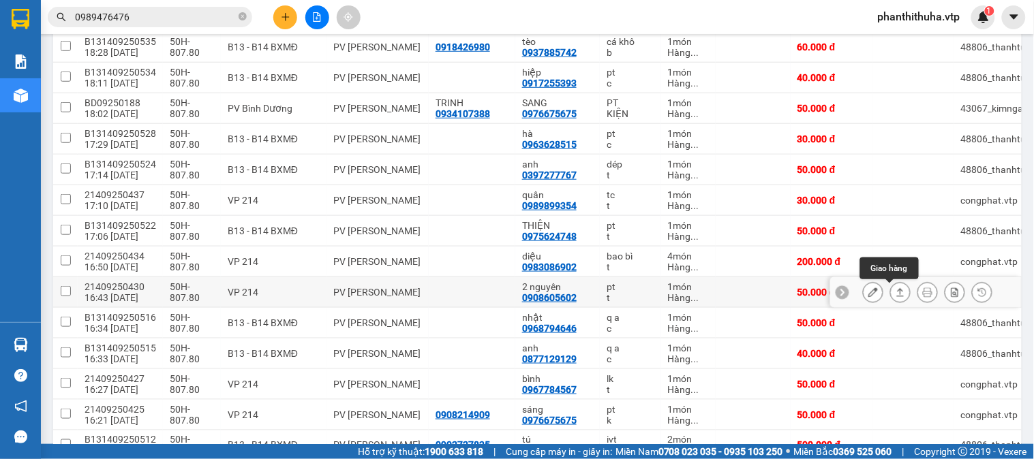
click at [868, 290] on icon at bounding box center [873, 293] width 10 height 10
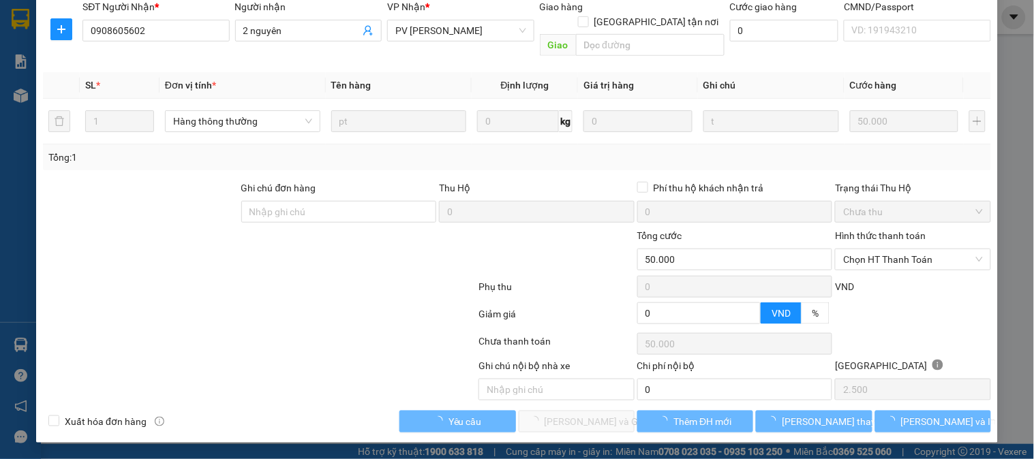
scroll to position [186, 0]
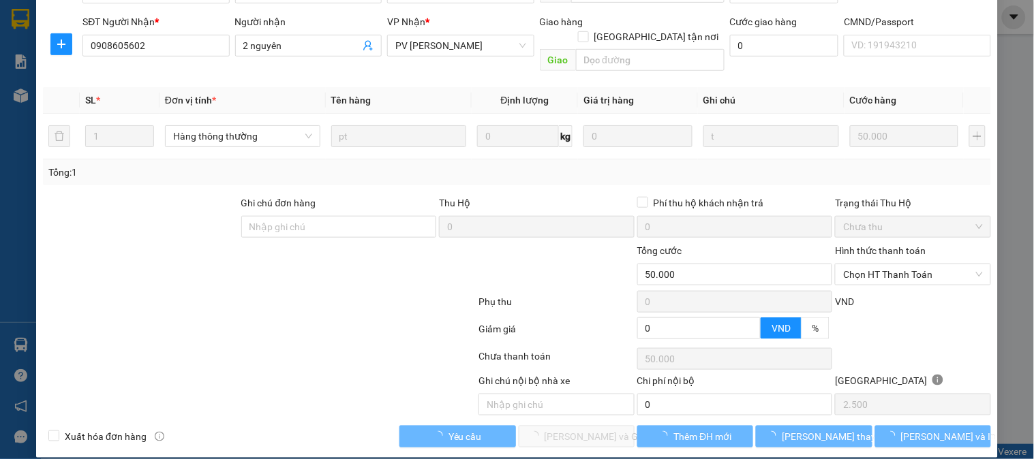
click at [849, 244] on div "Hình thức thanh toán" at bounding box center [912, 253] width 155 height 20
click at [850, 264] on span "Chọn HT Thanh Toán" at bounding box center [912, 274] width 139 height 20
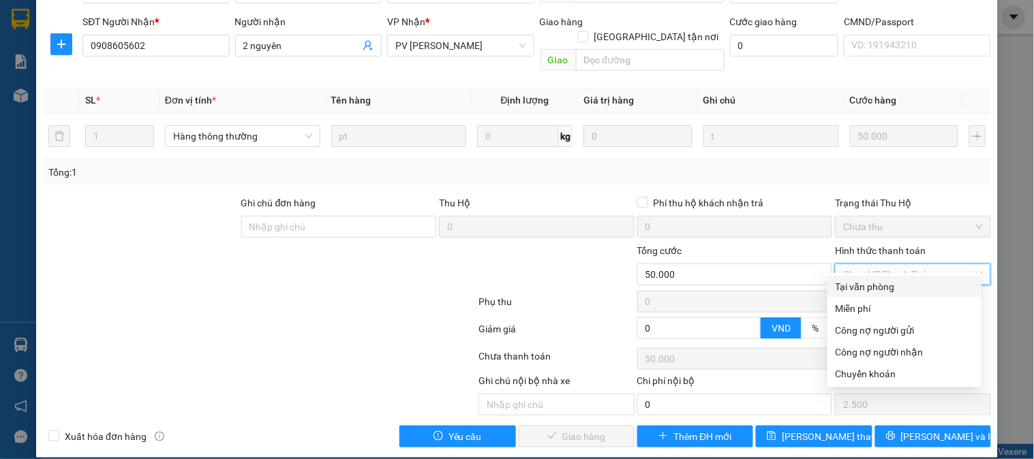
click at [849, 290] on div "Tại văn phòng" at bounding box center [905, 286] width 138 height 15
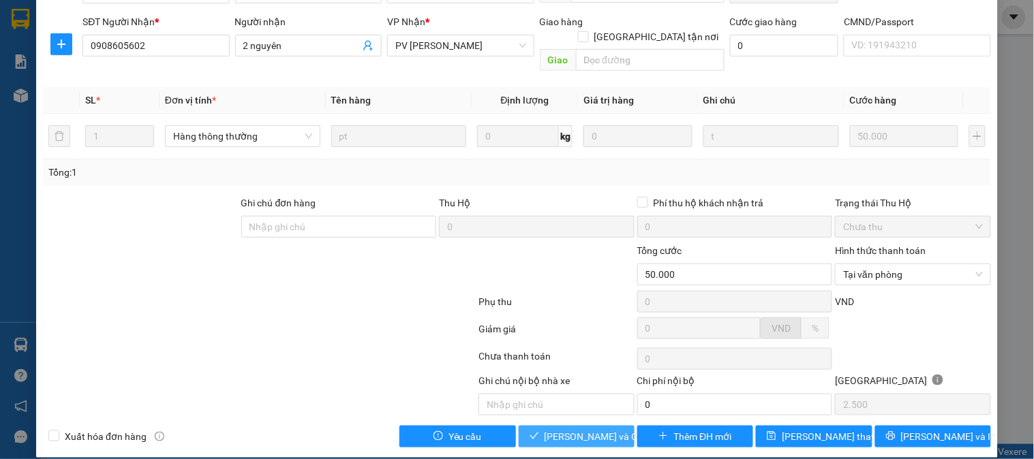
click at [588, 429] on span "[PERSON_NAME] và [PERSON_NAME] hàng" at bounding box center [610, 436] width 131 height 15
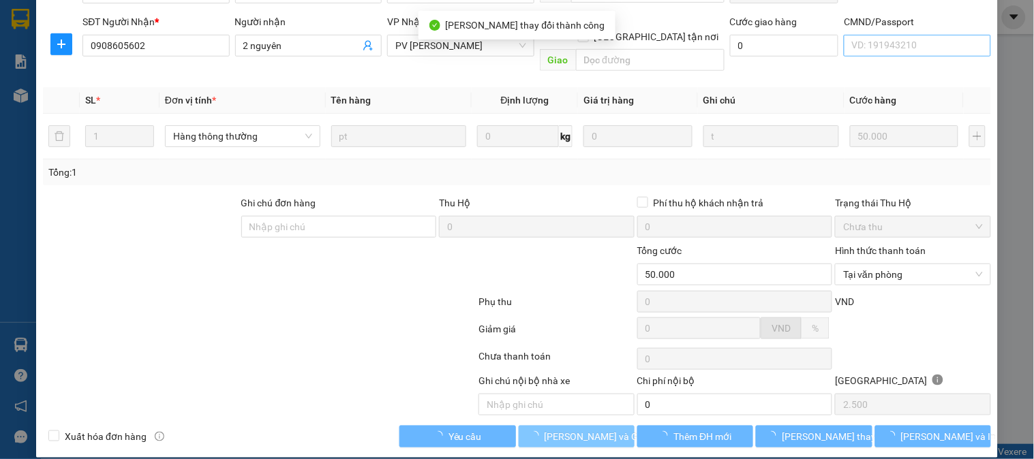
scroll to position [0, 0]
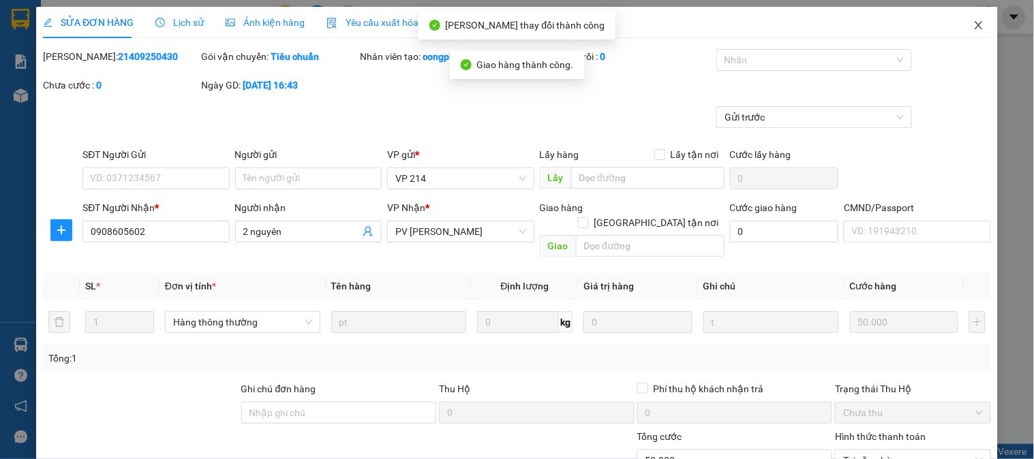
click at [973, 29] on icon "close" at bounding box center [978, 25] width 11 height 11
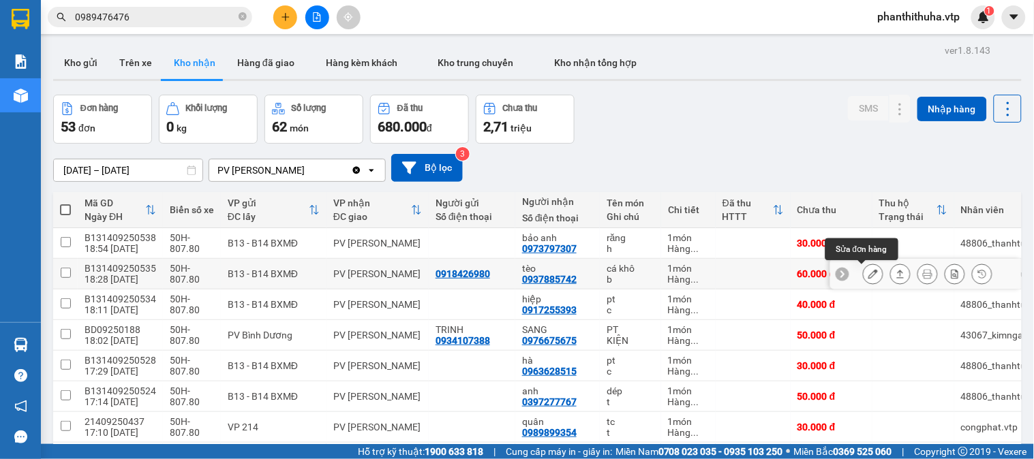
click at [868, 277] on icon at bounding box center [873, 274] width 10 height 10
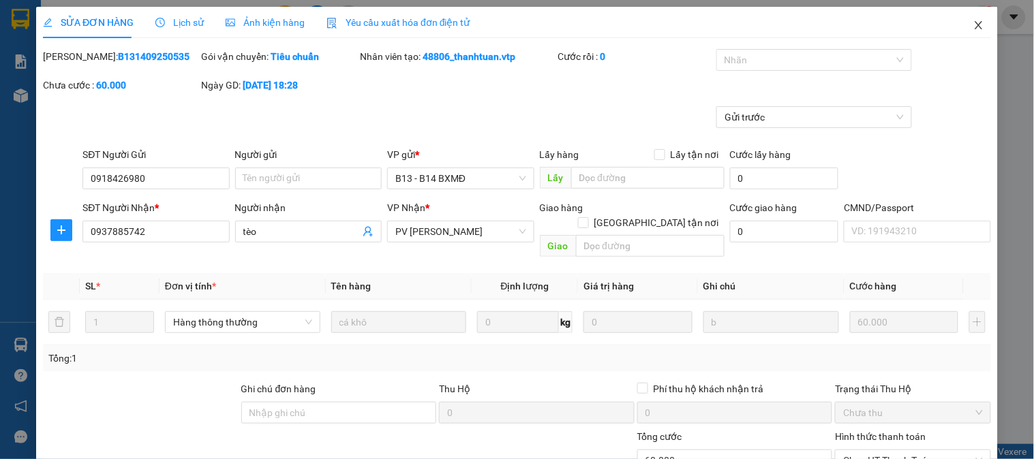
click at [966, 35] on span "Close" at bounding box center [979, 26] width 38 height 38
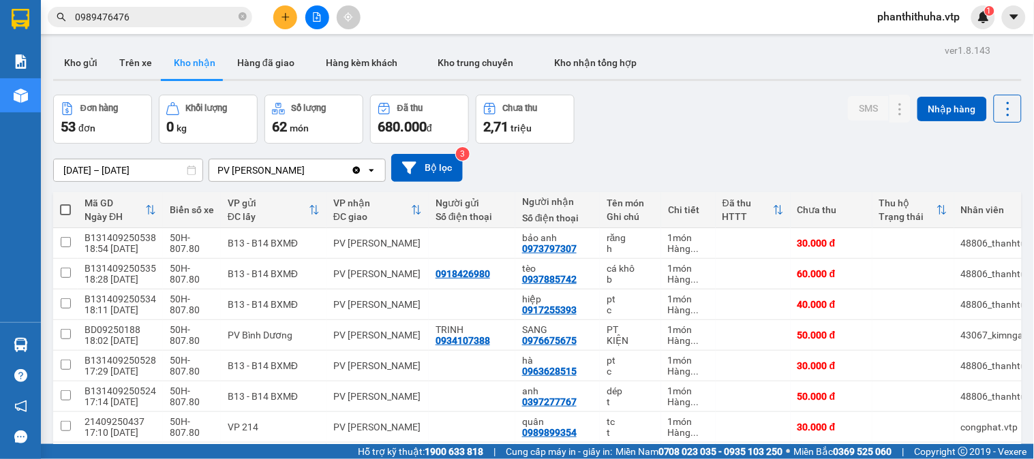
click at [665, 113] on div "Đơn hàng 53 đơn Khối lượng 0 kg Số lượng 62 món Đã thu 680.000 đ Chưa thu 2,71 …" at bounding box center [537, 119] width 968 height 49
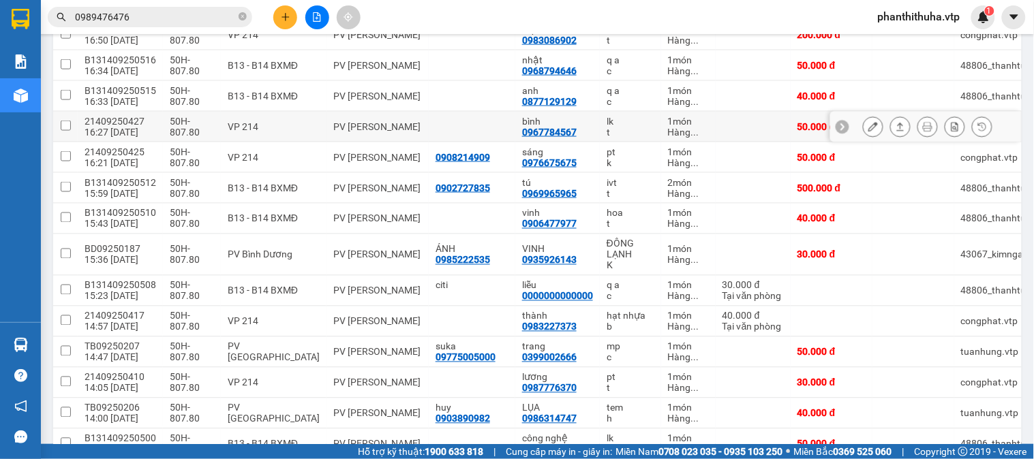
scroll to position [530, 0]
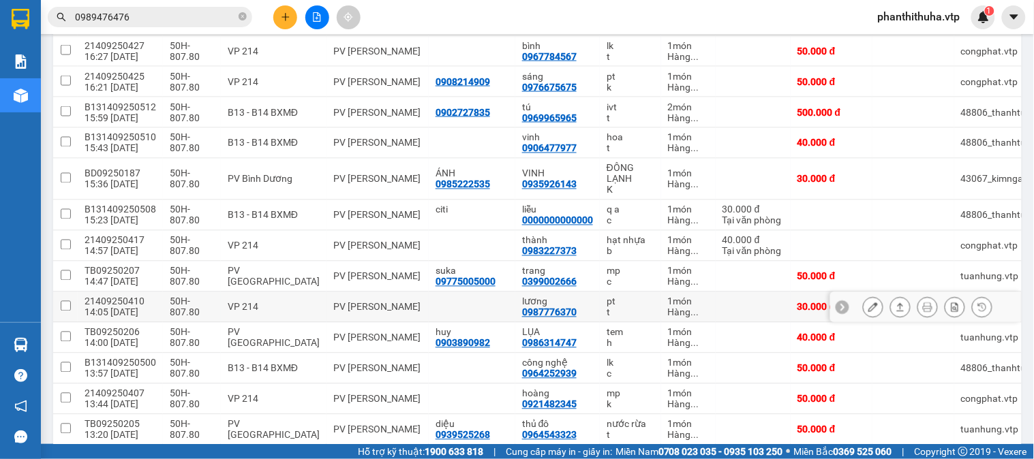
click at [868, 307] on icon at bounding box center [873, 308] width 10 height 10
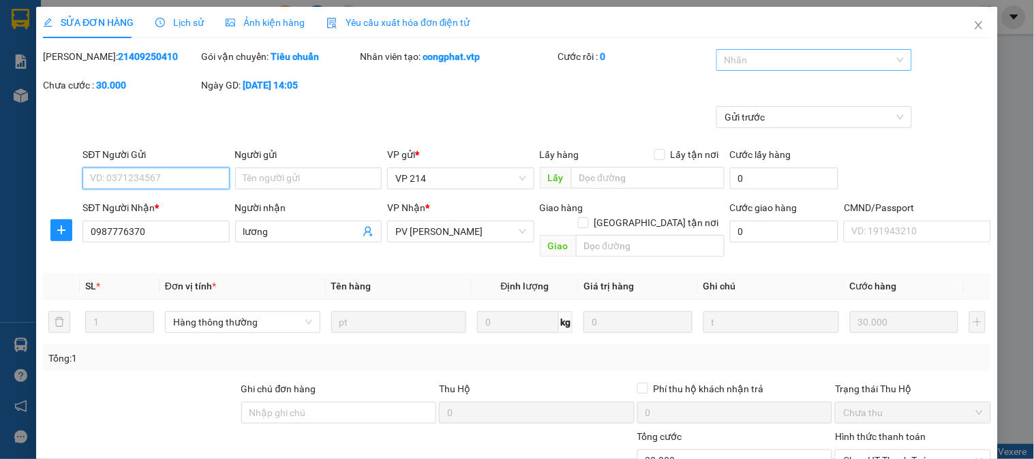
click at [779, 55] on div at bounding box center [807, 60] width 175 height 16
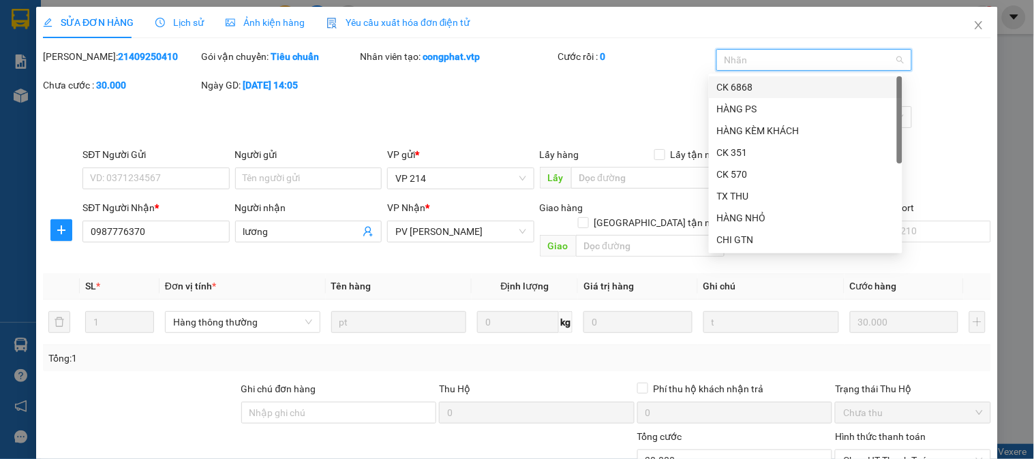
click at [754, 85] on div "CK 6868" at bounding box center [805, 87] width 177 height 15
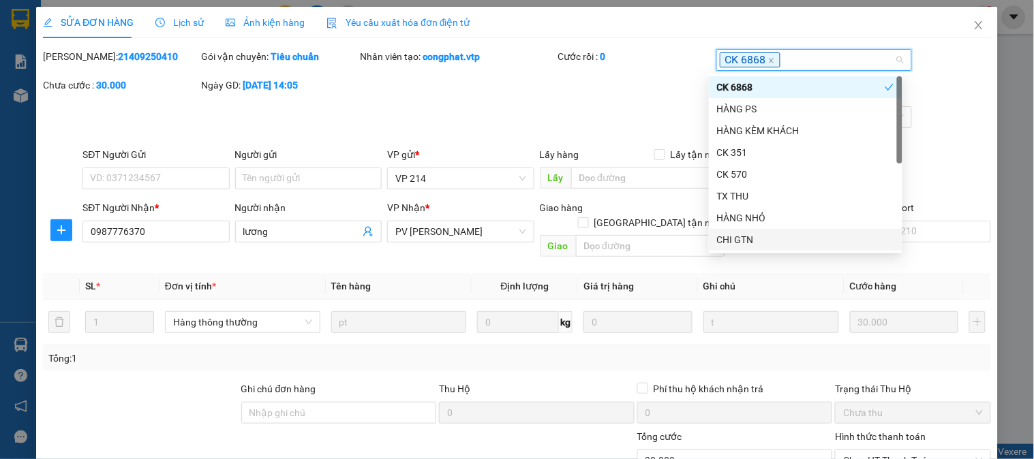
scroll to position [186, 0]
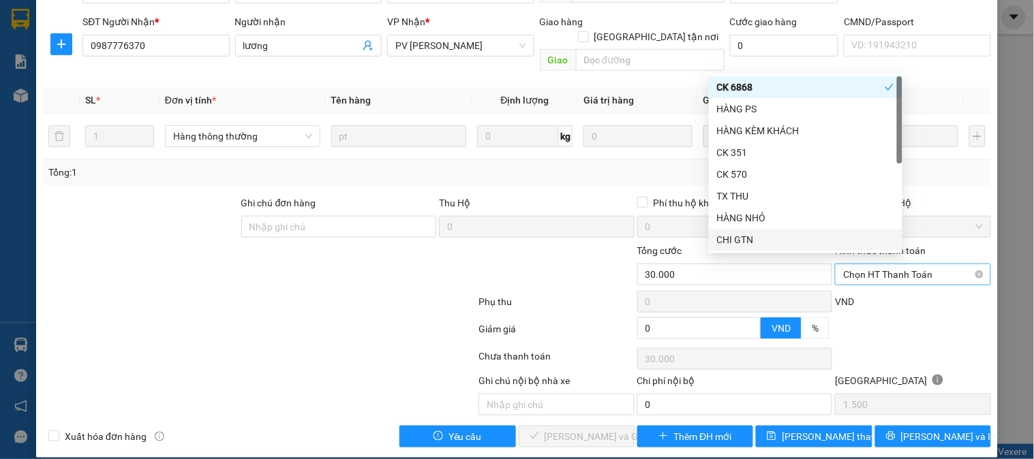
click at [889, 264] on span "Chọn HT Thanh Toán" at bounding box center [912, 274] width 139 height 20
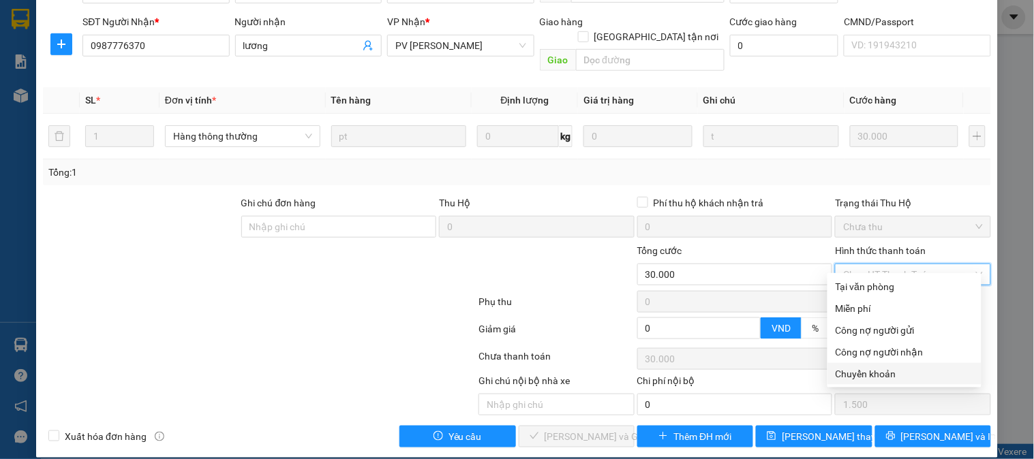
click at [866, 372] on div "Chuyển khoản" at bounding box center [905, 374] width 138 height 15
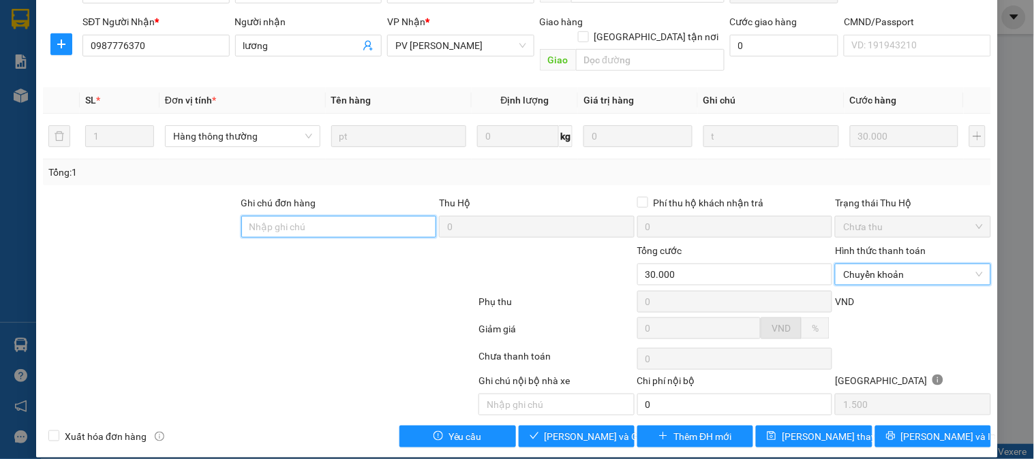
click at [368, 216] on input "Ghi chú đơn hàng" at bounding box center [339, 227] width 196 height 22
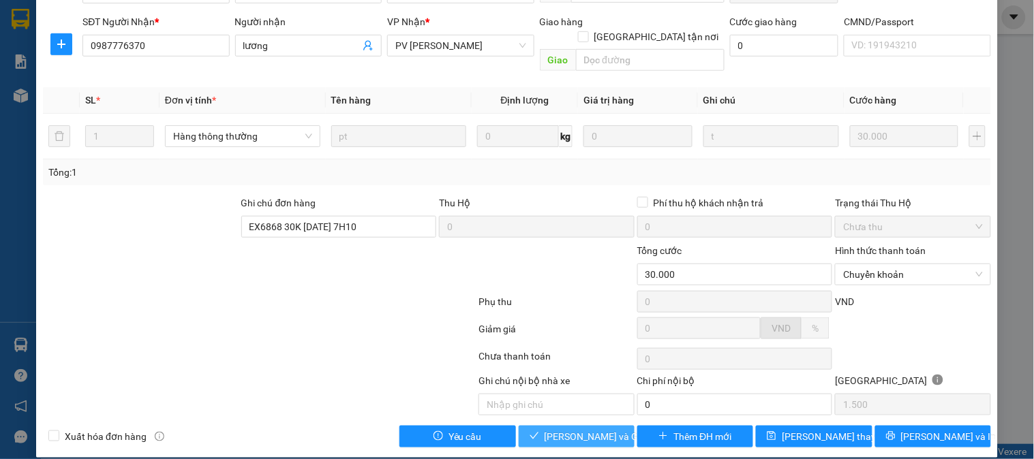
click at [592, 429] on span "[PERSON_NAME] và [PERSON_NAME] hàng" at bounding box center [610, 436] width 131 height 15
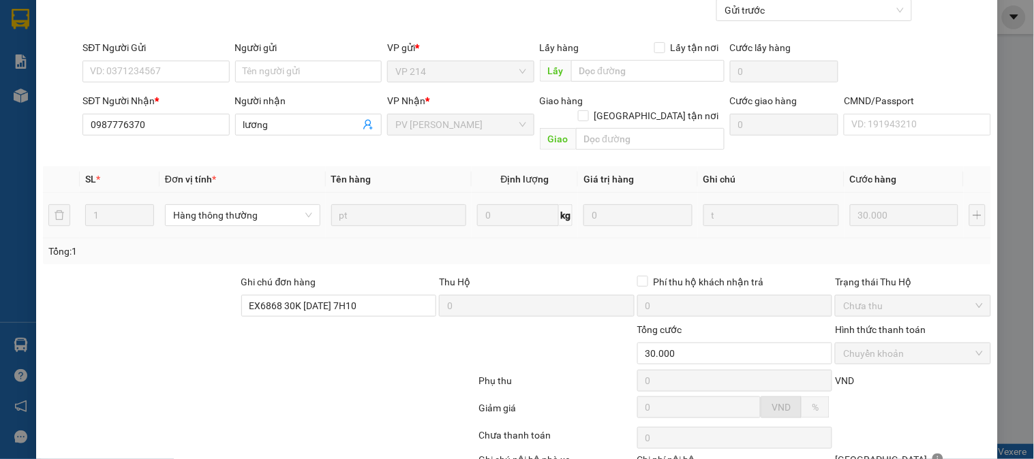
scroll to position [0, 0]
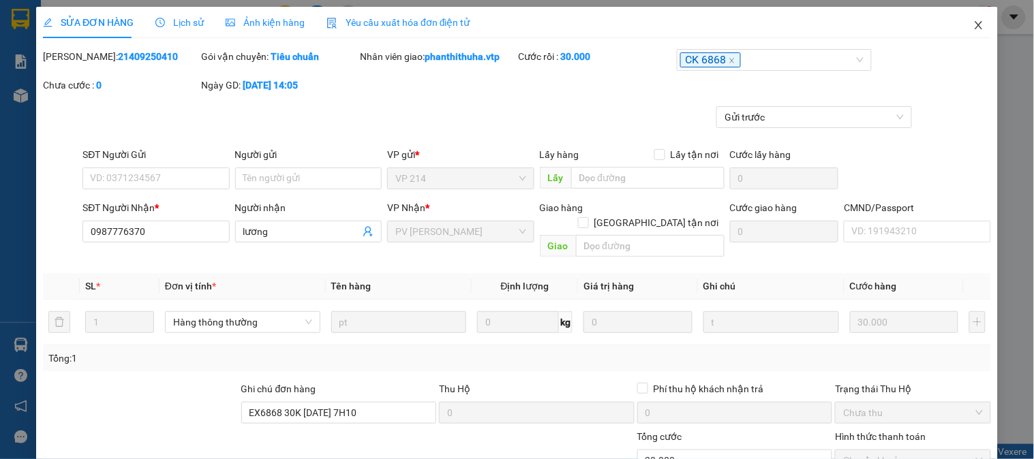
click at [975, 28] on icon "close" at bounding box center [978, 25] width 7 height 8
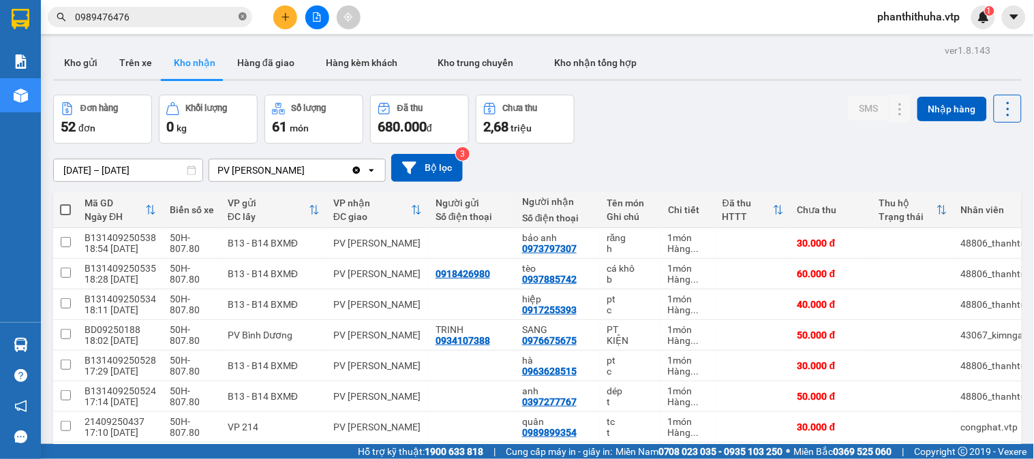
click at [246, 17] on icon "close-circle" at bounding box center [243, 16] width 8 height 8
click at [712, 147] on div "10/09/2025 – 12/09/2025 Press the down arrow key to interact with the calendar …" at bounding box center [537, 168] width 968 height 48
click at [209, 2] on div "Kết quả tìm kiếm ( 5 ) Bộ lọc Mã ĐH Trạng thái Món hàng Thu hộ Tổng cước Chưa c…" at bounding box center [517, 17] width 1034 height 34
click at [207, 14] on input "text" at bounding box center [155, 17] width 161 height 15
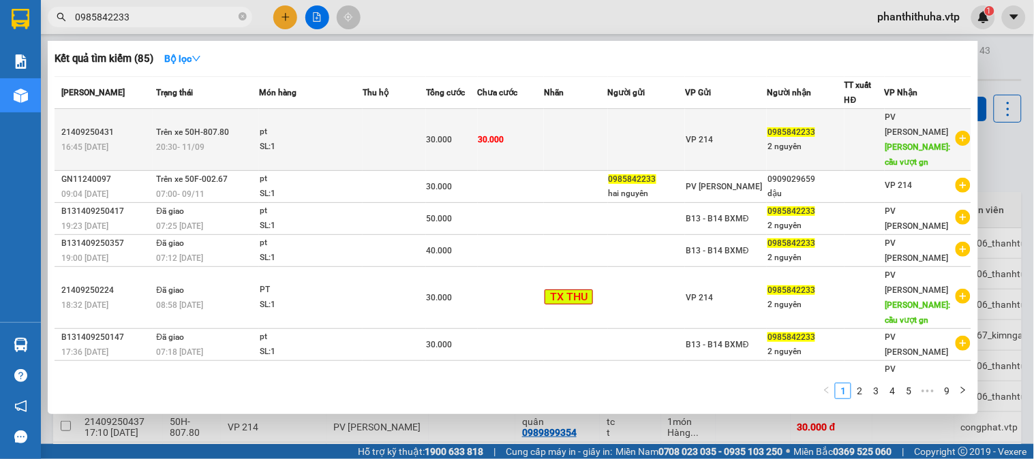
click at [567, 132] on td at bounding box center [575, 140] width 63 height 62
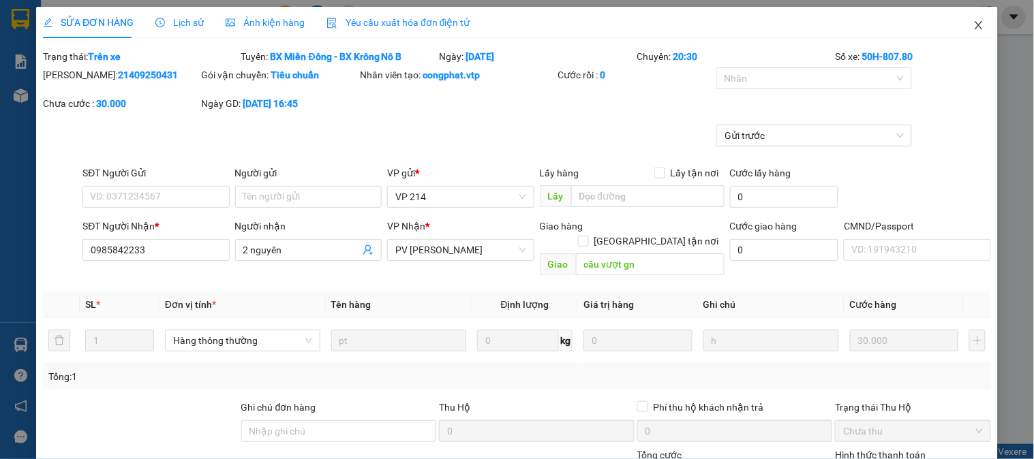
click at [973, 26] on icon "close" at bounding box center [978, 25] width 11 height 11
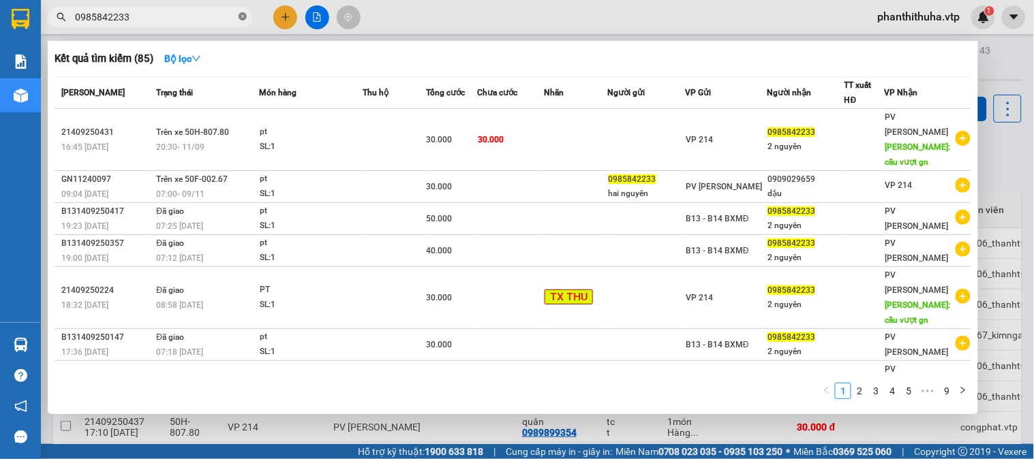
click at [245, 15] on icon "close-circle" at bounding box center [243, 16] width 8 height 8
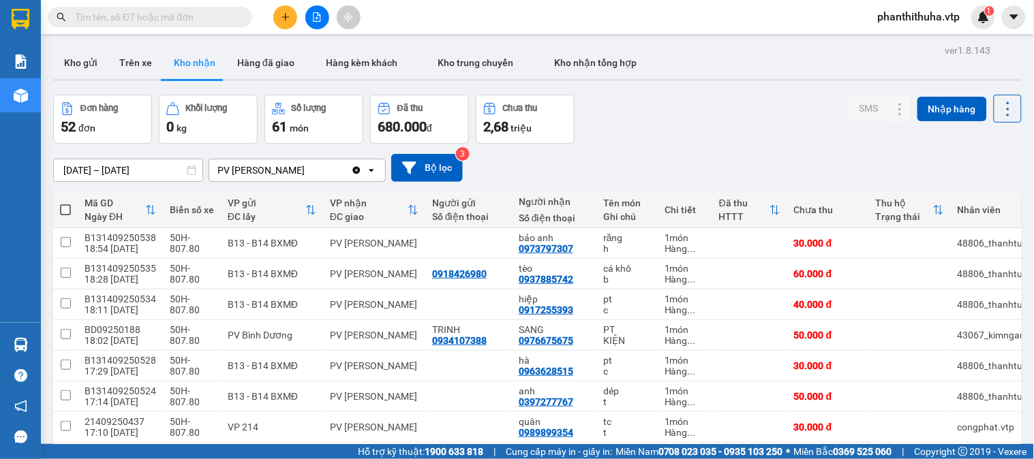
click at [169, 14] on input "text" at bounding box center [155, 17] width 161 height 15
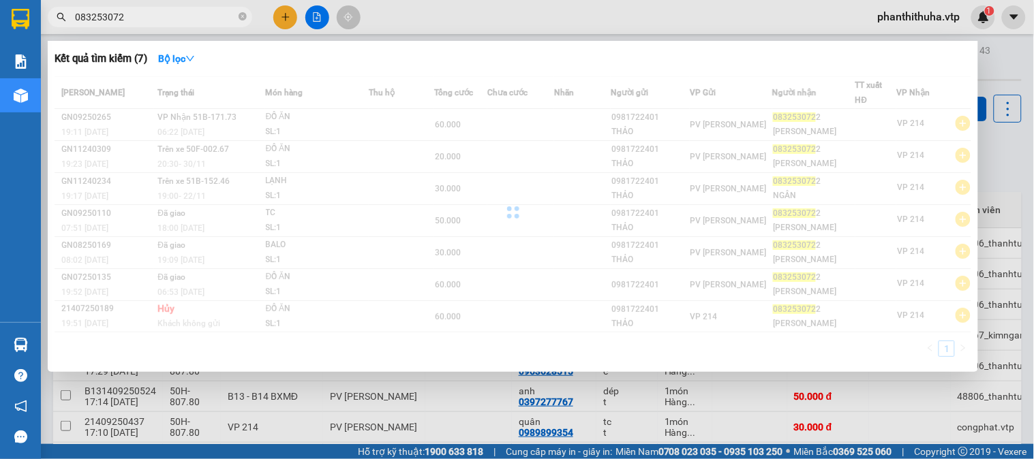
type input "0832530722"
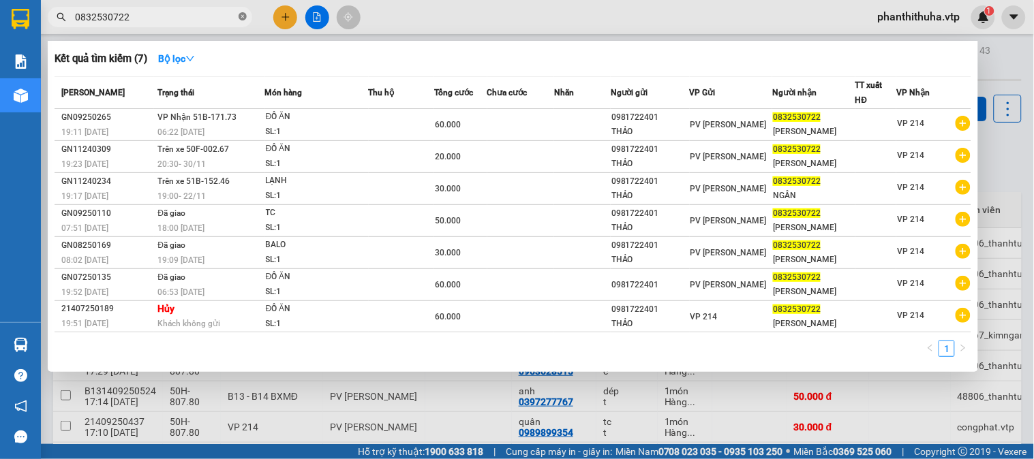
click at [246, 16] on icon "close-circle" at bounding box center [243, 16] width 8 height 8
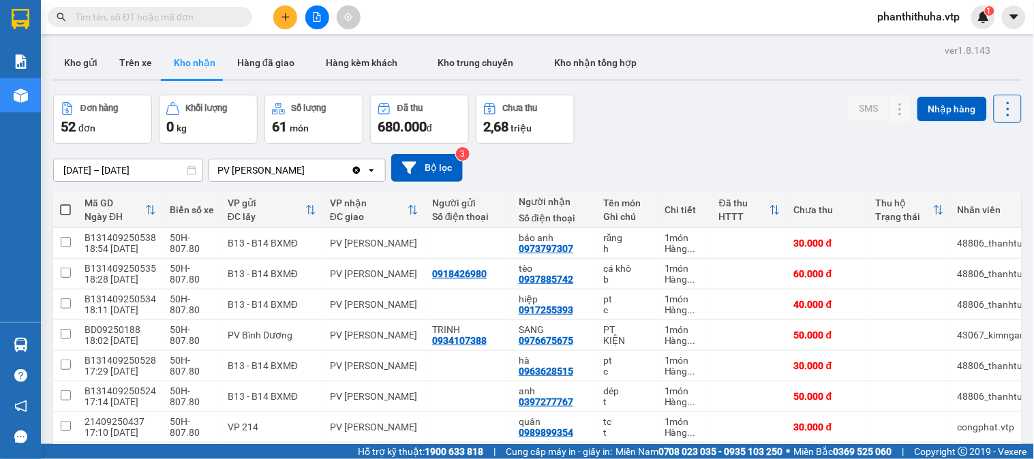
click at [739, 113] on div "Đơn hàng 52 đơn Khối lượng 0 kg Số lượng 61 món Đã thu 680.000 đ Chưa thu 2,68 …" at bounding box center [537, 119] width 968 height 49
click at [868, 277] on icon at bounding box center [873, 274] width 10 height 10
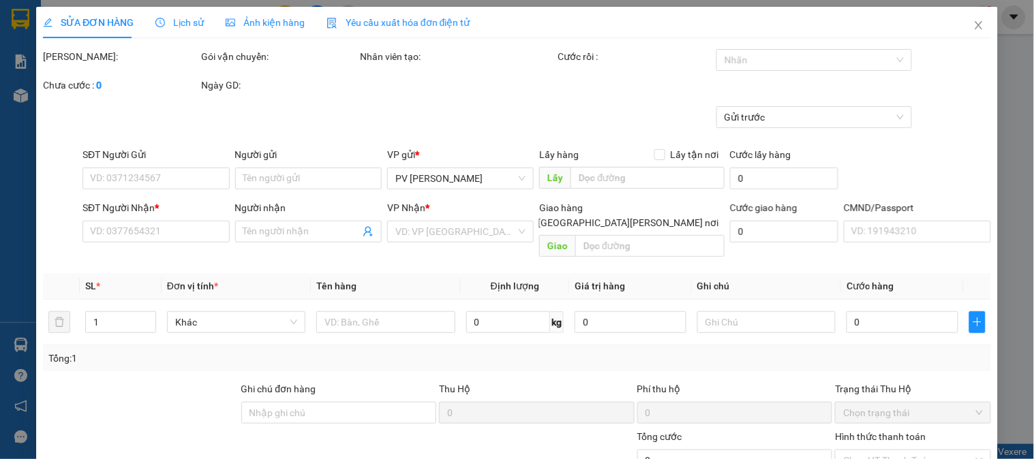
type input "3.000"
type input "0918426980"
type input "0937885742"
type input "tèo"
type input "60.000"
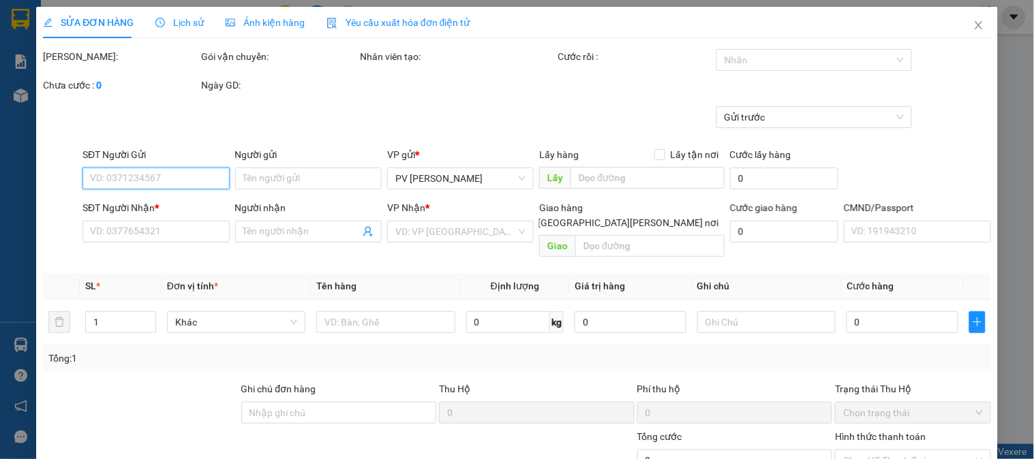
type input "60.000"
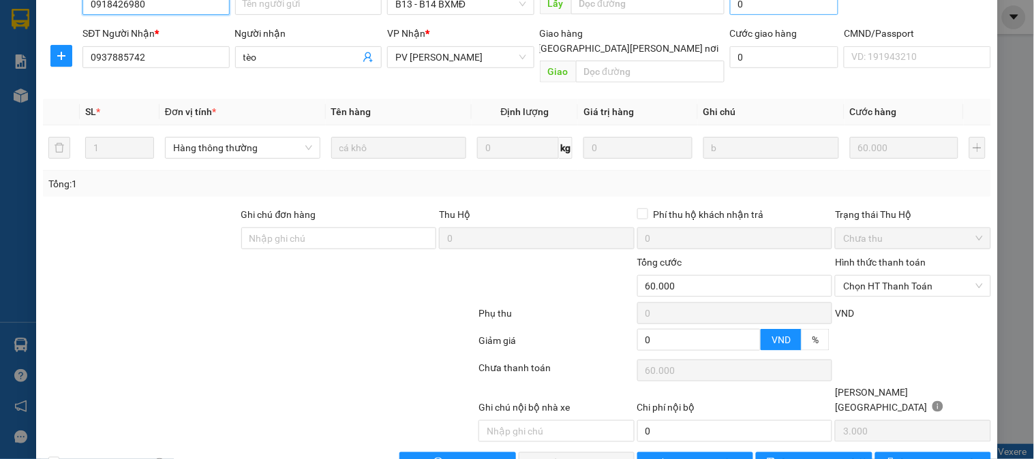
scroll to position [186, 0]
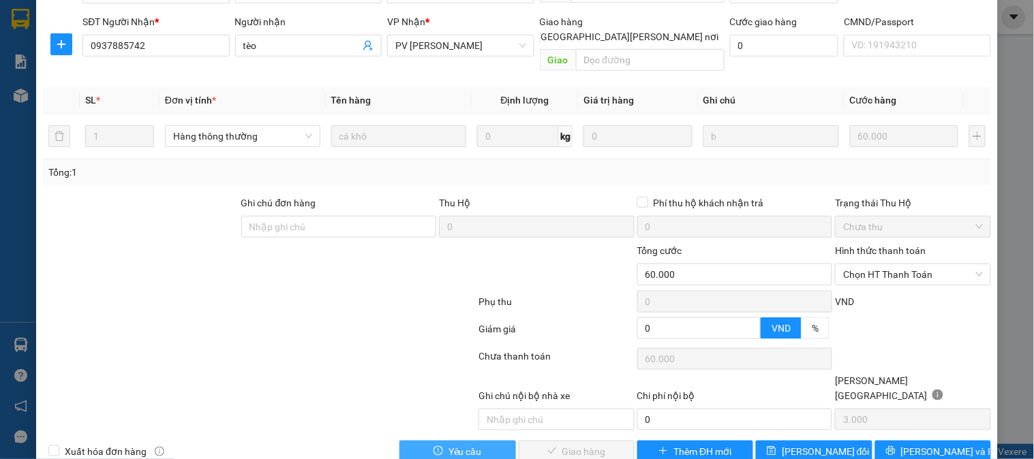
click at [443, 441] on button "Yêu cầu" at bounding box center [457, 452] width 116 height 22
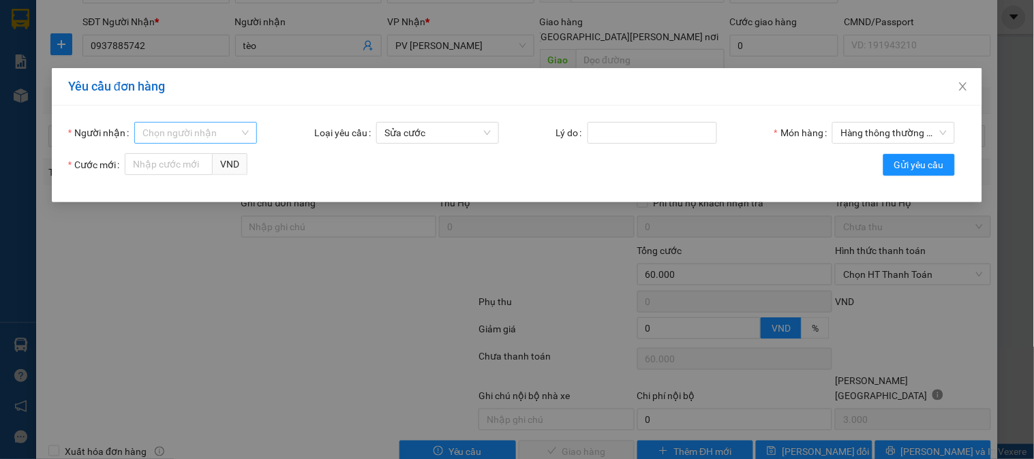
click at [241, 129] on div "Chọn người nhận" at bounding box center [195, 133] width 123 height 22
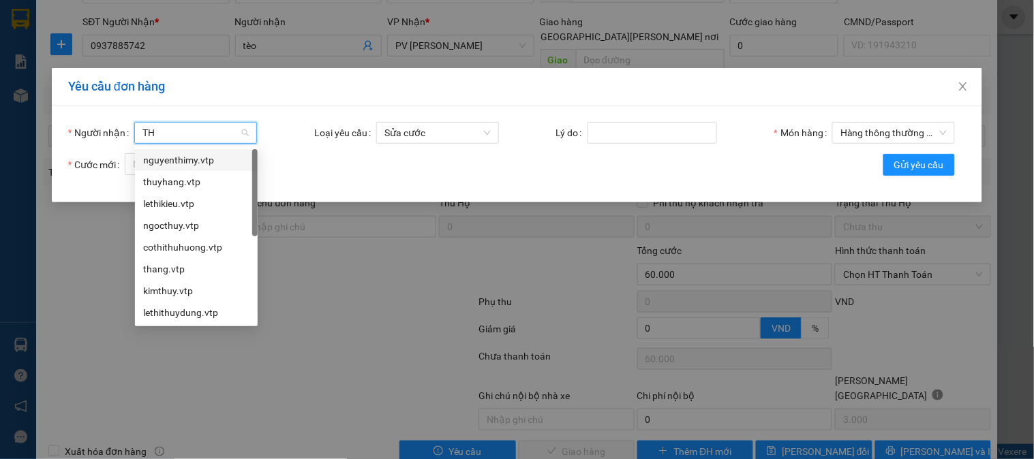
type input "THA"
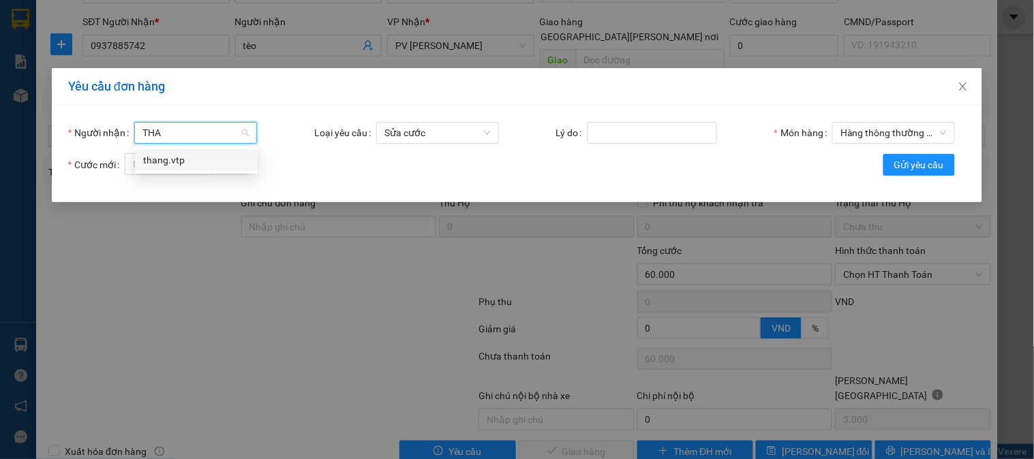
click at [198, 151] on div "thang.vtp" at bounding box center [196, 160] width 123 height 22
click at [193, 155] on input "Cước mới" at bounding box center [169, 164] width 88 height 22
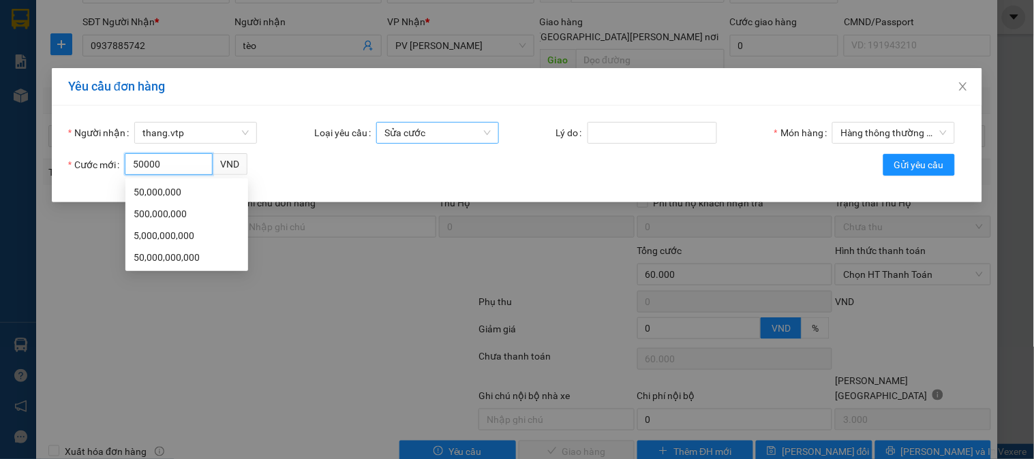
click at [427, 132] on span "Sửa cước" at bounding box center [437, 133] width 106 height 20
type input "50000"
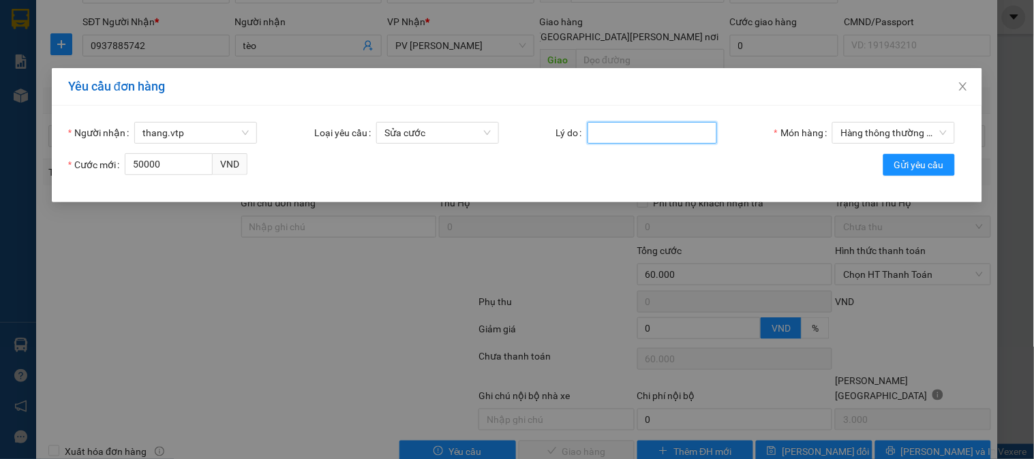
click at [641, 137] on input "Lý do" at bounding box center [652, 133] width 129 height 22
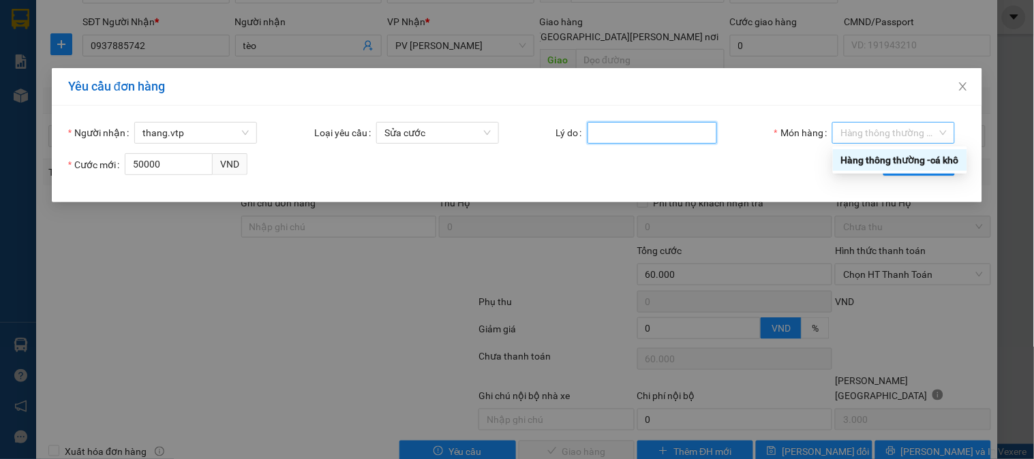
click at [862, 125] on span "Hàng thông thường - cá khô" at bounding box center [893, 133] width 106 height 20
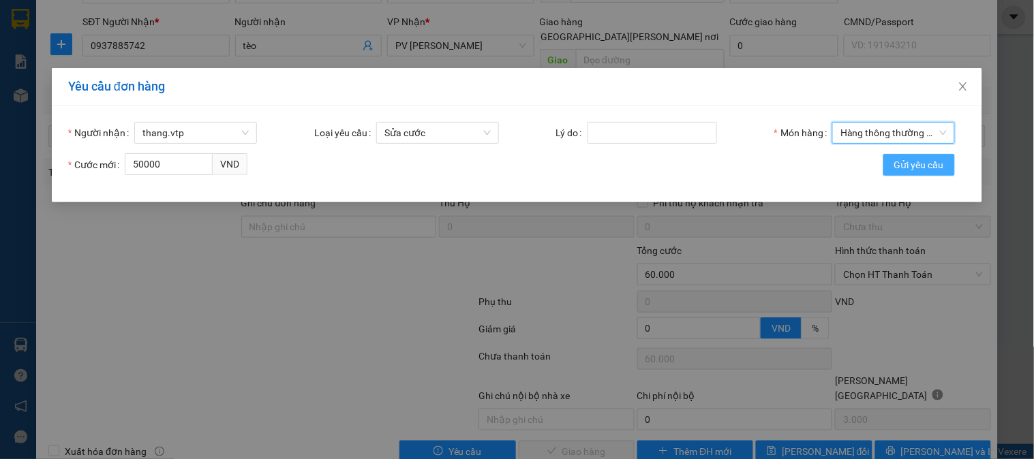
click at [911, 162] on span "Gửi yêu cầu" at bounding box center [919, 164] width 50 height 15
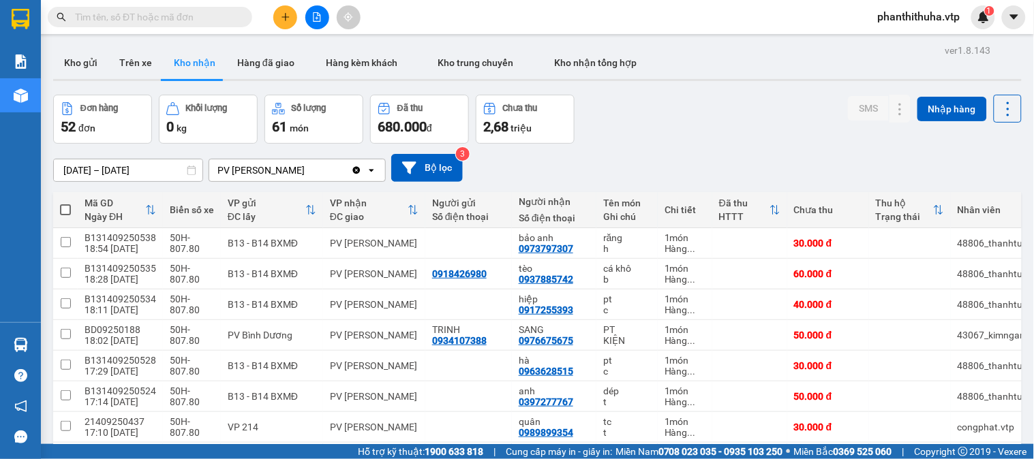
scroll to position [1242, 0]
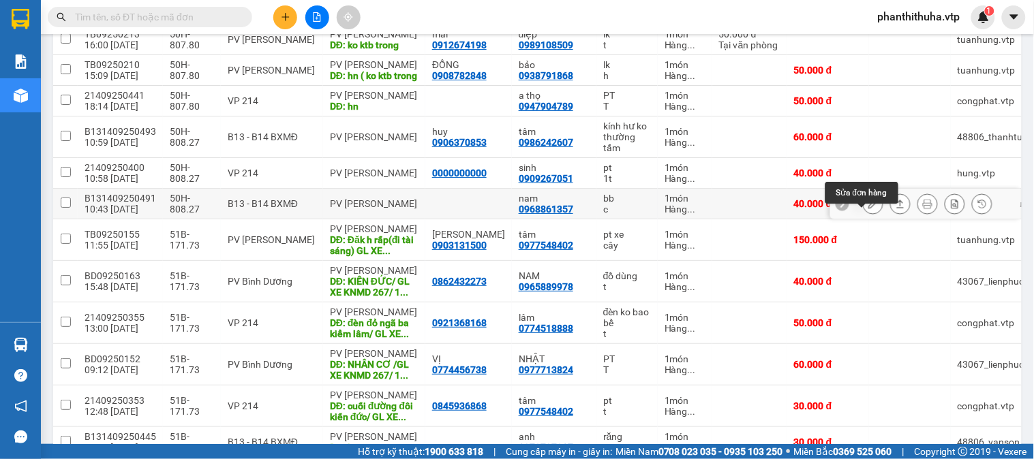
click at [868, 209] on icon at bounding box center [873, 204] width 10 height 10
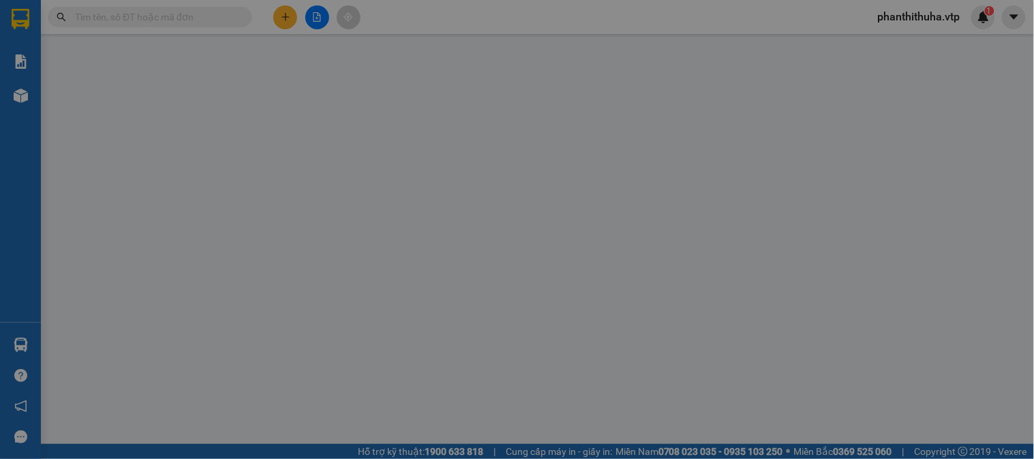
type input "0968861357"
type input "nam"
type input "40.000"
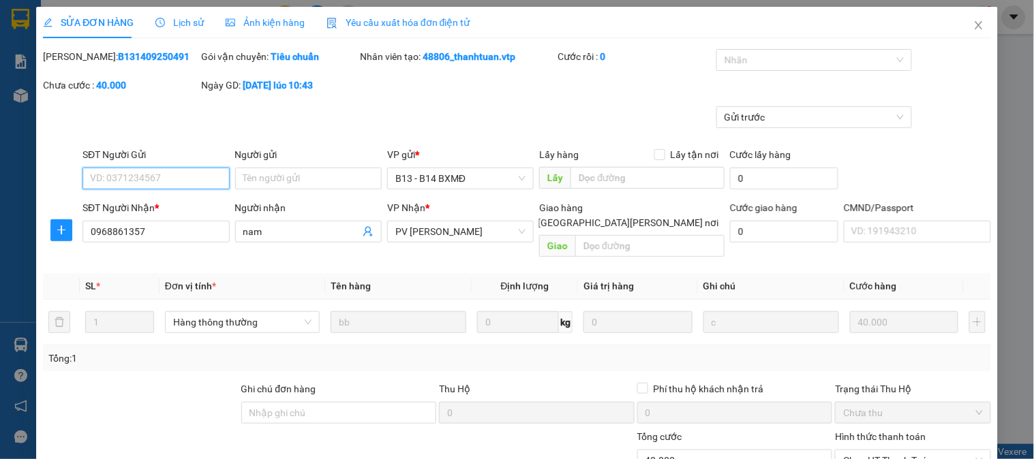
type input "2.000"
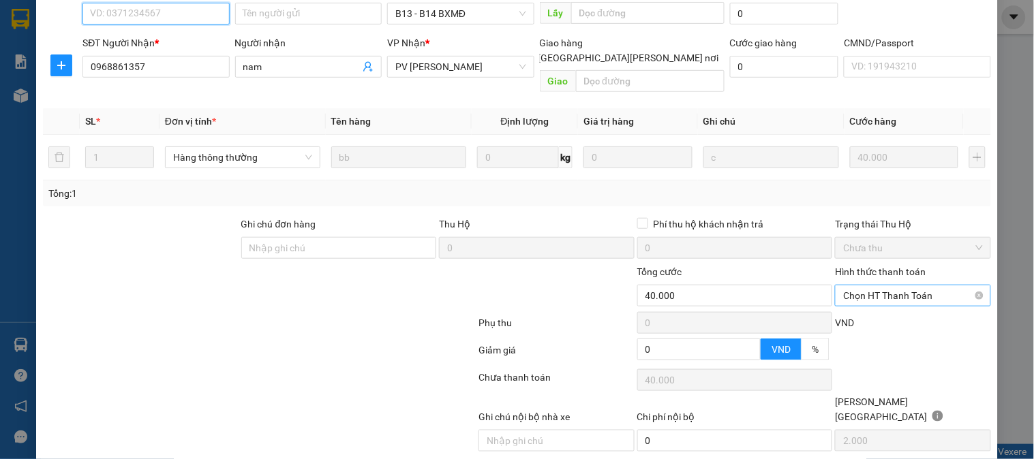
click at [870, 286] on span "Chọn HT Thanh Toán" at bounding box center [912, 296] width 139 height 20
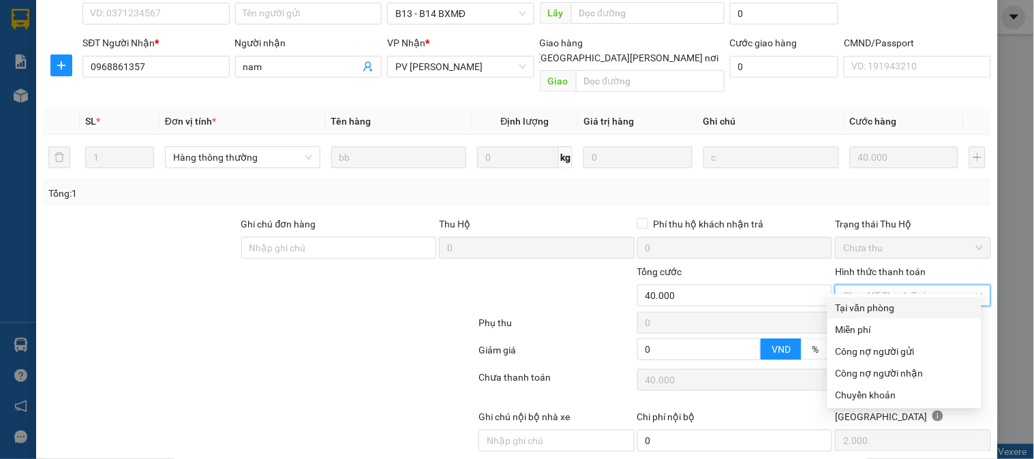
click at [855, 303] on div "Tại văn phòng" at bounding box center [905, 308] width 138 height 15
type input "0"
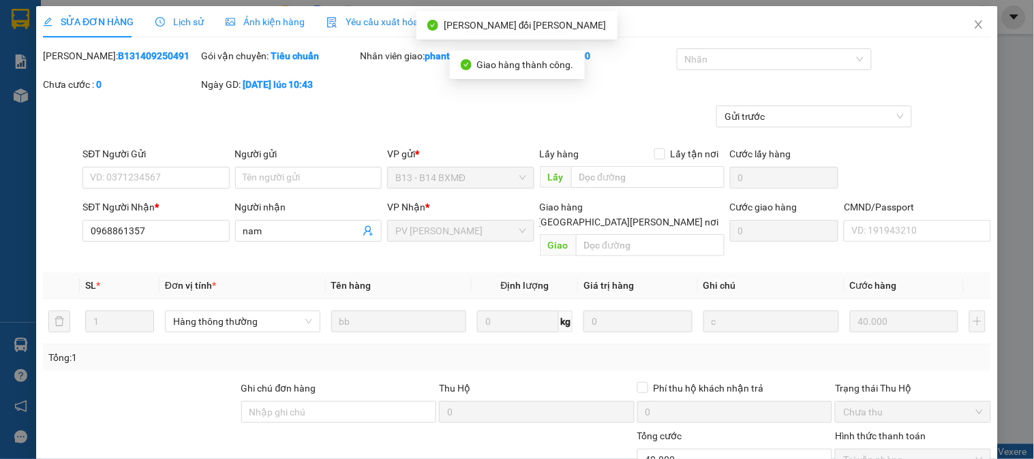
scroll to position [0, 0]
click at [973, 30] on icon "close" at bounding box center [978, 25] width 11 height 11
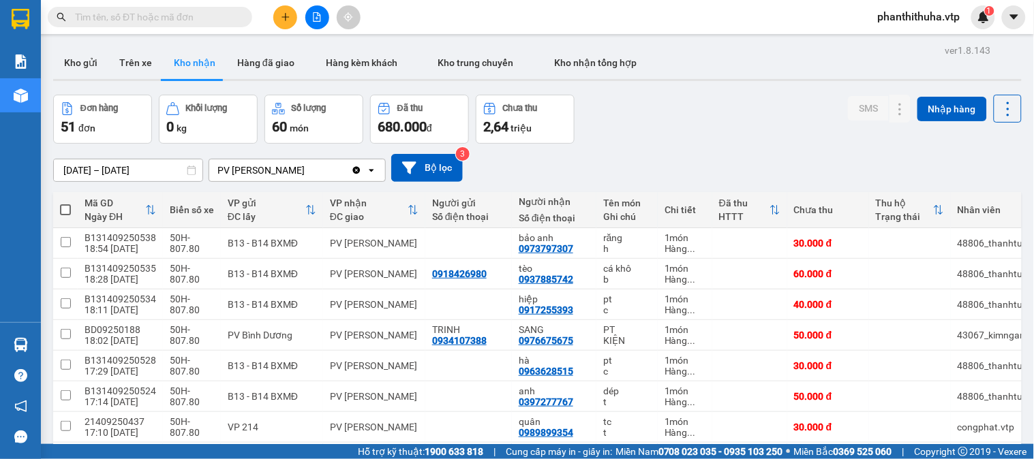
scroll to position [1139, 0]
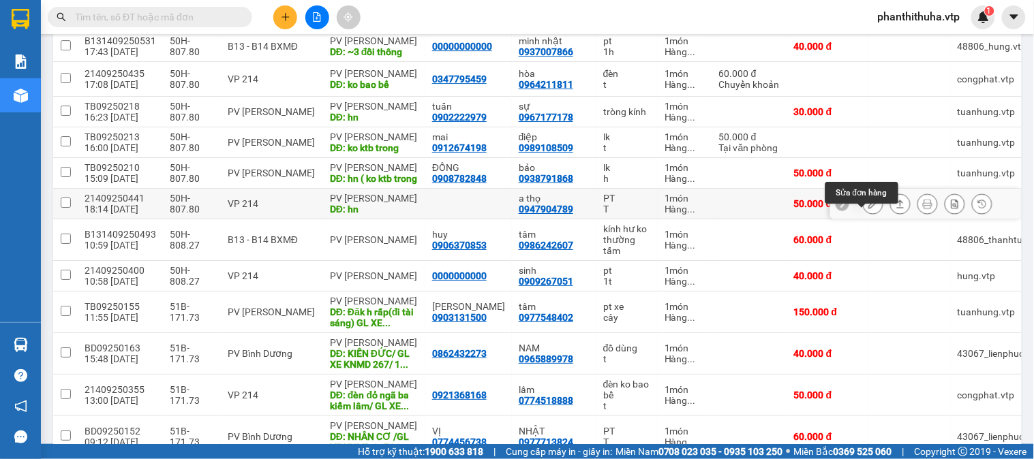
click at [868, 209] on icon at bounding box center [873, 204] width 10 height 10
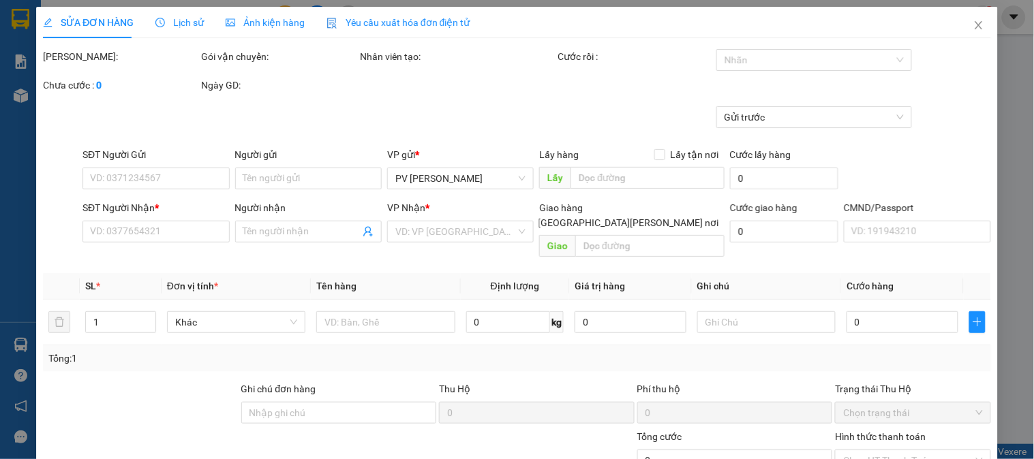
type input "0947904789"
type input "a thọ"
type input "hn"
type input "50.000"
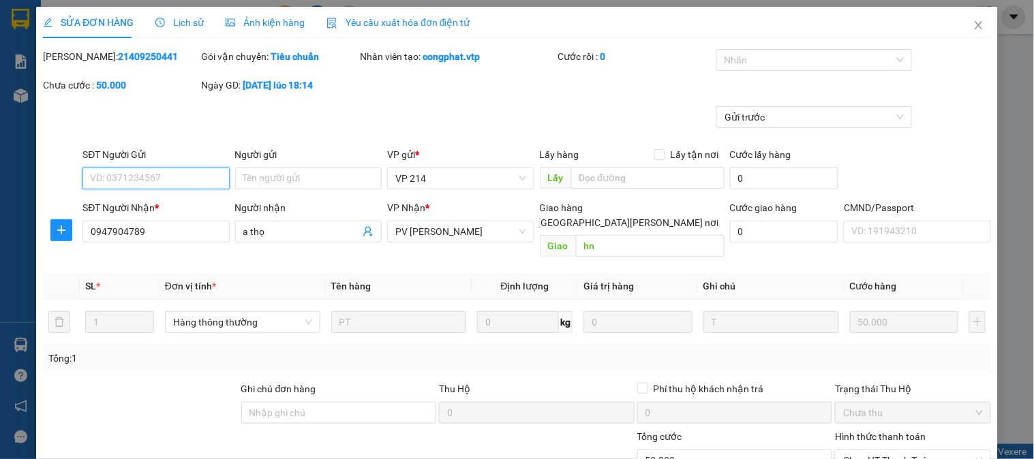
type input "2.500"
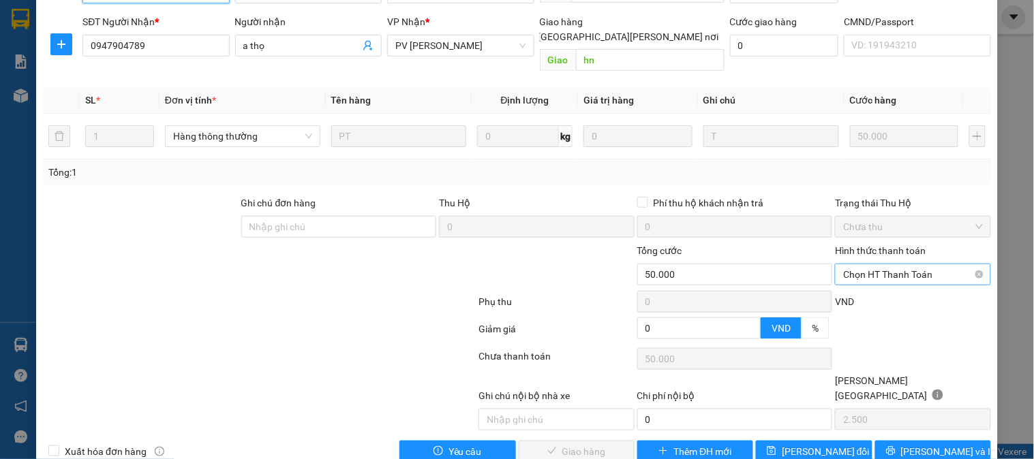
click at [864, 266] on span "Chọn HT Thanh Toán" at bounding box center [912, 274] width 139 height 20
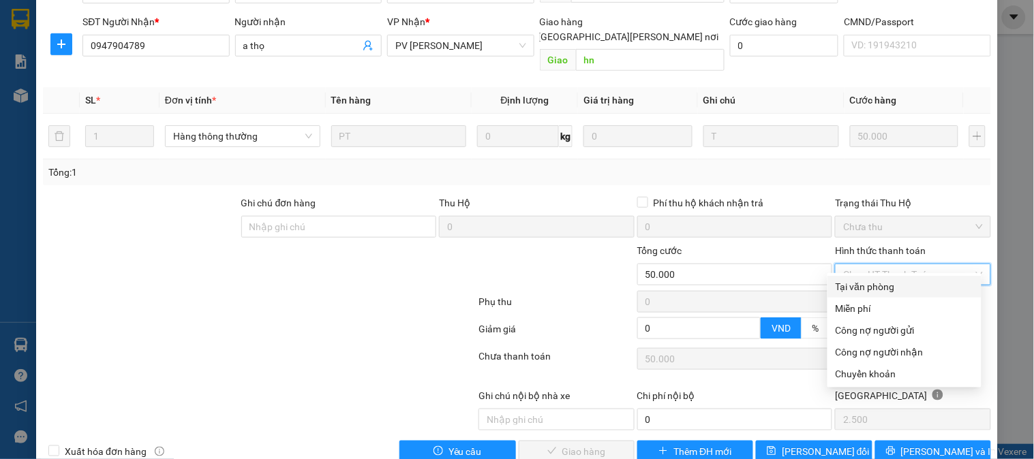
click at [863, 290] on div "Tại văn phòng" at bounding box center [905, 286] width 138 height 15
type input "0"
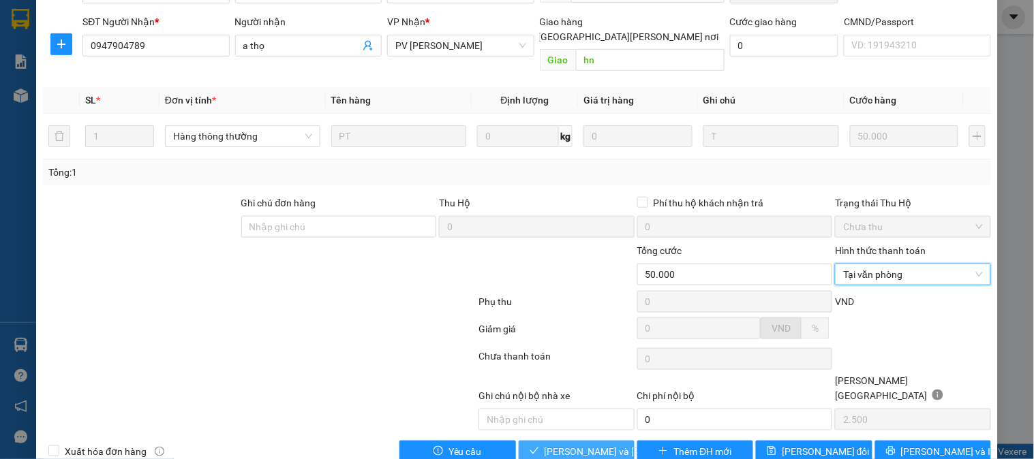
click at [594, 444] on span "[PERSON_NAME] và [PERSON_NAME] hàng" at bounding box center [637, 451] width 184 height 15
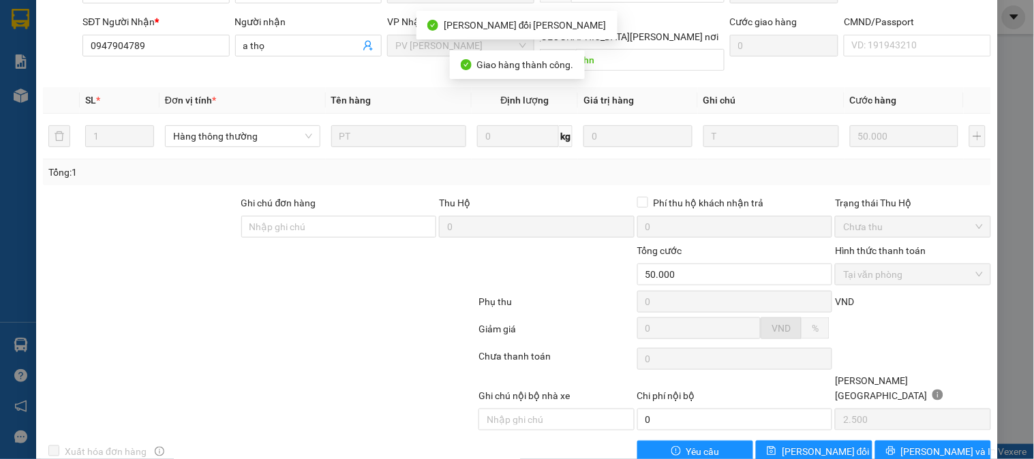
scroll to position [0, 0]
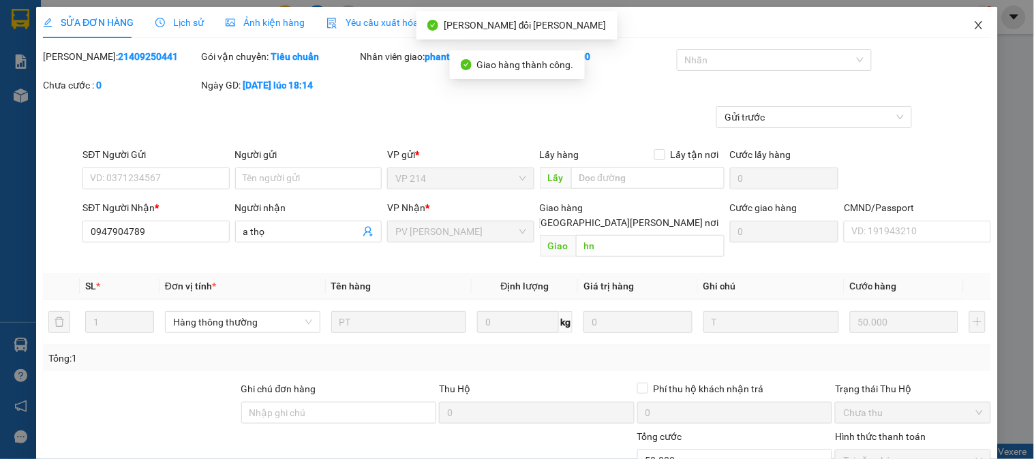
click at [973, 29] on icon "close" at bounding box center [978, 25] width 11 height 11
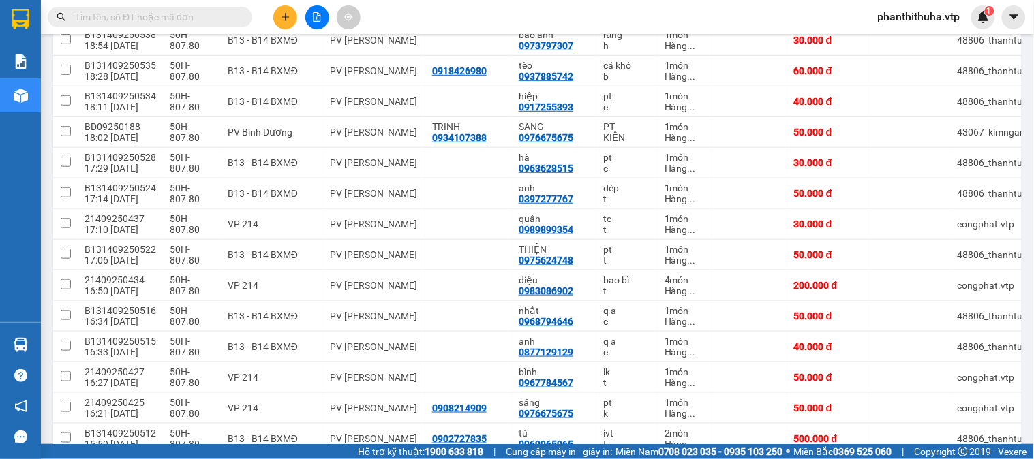
scroll to position [227, 0]
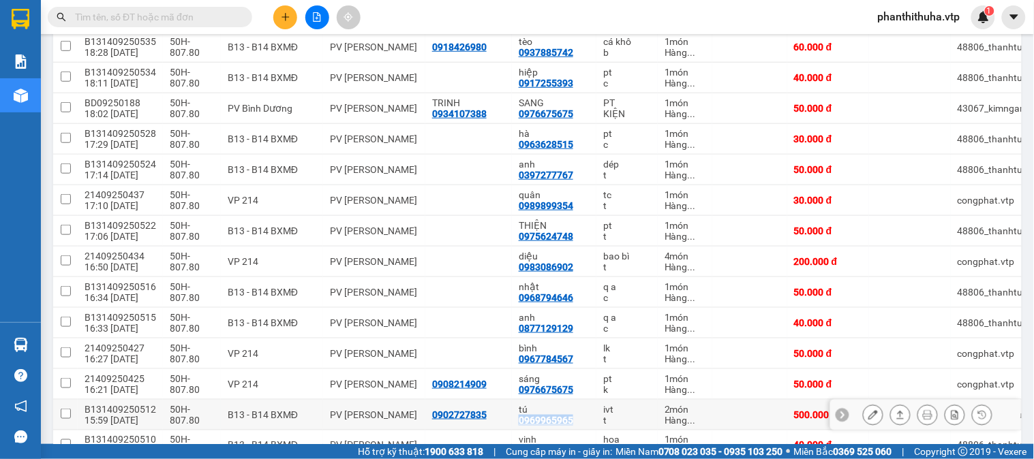
drag, startPoint x: 502, startPoint y: 420, endPoint x: 553, endPoint y: 424, distance: 52.0
click at [553, 424] on div "0969965965" at bounding box center [546, 420] width 55 height 11
copy div "0969965965"
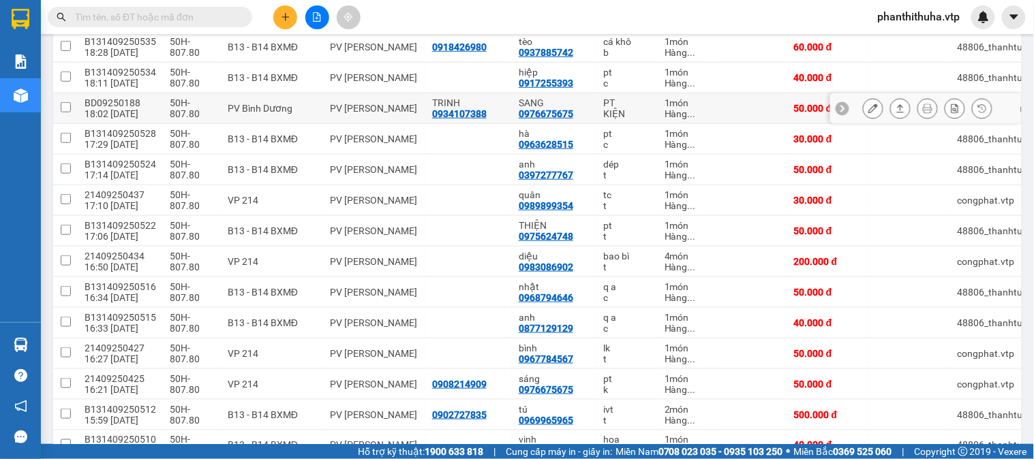
scroll to position [0, 0]
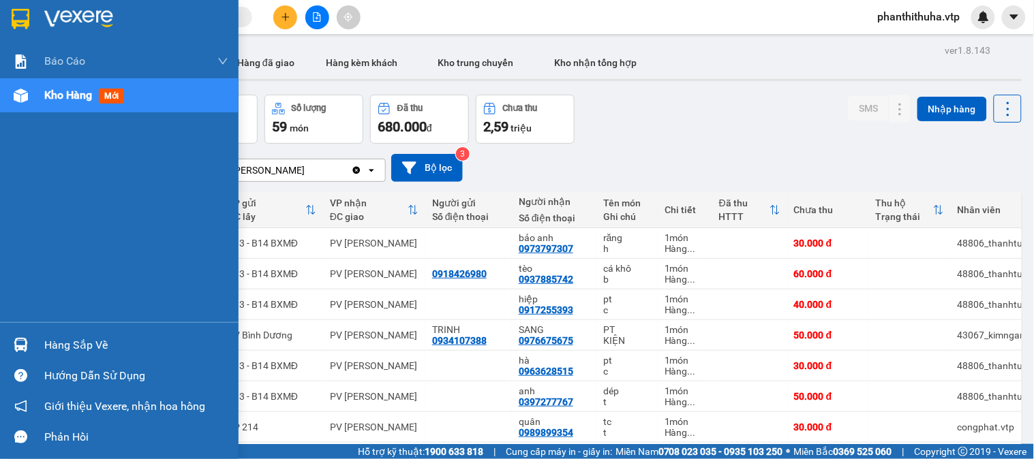
click at [42, 333] on div "Hàng sắp về" at bounding box center [119, 345] width 239 height 31
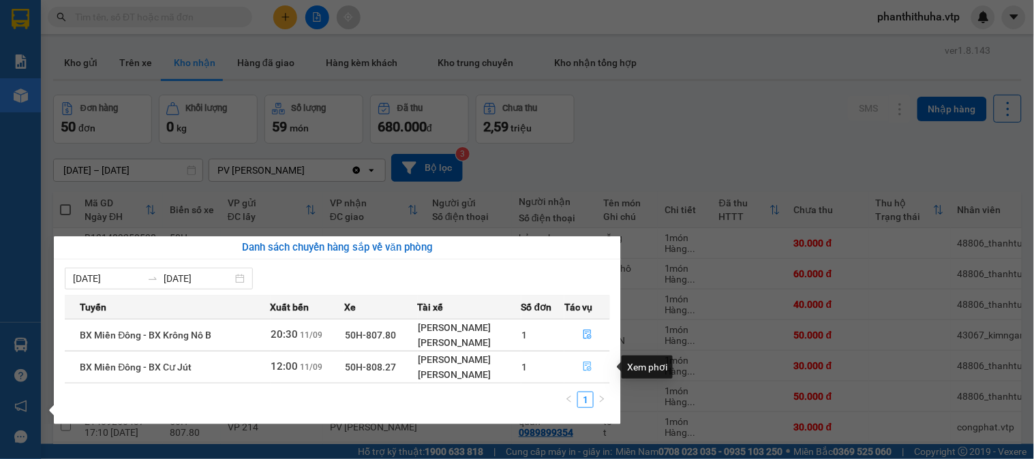
click at [587, 367] on icon "file-done" at bounding box center [588, 367] width 10 height 10
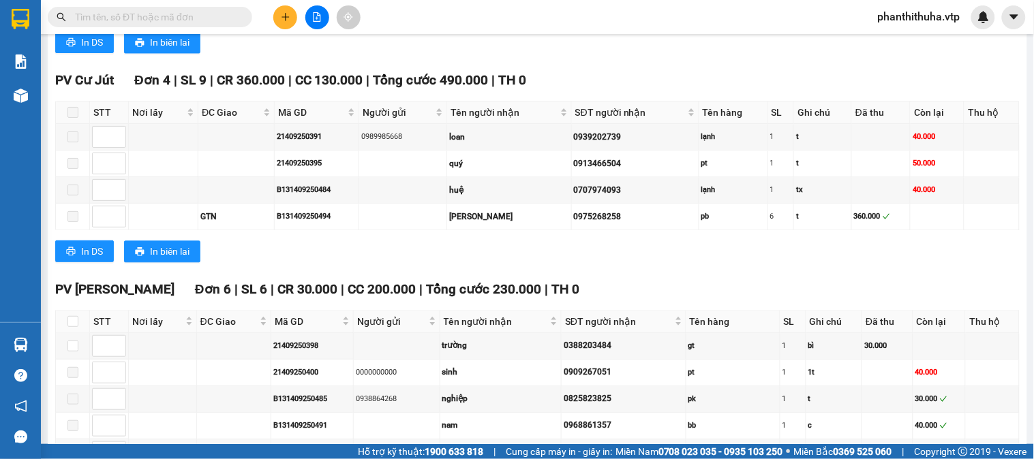
scroll to position [833, 0]
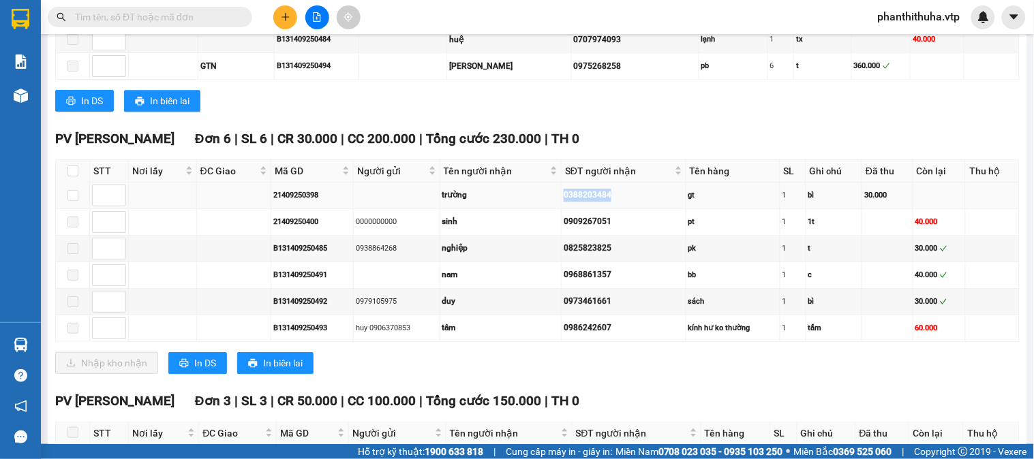
drag, startPoint x: 559, startPoint y: 215, endPoint x: 612, endPoint y: 210, distance: 53.4
click at [612, 202] on div "0388203484" at bounding box center [624, 195] width 120 height 13
copy div "0388203484"
click at [124, 12] on input "text" at bounding box center [155, 17] width 161 height 15
paste input "0388203484"
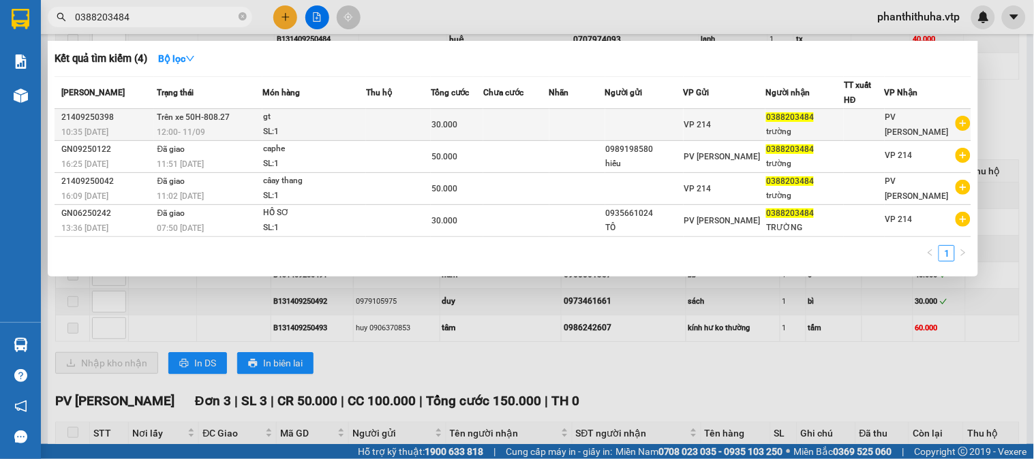
type input "0388203484"
click at [307, 123] on div "gt" at bounding box center [314, 117] width 102 height 15
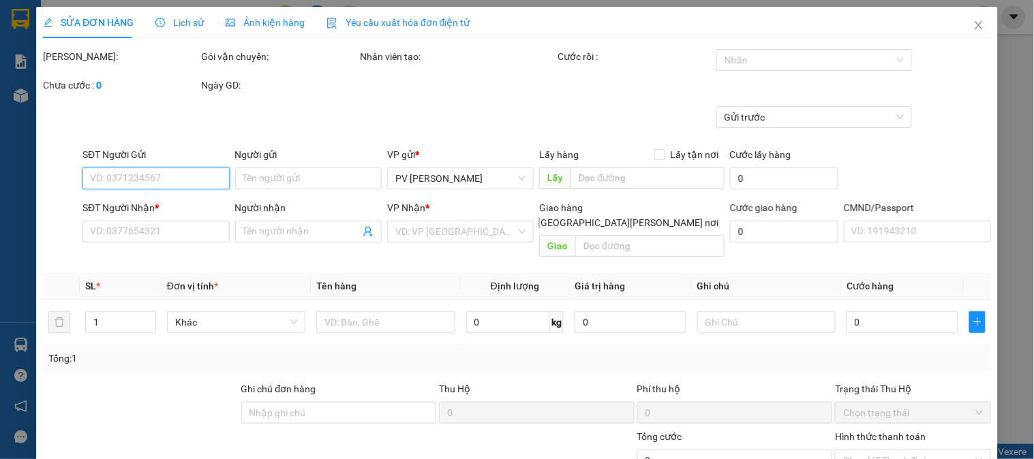
type input "1.500"
type input "0388203484"
type input "trường"
type input "30.000"
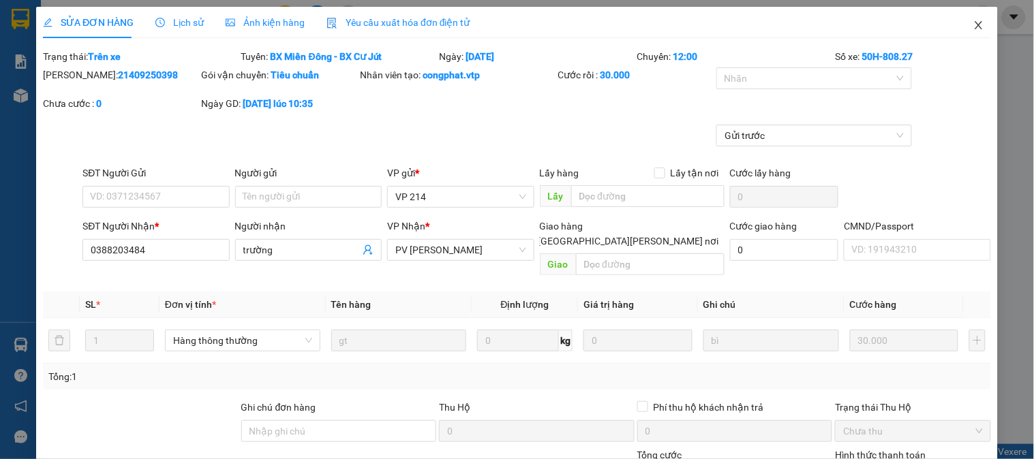
click at [973, 26] on icon "close" at bounding box center [978, 25] width 11 height 11
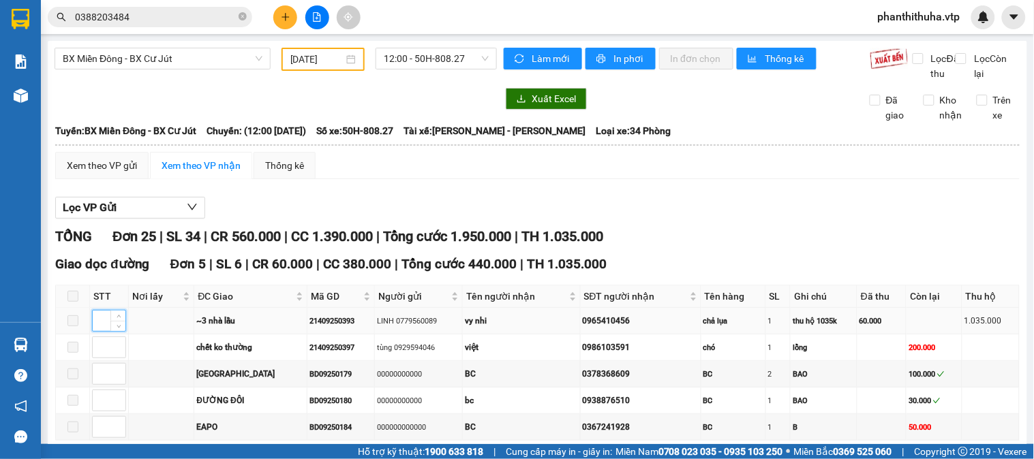
click at [93, 331] on input at bounding box center [109, 321] width 33 height 20
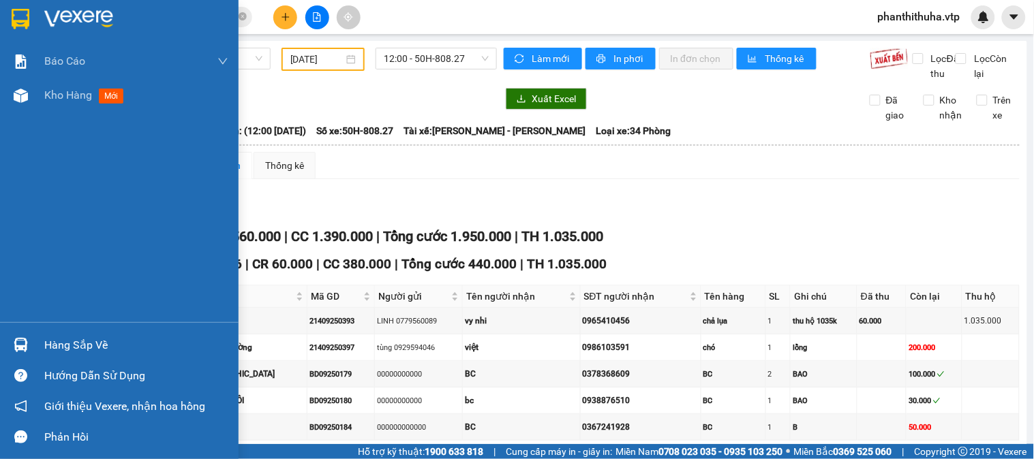
drag, startPoint x: 37, startPoint y: 339, endPoint x: 46, endPoint y: 341, distance: 9.6
click at [39, 339] on div "Hàng sắp về" at bounding box center [119, 345] width 239 height 31
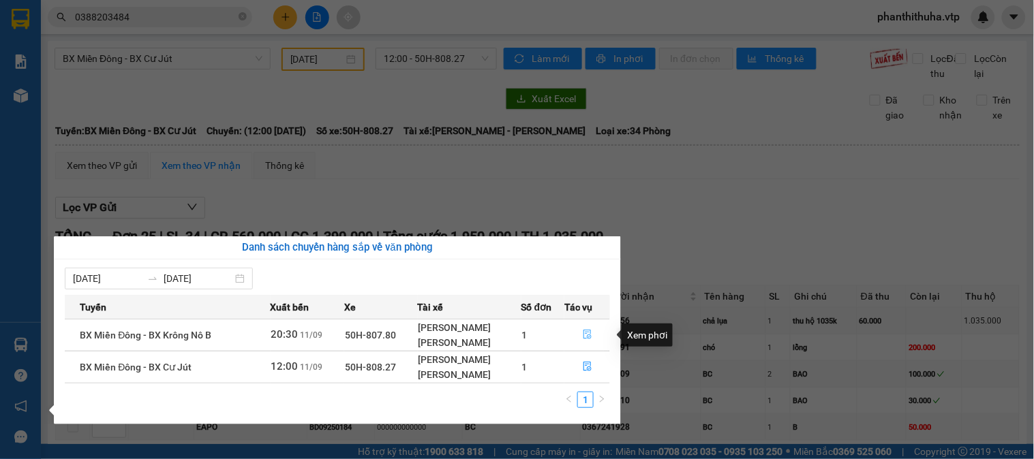
click at [584, 335] on icon "file-done" at bounding box center [588, 335] width 10 height 10
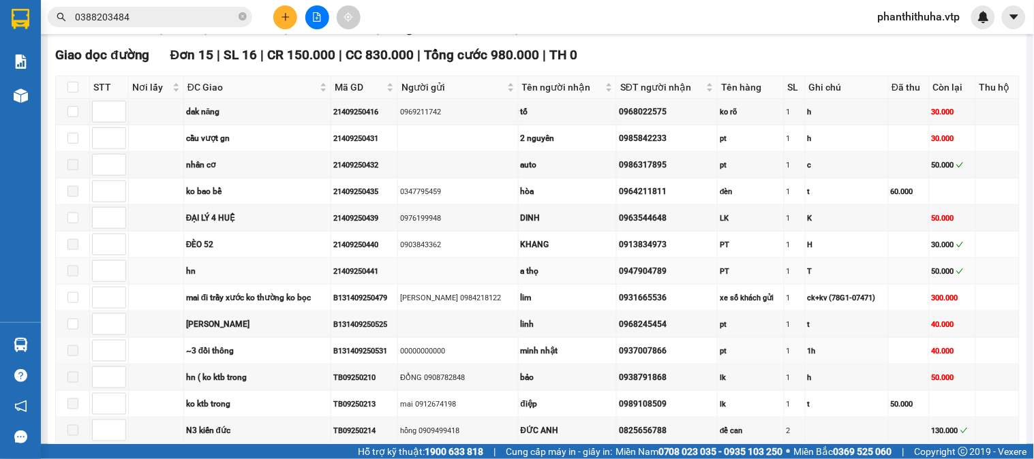
scroll to position [151, 0]
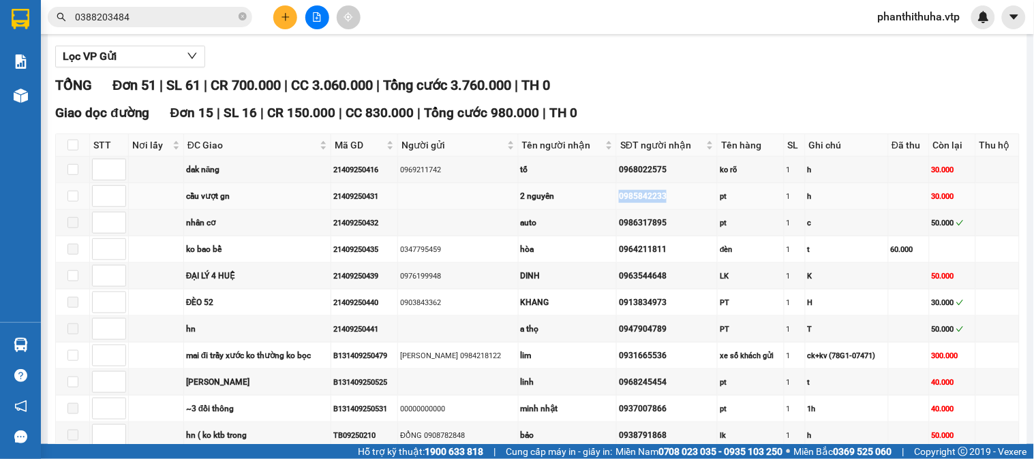
drag, startPoint x: 600, startPoint y: 209, endPoint x: 664, endPoint y: 215, distance: 63.7
click at [664, 210] on td "0985842233" at bounding box center [667, 196] width 101 height 27
copy div "0985842233"
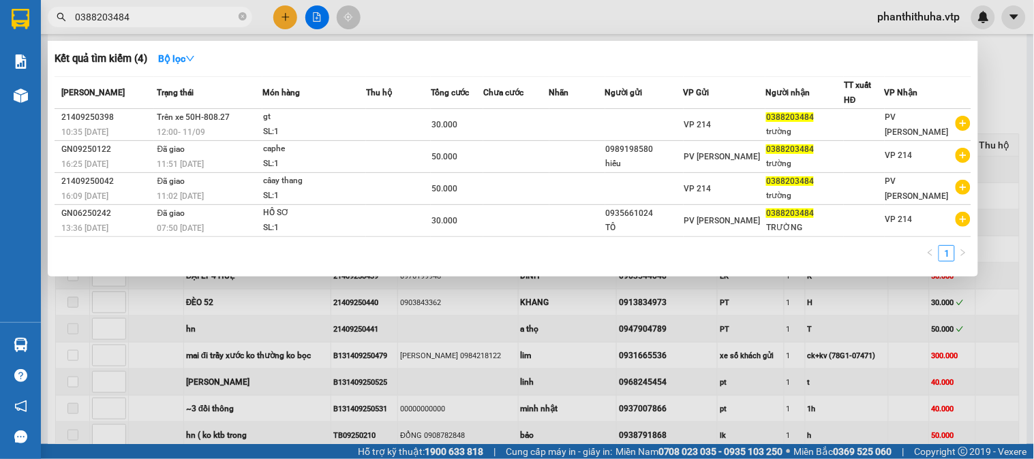
drag, startPoint x: 202, startPoint y: 17, endPoint x: 87, endPoint y: 18, distance: 115.2
click at [87, 18] on input "0388203484" at bounding box center [155, 17] width 161 height 15
paste input "985842233"
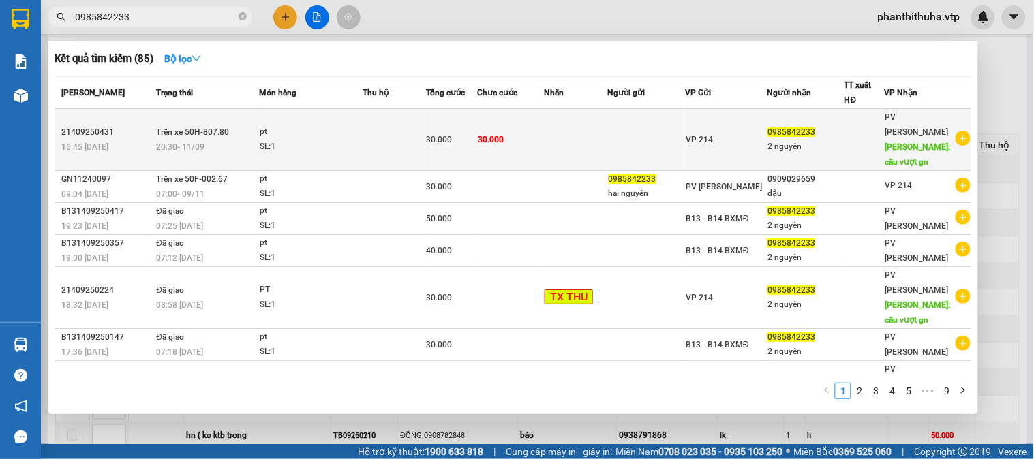
type input "0985842233"
click at [227, 129] on span "Trên xe 50H-807.80" at bounding box center [192, 132] width 73 height 10
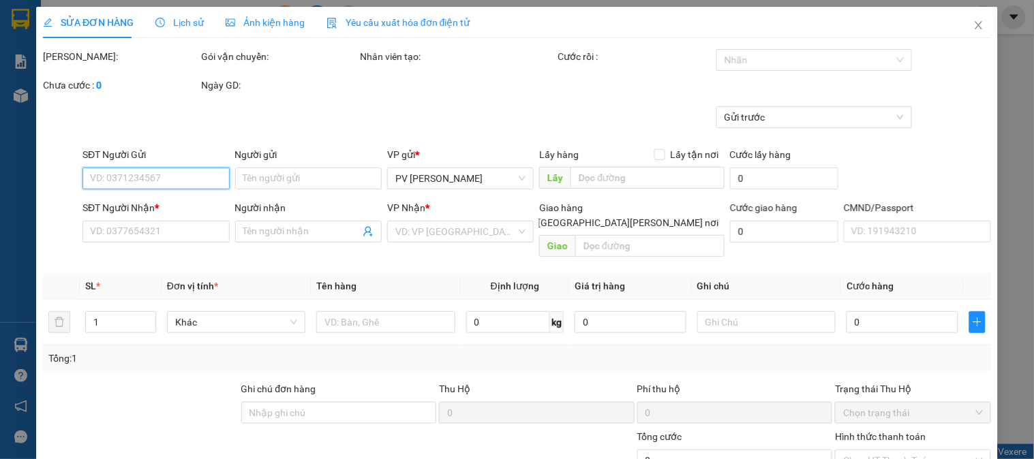
type input "0985842233"
type input "2 nguyên"
type input "cầu vượt gn"
type input "30.000"
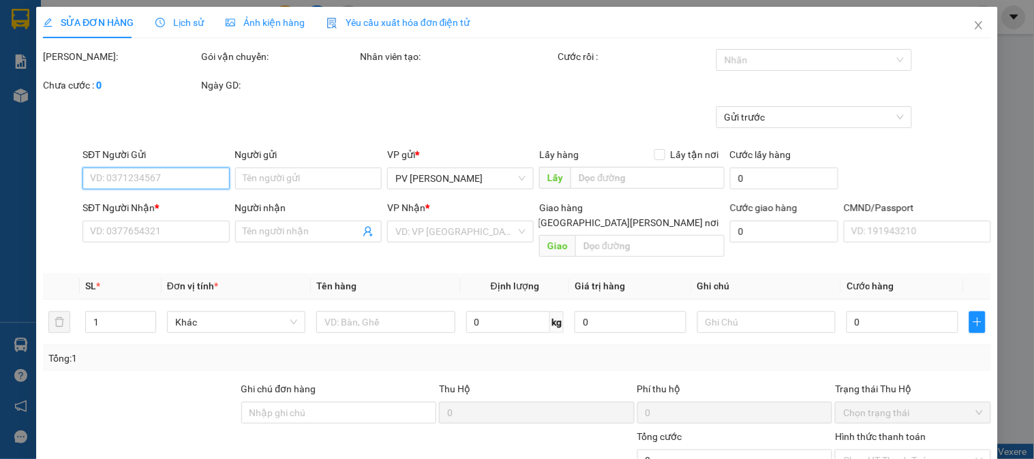
type input "1.500"
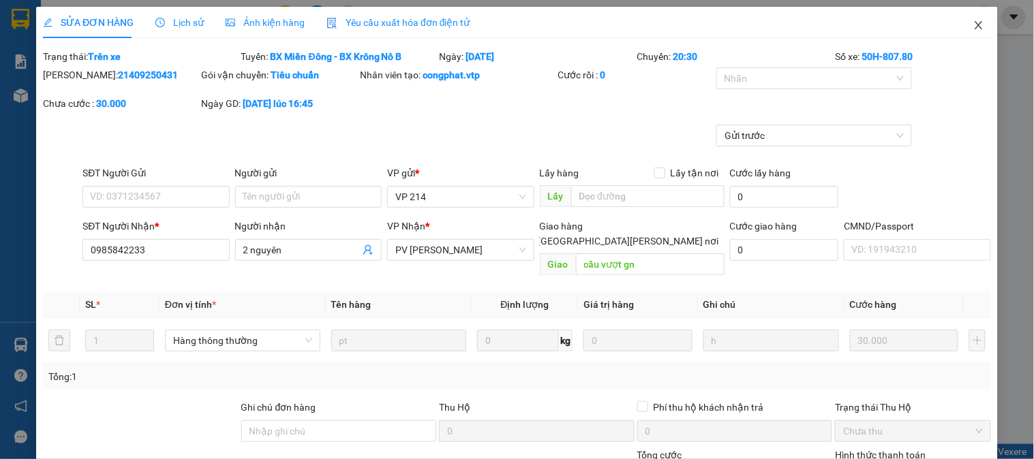
click at [973, 28] on icon "close" at bounding box center [978, 25] width 11 height 11
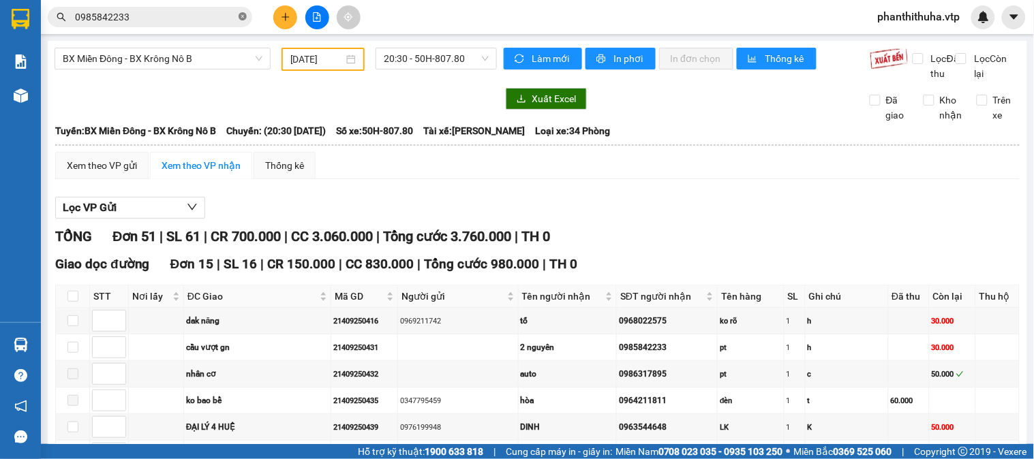
click at [241, 15] on icon "close-circle" at bounding box center [243, 16] width 8 height 8
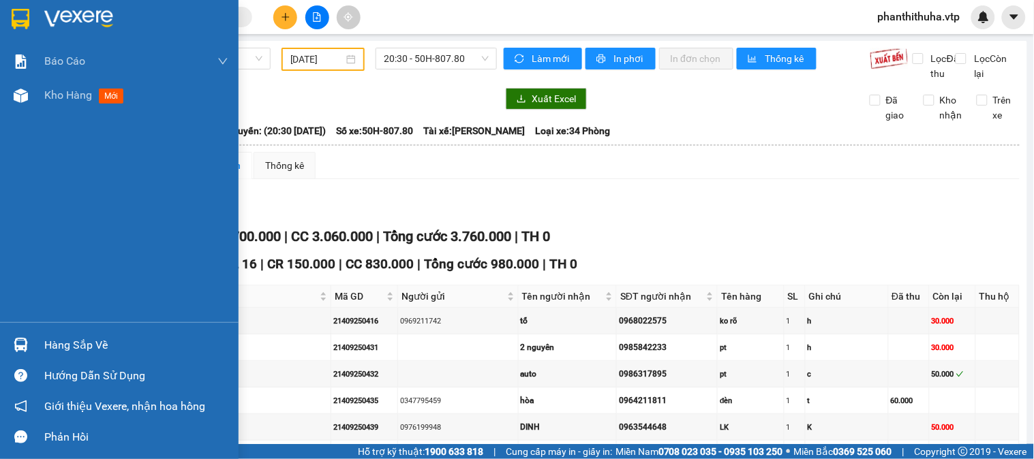
click at [87, 16] on img at bounding box center [78, 19] width 69 height 20
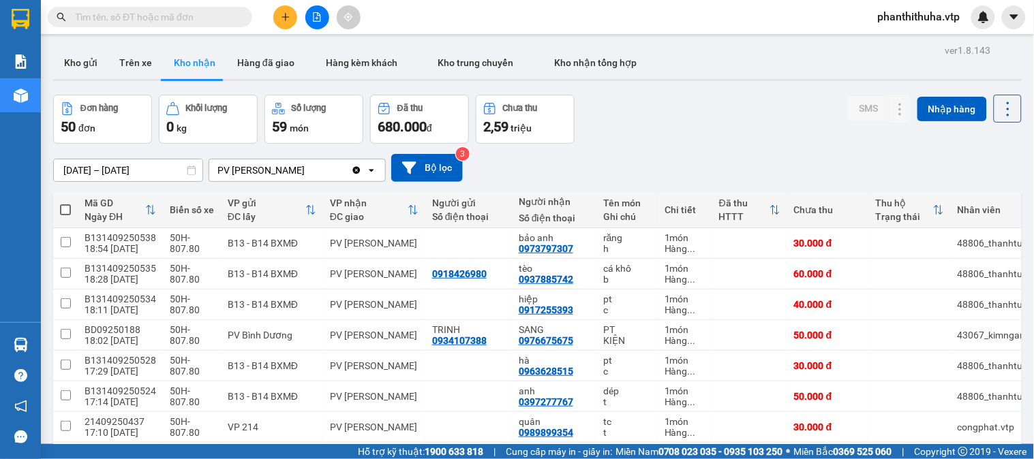
click at [168, 166] on input "[DATE] – [DATE]" at bounding box center [128, 170] width 149 height 22
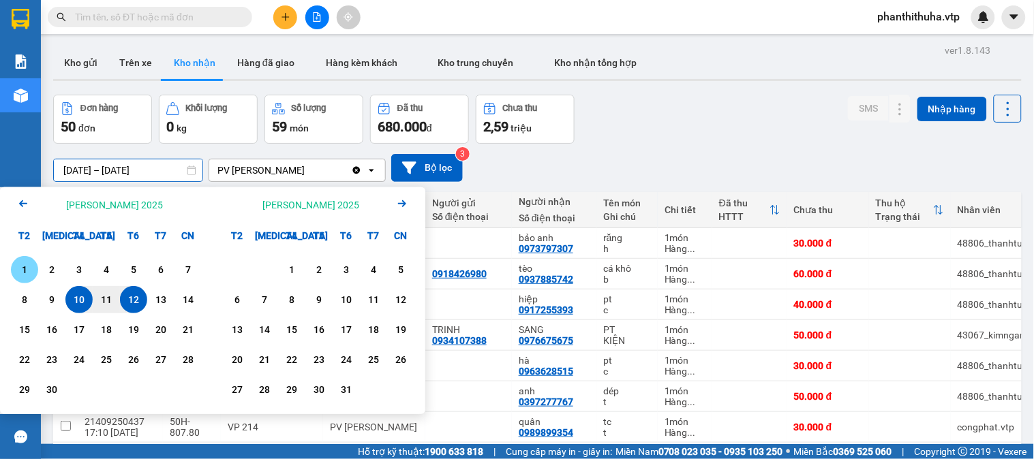
click at [19, 266] on div "1" at bounding box center [24, 270] width 19 height 16
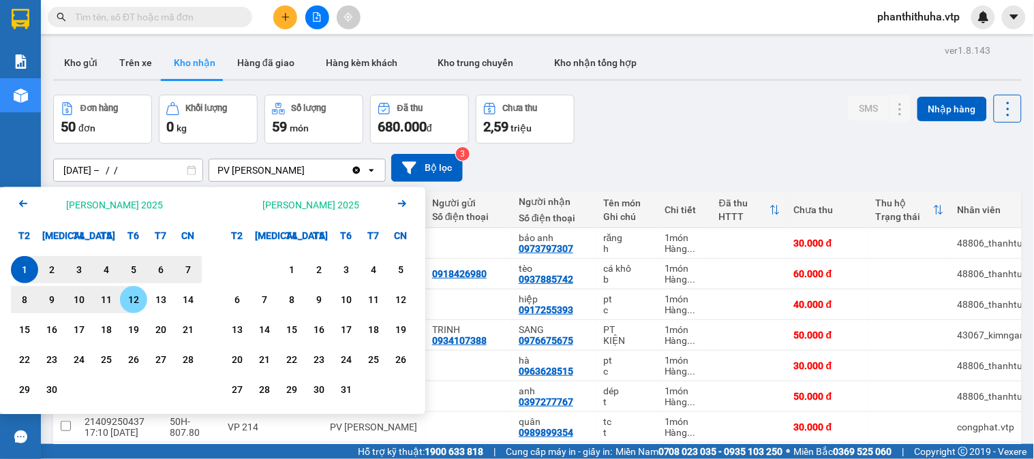
click at [132, 301] on div "12" at bounding box center [133, 300] width 19 height 16
type input "[DATE] – [DATE]"
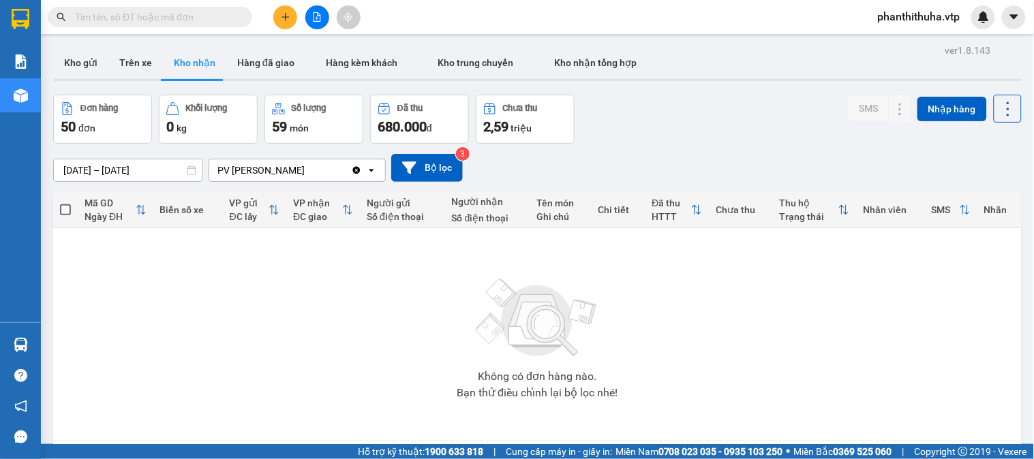
click at [128, 167] on input "[DATE] – [DATE]" at bounding box center [128, 170] width 149 height 22
click at [174, 66] on button "Kho nhận" at bounding box center [194, 62] width 63 height 33
click at [647, 337] on div "Không có đơn hàng nào. Bạn thử điều chỉnh lại bộ lọc nhé!" at bounding box center [537, 334] width 955 height 204
click at [263, 63] on button "Hàng đã giao" at bounding box center [265, 62] width 79 height 33
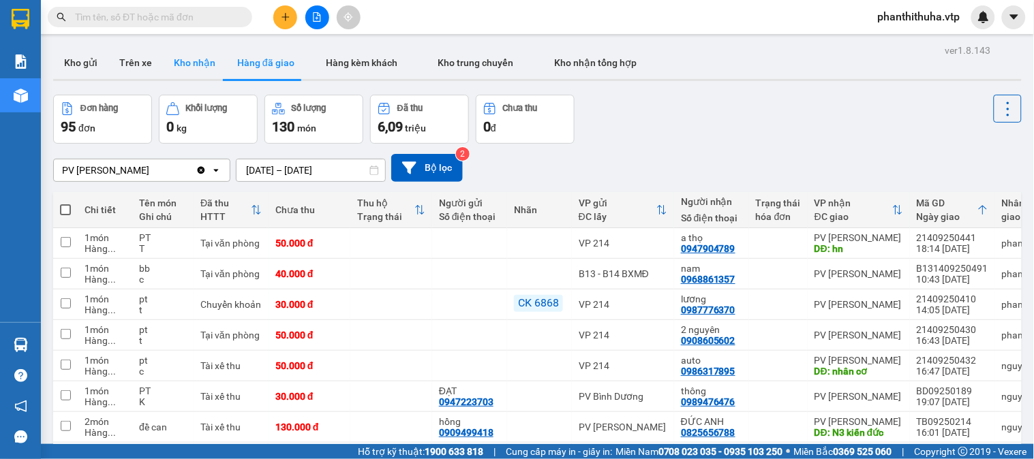
click at [194, 66] on button "Kho nhận" at bounding box center [194, 62] width 63 height 33
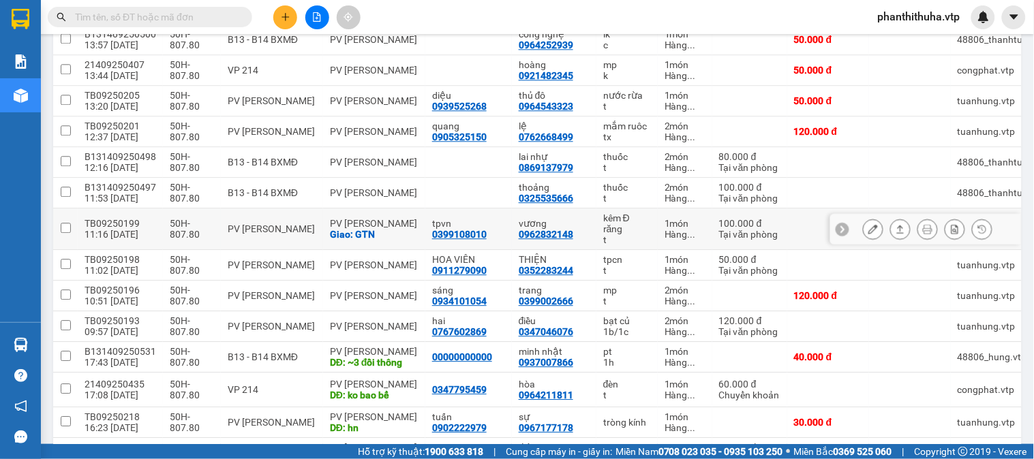
scroll to position [802, 0]
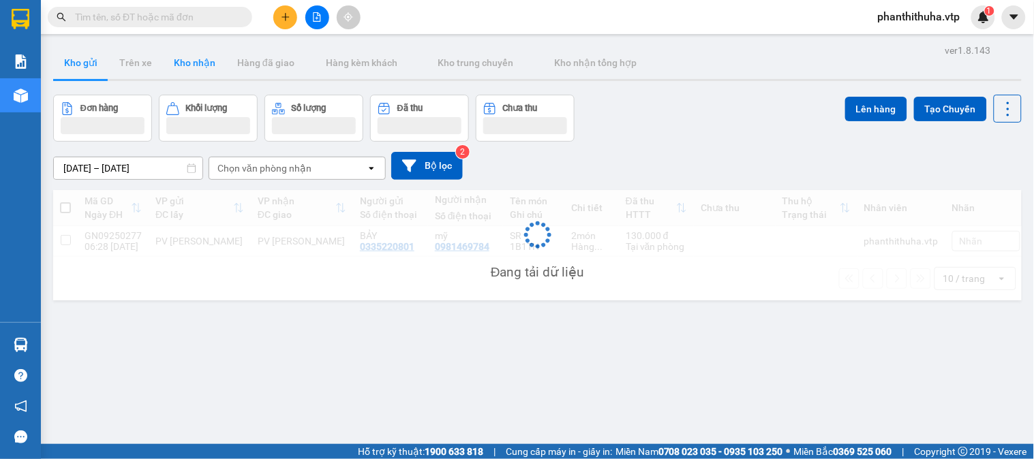
click at [214, 76] on button "Kho nhận" at bounding box center [194, 62] width 63 height 33
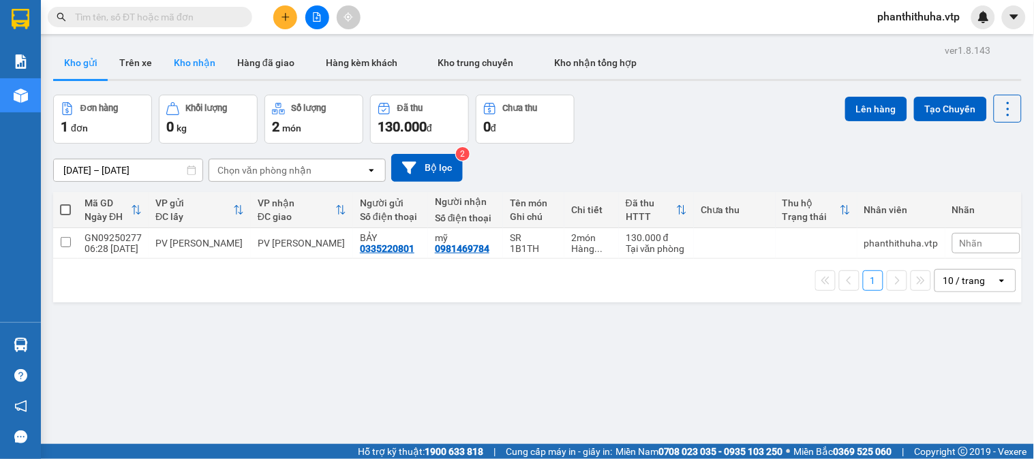
click at [188, 63] on button "Kho nhận" at bounding box center [194, 62] width 63 height 33
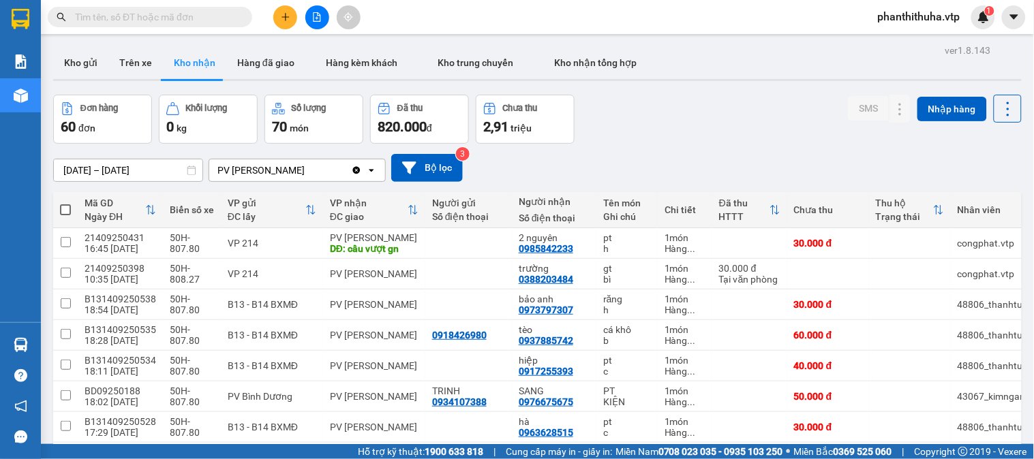
click at [741, 14] on div "Kết quả tìm kiếm ( 0 ) Bộ lọc No Data phanthithuha.vtp 1" at bounding box center [517, 17] width 1034 height 34
click at [744, 34] on main "ver 1.8.143 Kho gửi Trên xe [PERSON_NAME] Hàng đã giao Hàng kèm khách [PERSON_N…" at bounding box center [517, 222] width 1034 height 444
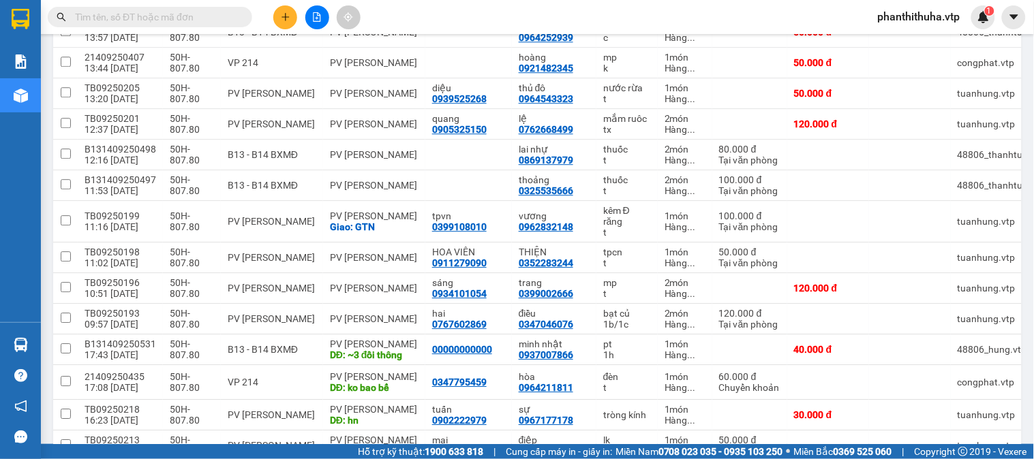
scroll to position [984, 0]
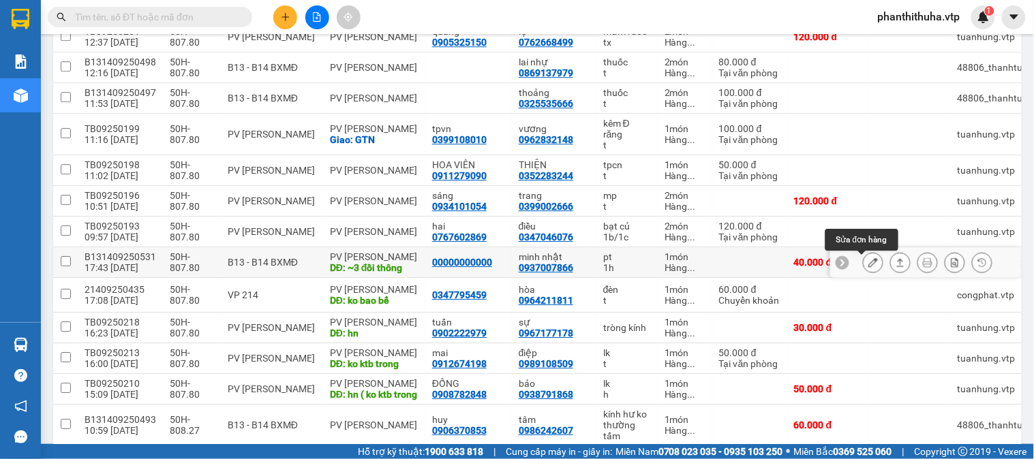
click at [868, 267] on icon at bounding box center [873, 263] width 10 height 10
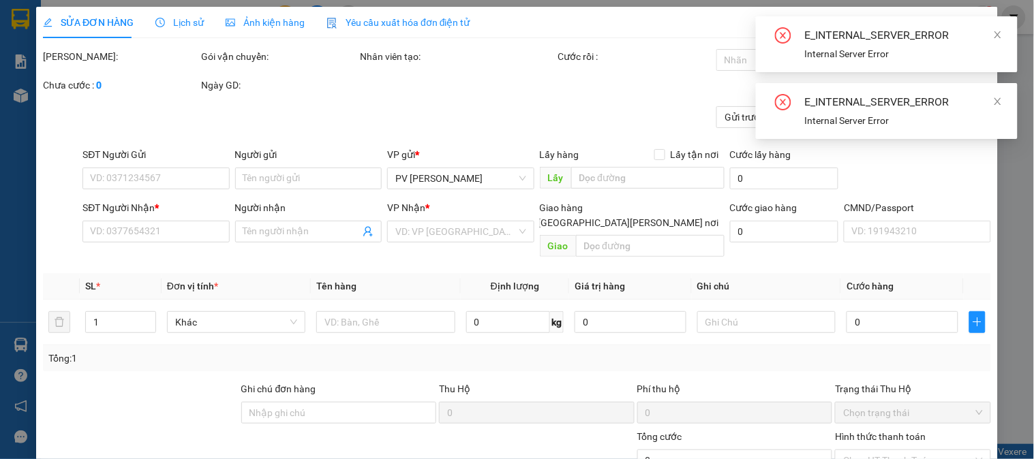
type input "2.000"
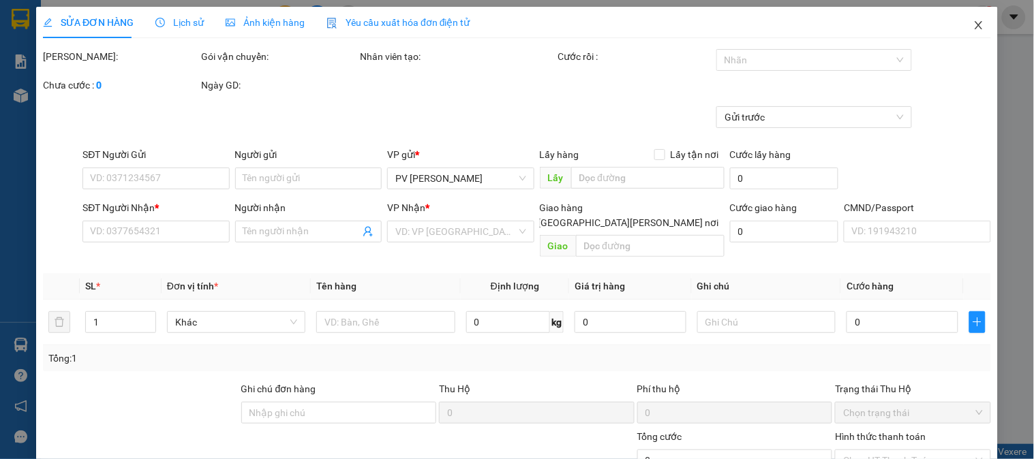
click at [973, 29] on icon "close" at bounding box center [978, 25] width 11 height 11
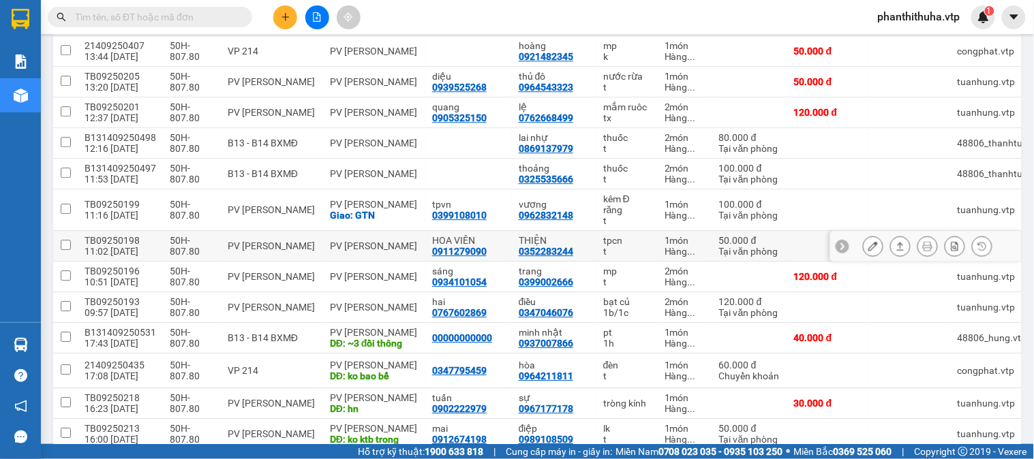
scroll to position [1060, 0]
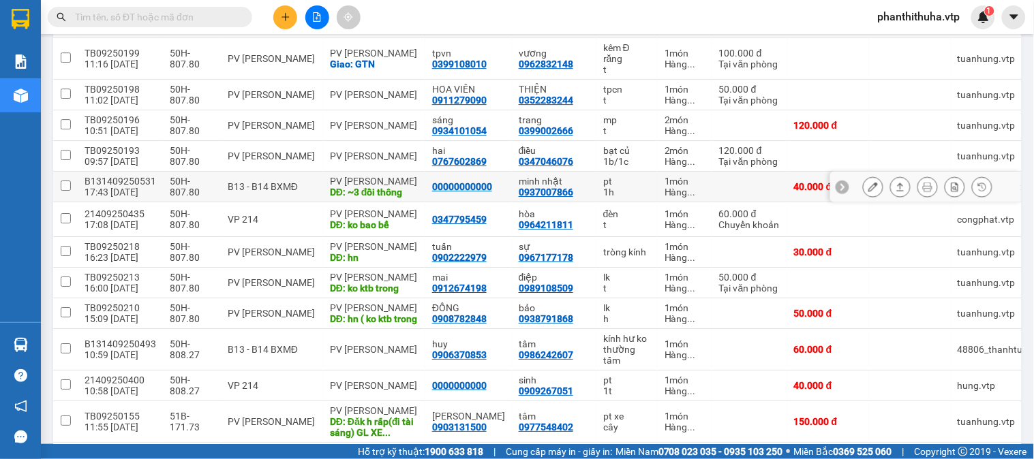
click at [871, 189] on div at bounding box center [873, 187] width 20 height 20
click at [868, 192] on icon at bounding box center [873, 187] width 10 height 10
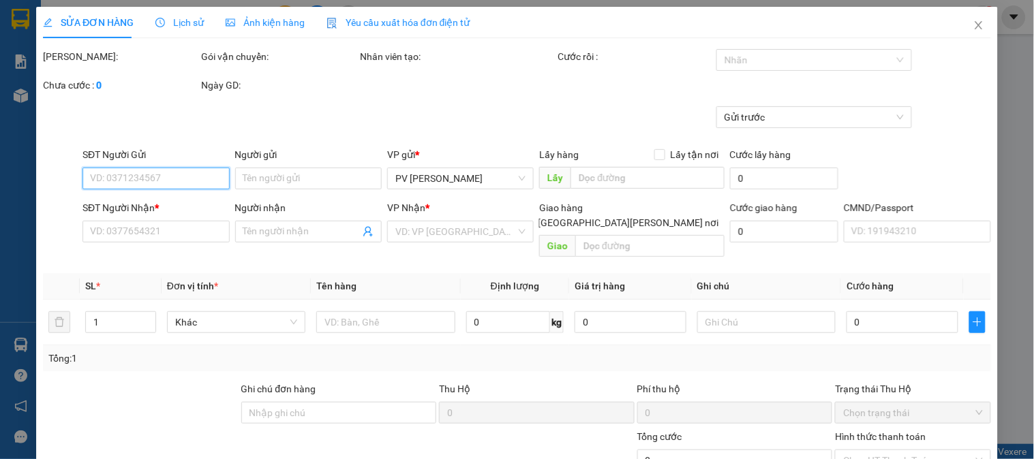
type input "2.000"
type input "00000000000"
type input "0937007866"
type input "minh nhật"
type input "~3 đồi thông"
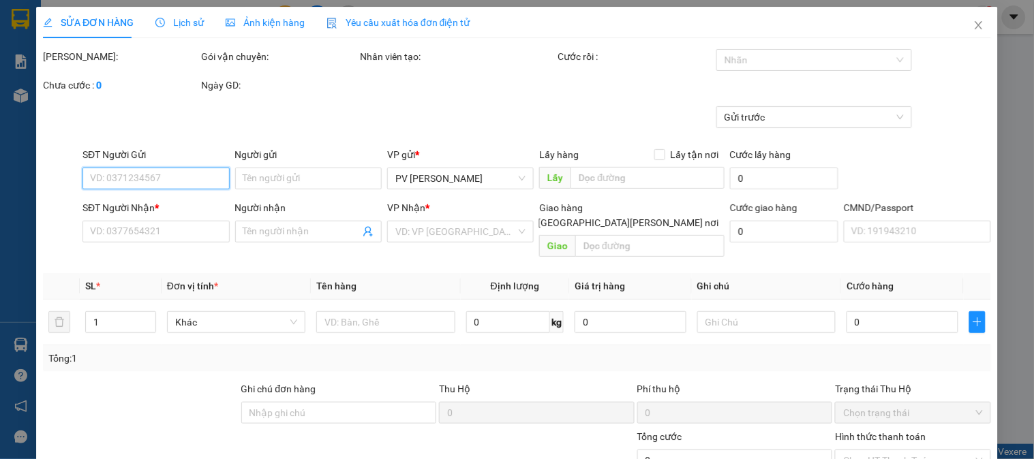
type input "40.000"
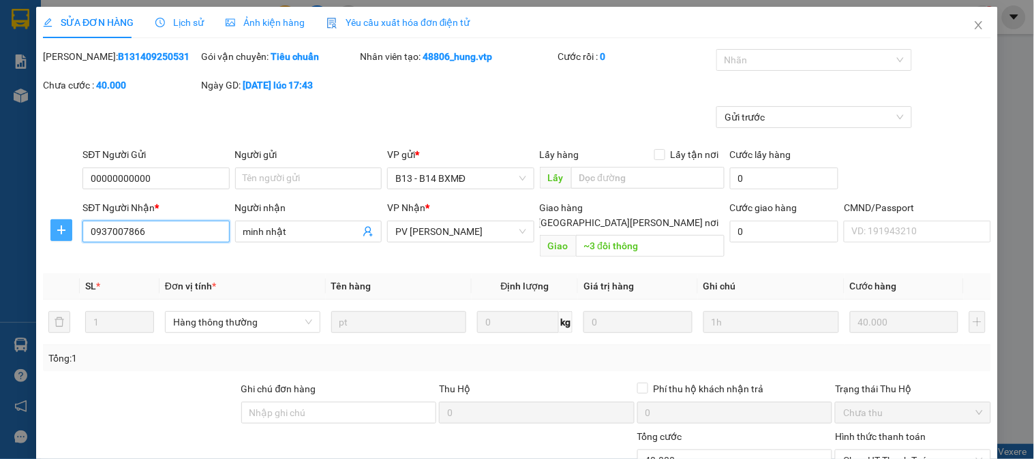
drag, startPoint x: 180, startPoint y: 230, endPoint x: 62, endPoint y: 239, distance: 118.2
click at [62, 239] on div "SĐT Người [PERSON_NAME] * 0937007866 0937007866 Người [PERSON_NAME] nhật [PERSO…" at bounding box center [517, 231] width 951 height 63
paste input "899258665"
click at [89, 230] on input "899258665" at bounding box center [155, 232] width 147 height 22
type input "0899258665"
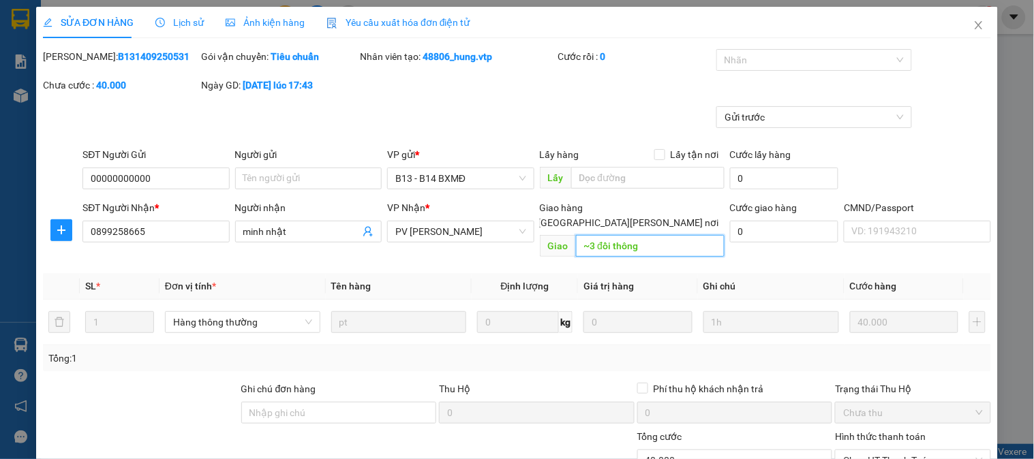
click at [652, 239] on input "~3 đồi thông" at bounding box center [650, 246] width 149 height 22
click at [655, 237] on input "~3 đồi thông" at bounding box center [650, 246] width 149 height 22
click at [814, 59] on div at bounding box center [807, 60] width 175 height 16
type input "~3 đồi thông/ GL CJMD 80827 12/9"
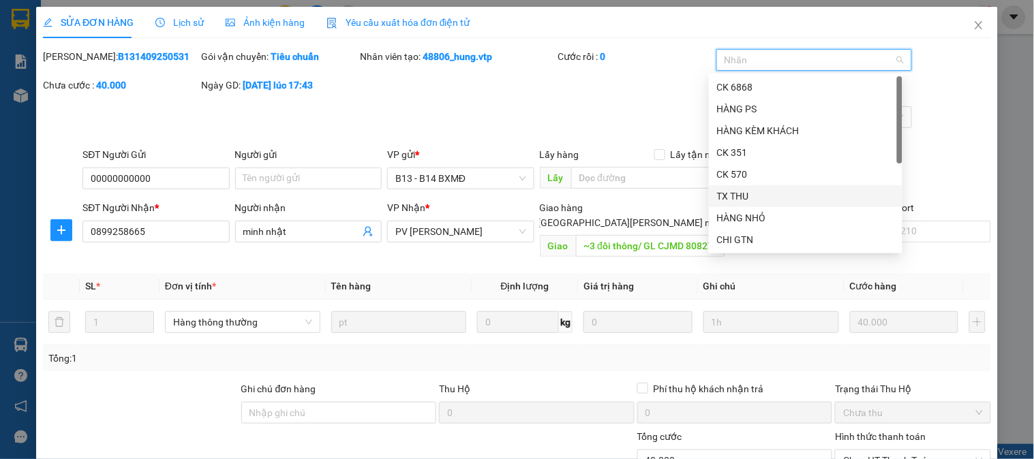
click at [743, 192] on div "TX THU" at bounding box center [805, 196] width 177 height 15
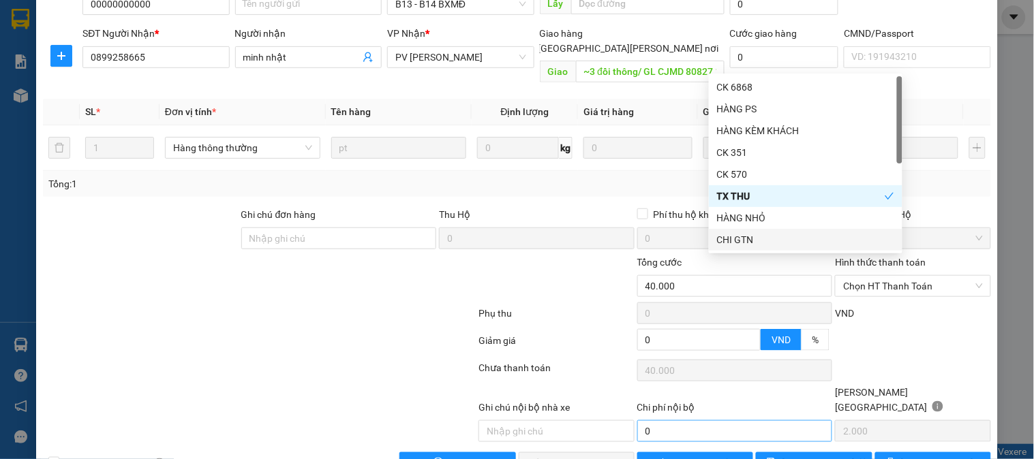
scroll to position [186, 0]
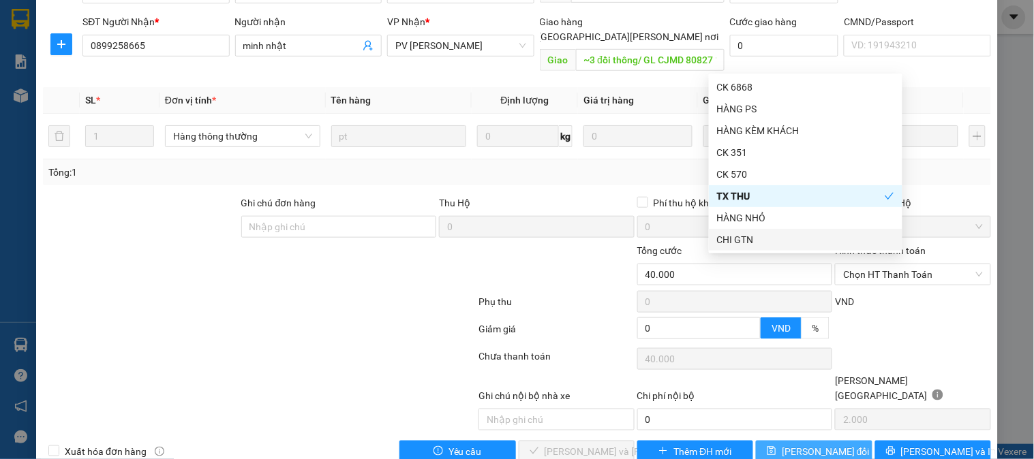
click at [787, 444] on span "[PERSON_NAME] đổi" at bounding box center [826, 451] width 88 height 15
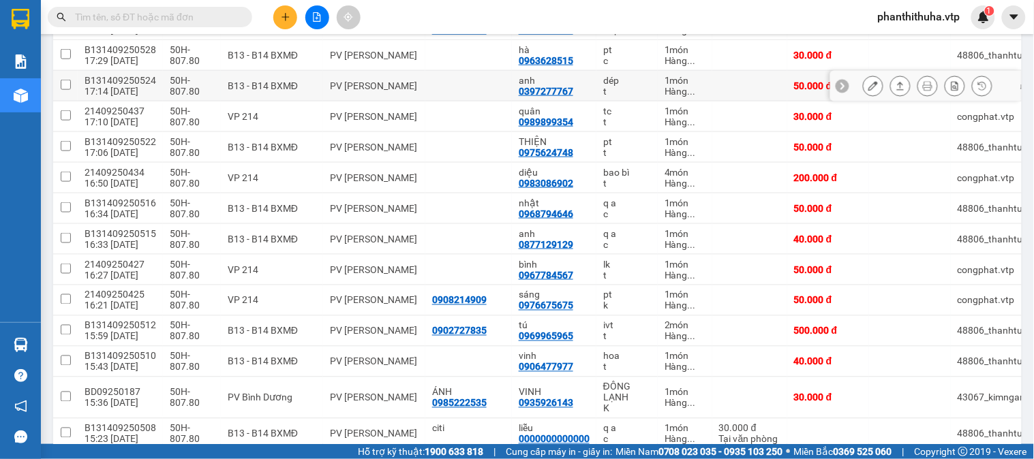
scroll to position [145, 0]
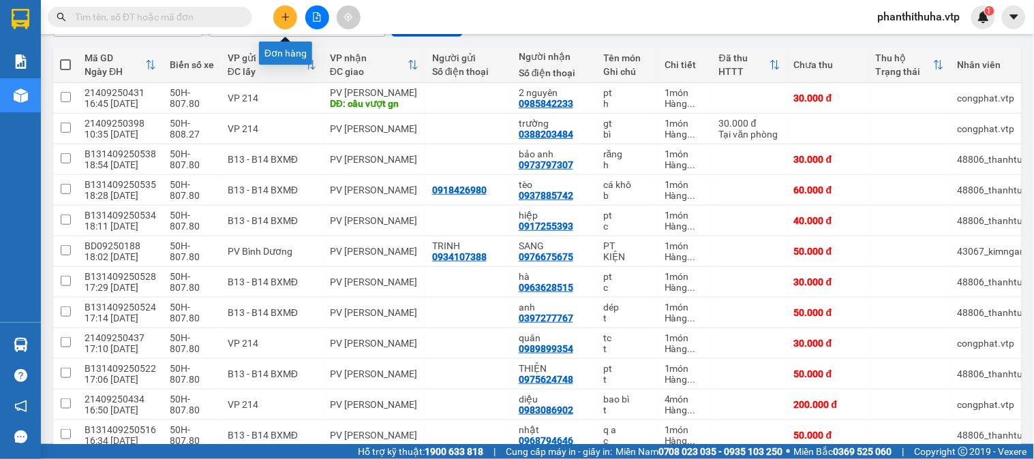
click at [290, 19] on button at bounding box center [285, 17] width 24 height 24
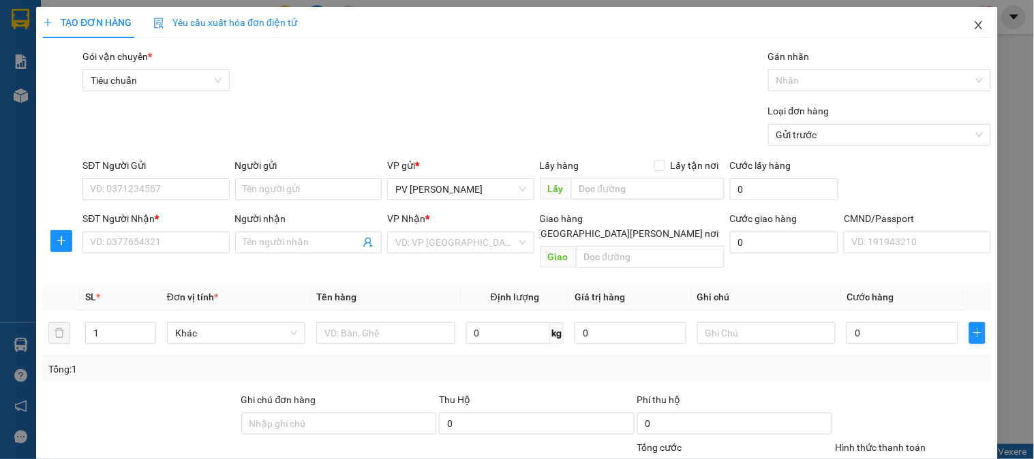
click at [975, 25] on span "Close" at bounding box center [979, 26] width 38 height 38
click at [964, 30] on div "Kết quả tìm kiếm ( 0 ) Bộ lọc No Data phanthithuha.vtp 1" at bounding box center [517, 17] width 1034 height 34
click at [969, 28] on div "phanthithuha.vtp 1" at bounding box center [931, 17] width 128 height 24
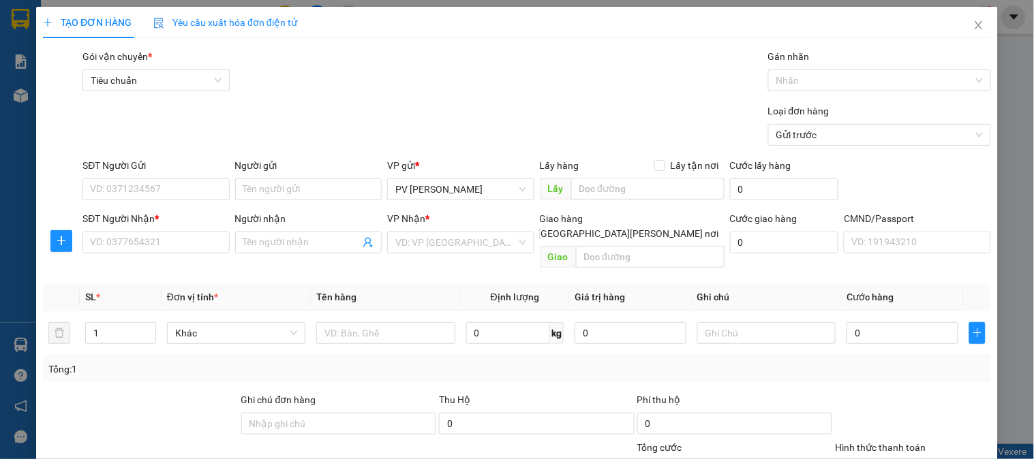
click at [969, 28] on div "phanthithuha.vtp 1" at bounding box center [931, 17] width 128 height 24
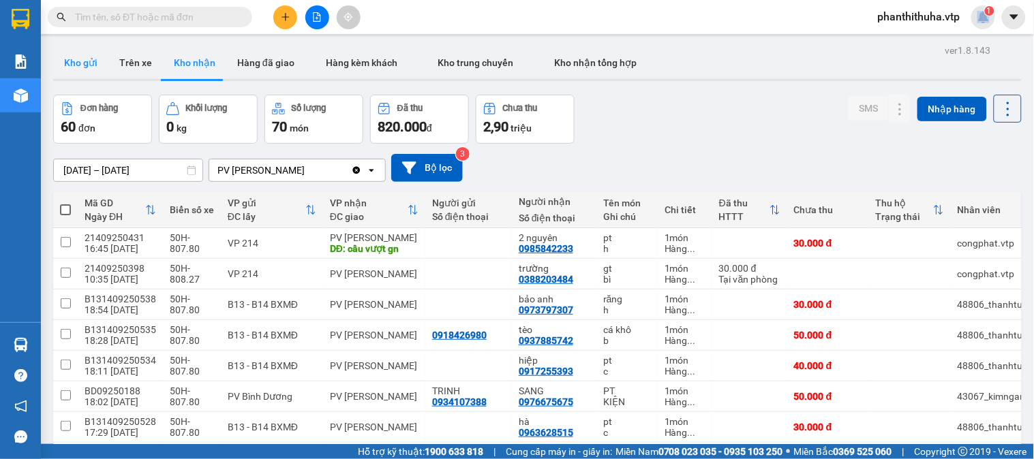
click at [85, 65] on button "Kho gửi" at bounding box center [80, 62] width 55 height 33
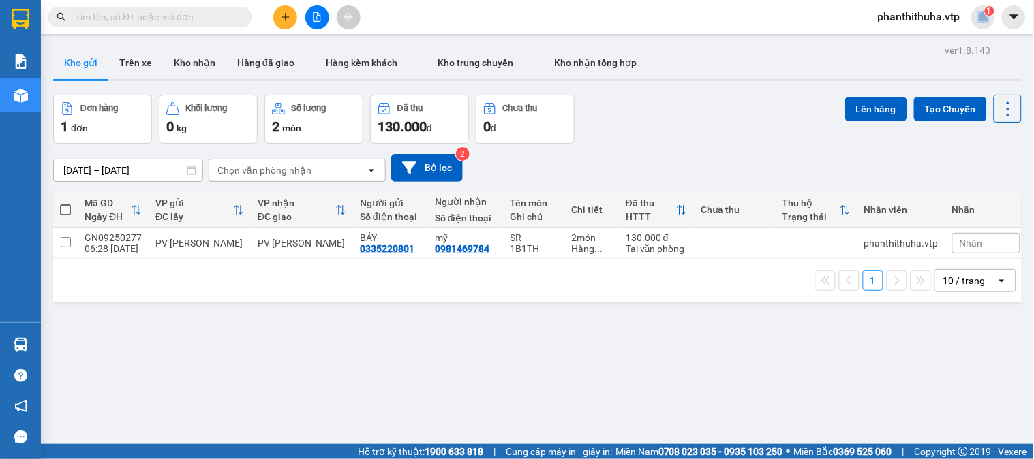
click at [65, 209] on span at bounding box center [65, 209] width 11 height 11
click at [65, 203] on input "checkbox" at bounding box center [65, 203] width 0 height 0
checkbox input "true"
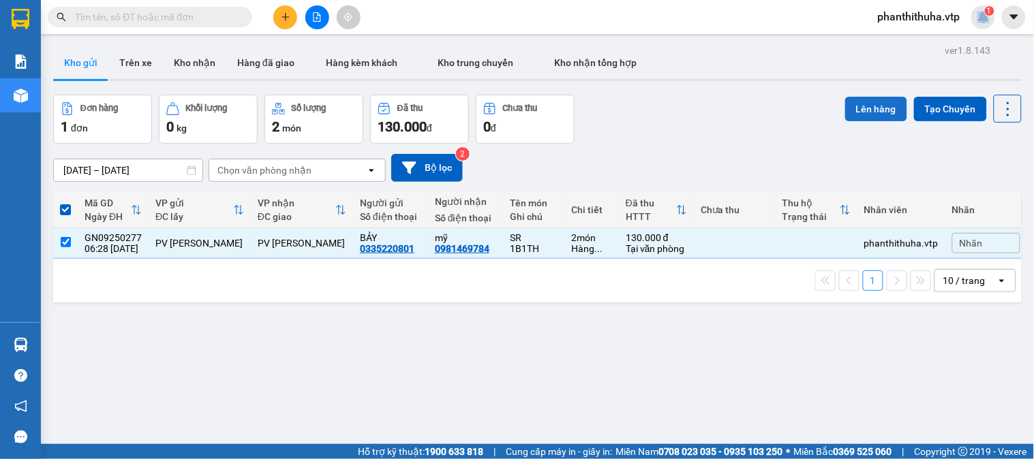
click at [878, 104] on button "Lên hàng" at bounding box center [876, 109] width 62 height 25
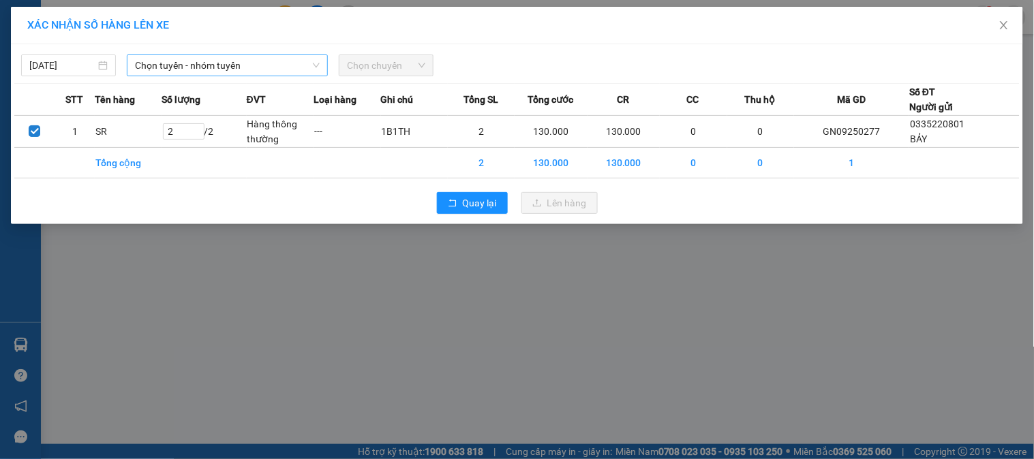
click at [157, 60] on span "Chọn tuyến - nhóm tuyến" at bounding box center [227, 65] width 185 height 20
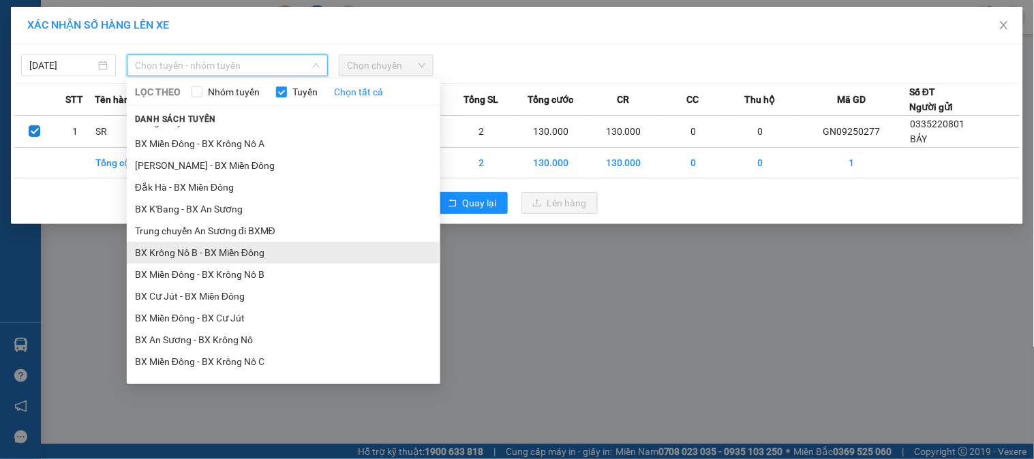
scroll to position [378, 0]
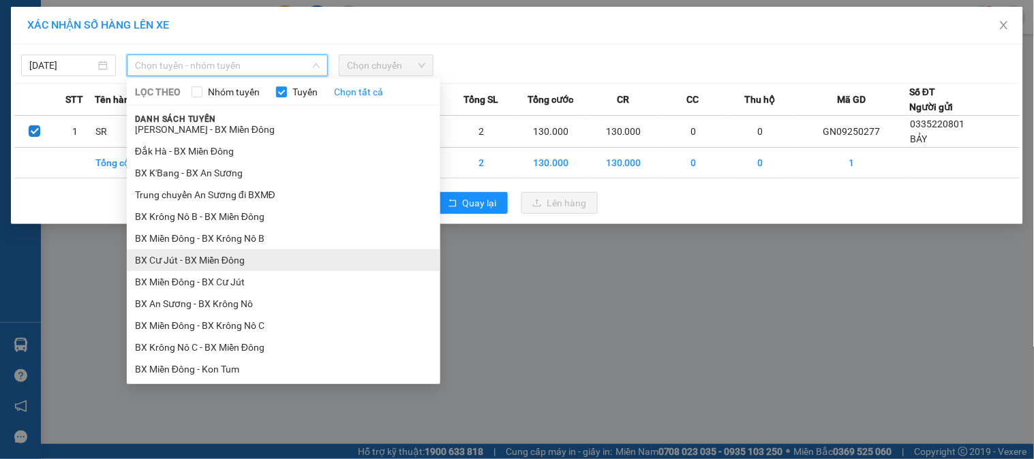
click at [199, 258] on li "BX Cư Jút - BX Miền Đông" at bounding box center [284, 260] width 314 height 22
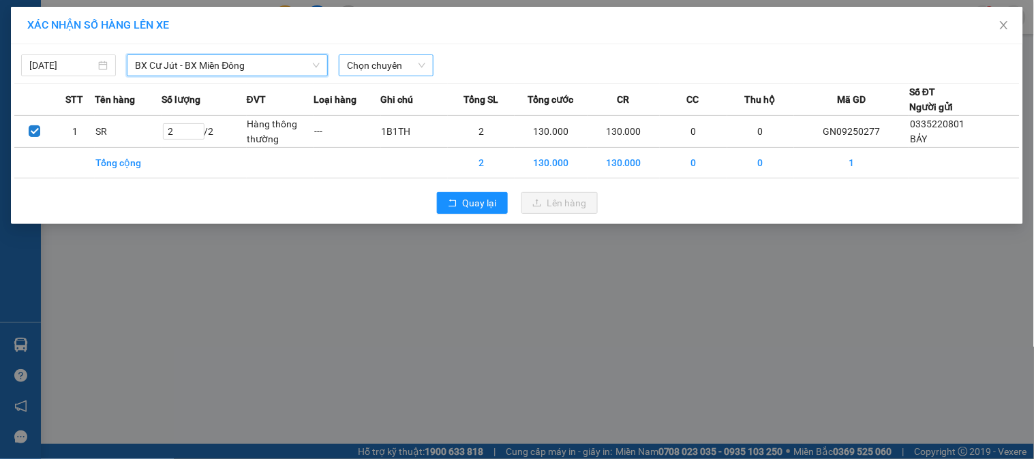
click at [386, 68] on span "Chọn chuyến" at bounding box center [386, 65] width 78 height 20
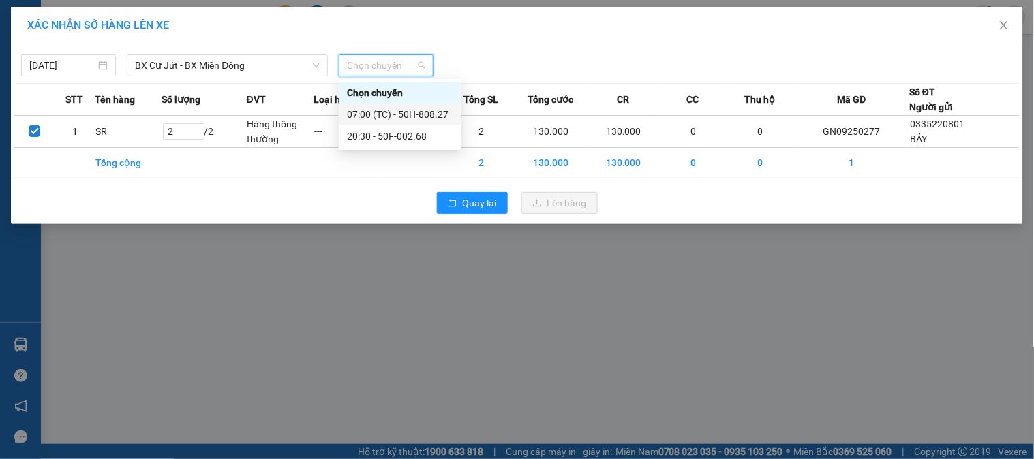
click at [397, 117] on div "07:00 (TC) - 50H-808.27" at bounding box center [400, 114] width 106 height 15
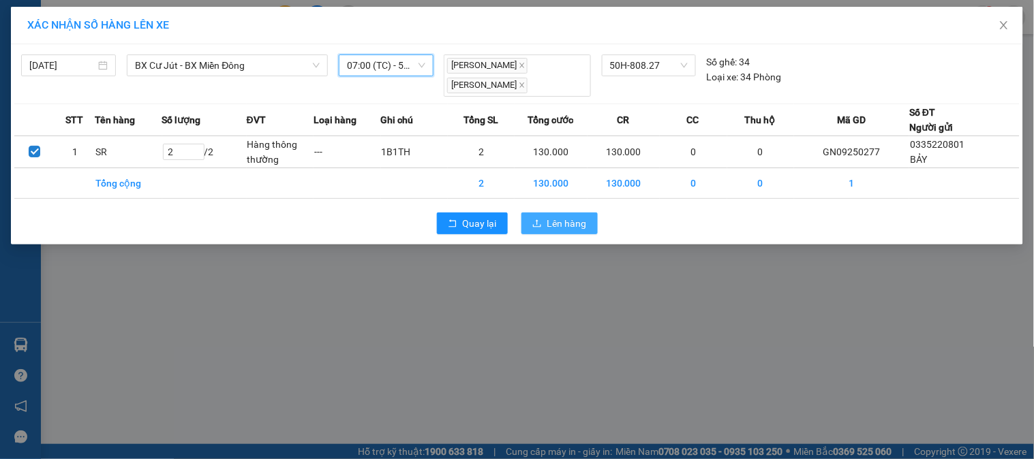
click at [564, 226] on span "Lên hàng" at bounding box center [567, 223] width 40 height 15
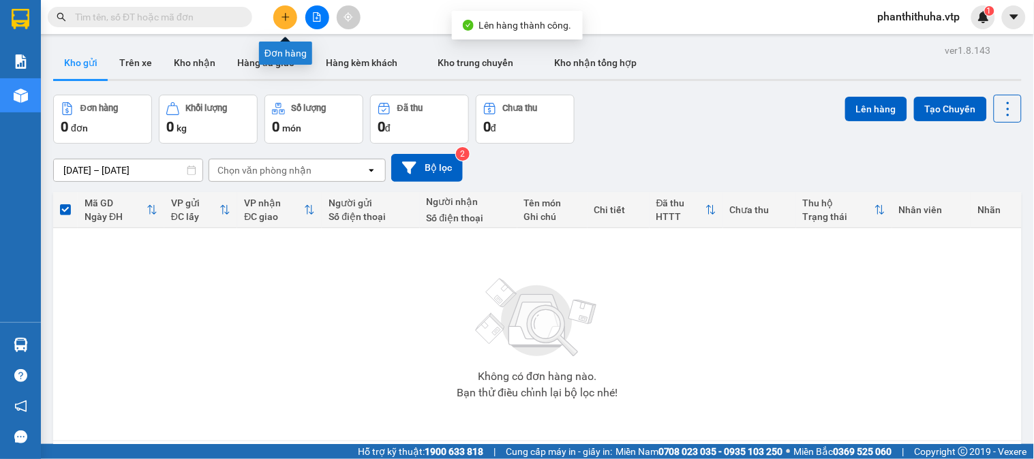
click at [284, 17] on icon "plus" at bounding box center [284, 16] width 7 height 1
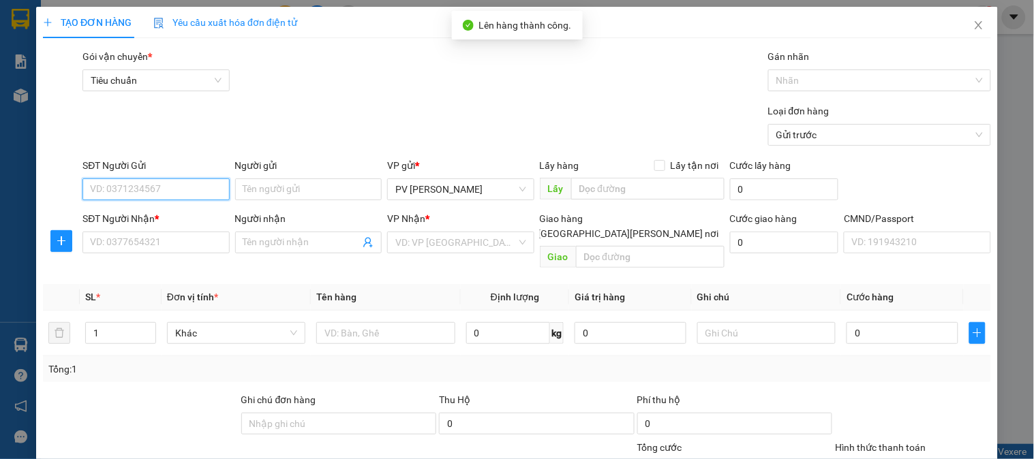
click at [189, 187] on input "SĐT Người Gửi" at bounding box center [155, 190] width 147 height 22
type input "0972955689"
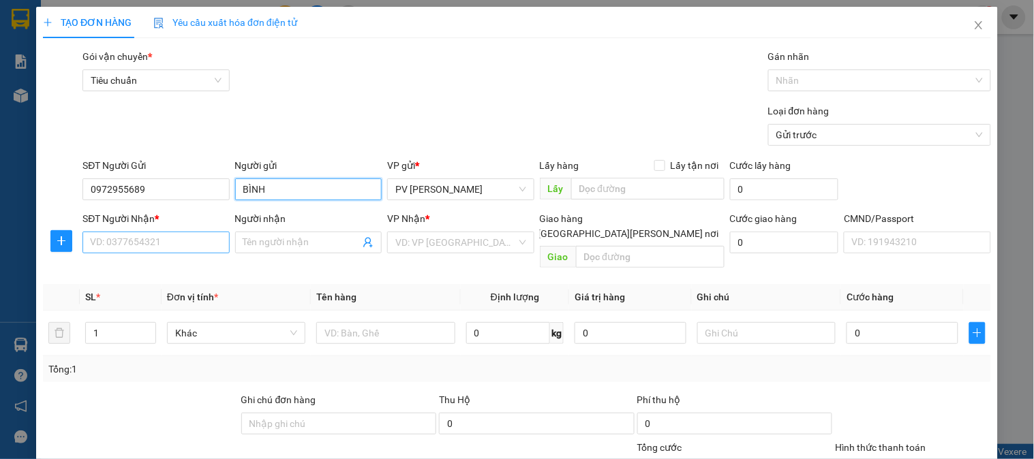
type input "BÌNH"
click at [211, 241] on input "SĐT Người Nhận *" at bounding box center [155, 243] width 147 height 22
type input "0"
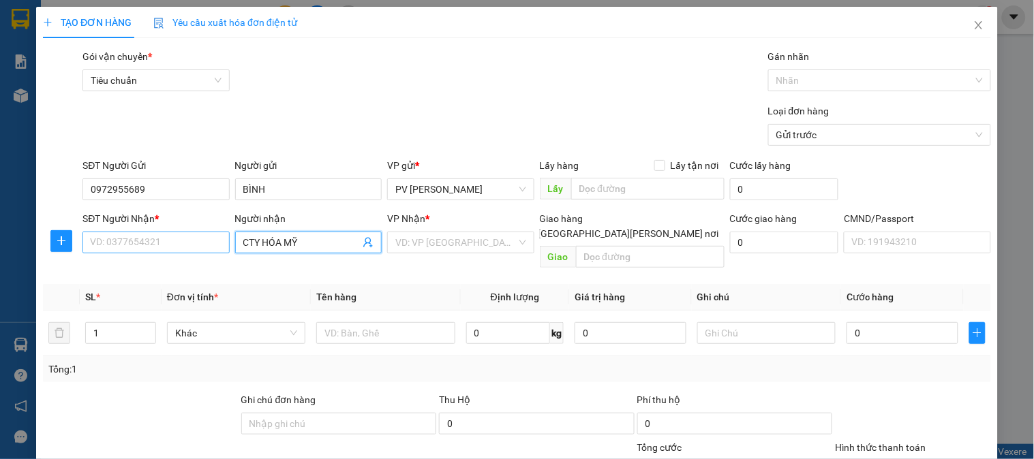
type input "CTY HÓA MỸ"
click at [211, 241] on input "SĐT Người Nhận *" at bounding box center [155, 243] width 147 height 22
type input "0363302862"
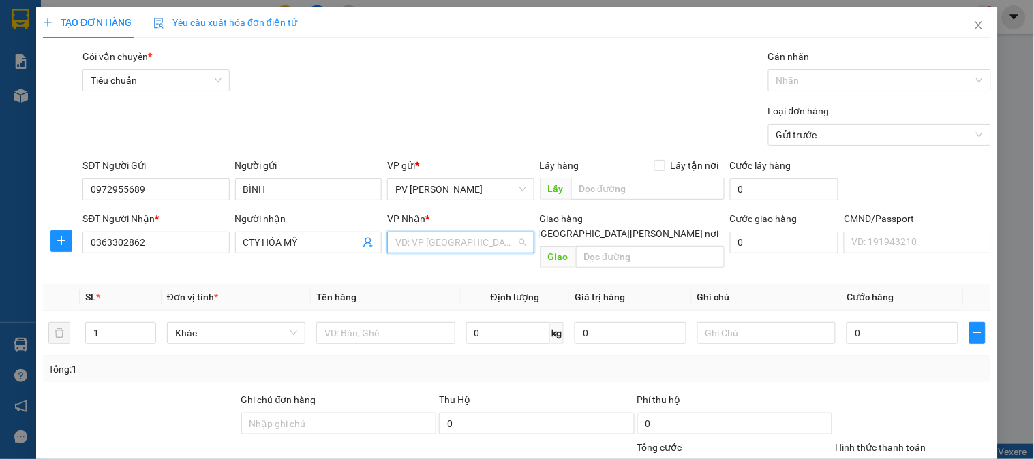
click at [417, 237] on input "search" at bounding box center [455, 242] width 121 height 20
type input "21"
click at [442, 273] on div "VP 214" at bounding box center [455, 269] width 129 height 15
type input "2"
click at [146, 328] on icon "up" at bounding box center [146, 330] width 5 height 5
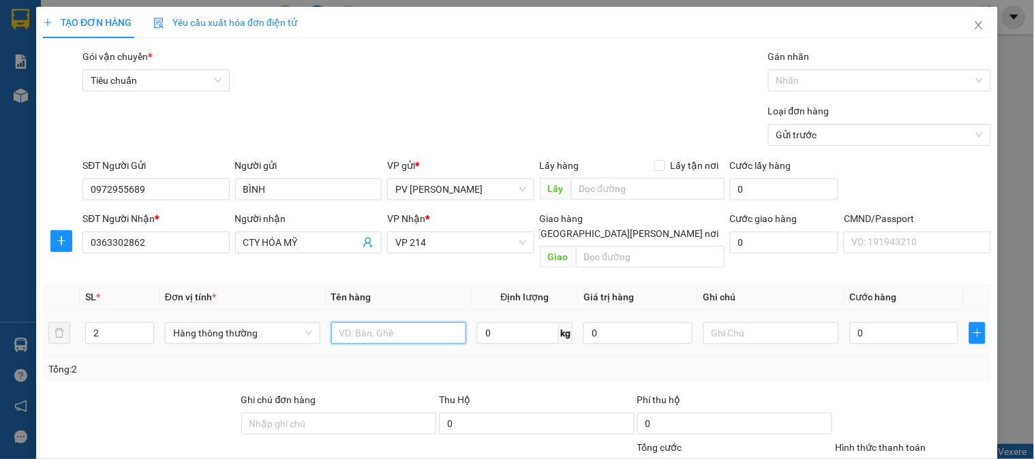
click at [391, 326] on input "text" at bounding box center [399, 333] width 136 height 22
type input "2"
type input "M"
type input "MÁY IN"
type input "2TH"
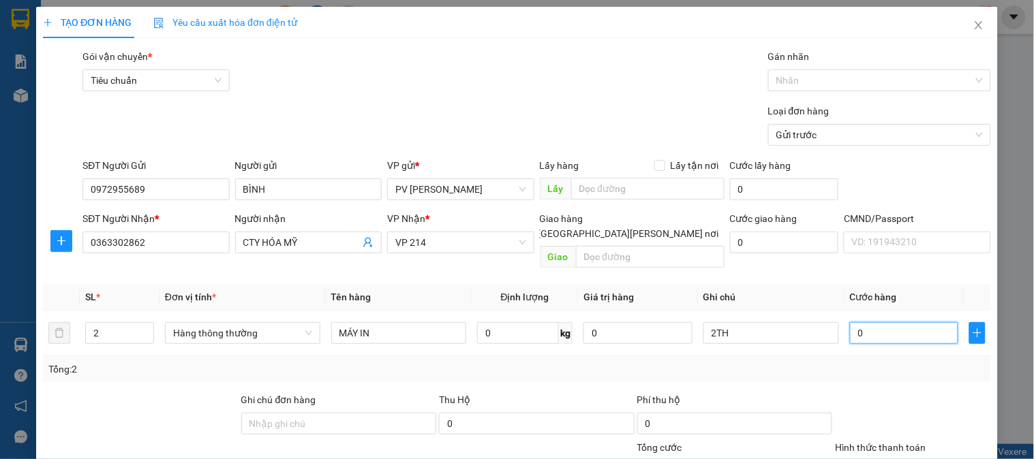
type input "1"
type input "15"
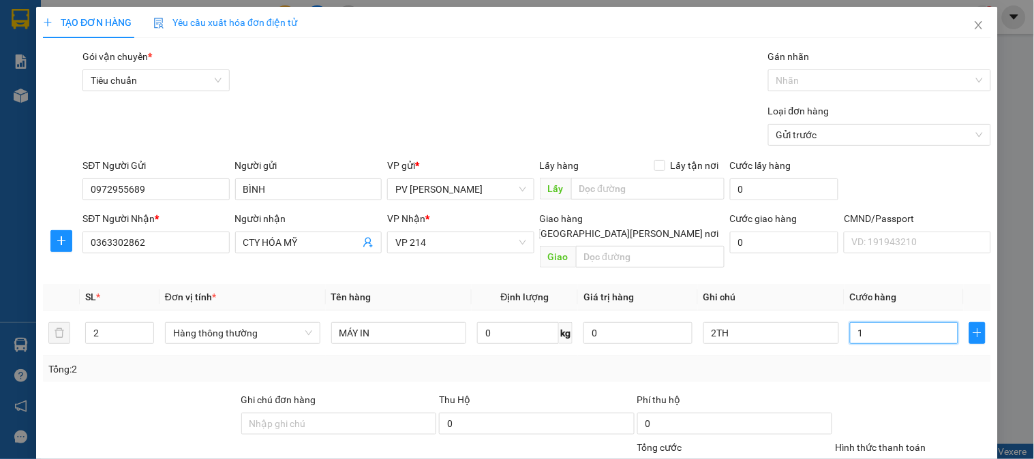
type input "15"
type input "150"
type input "1.500"
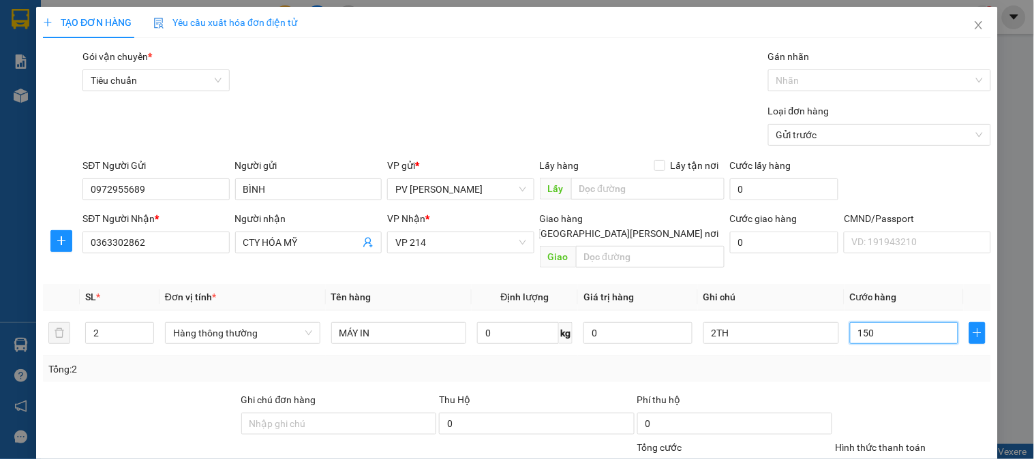
type input "1.500"
type input "15.000"
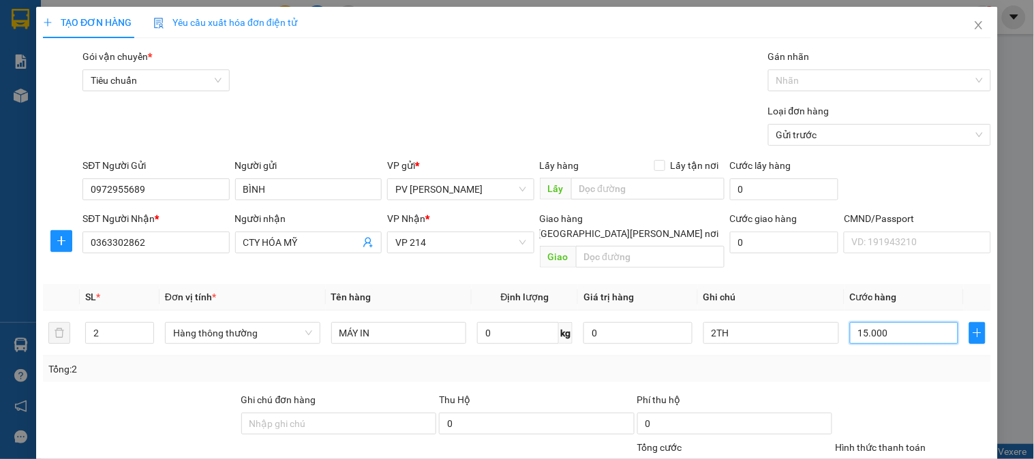
type input "150.000"
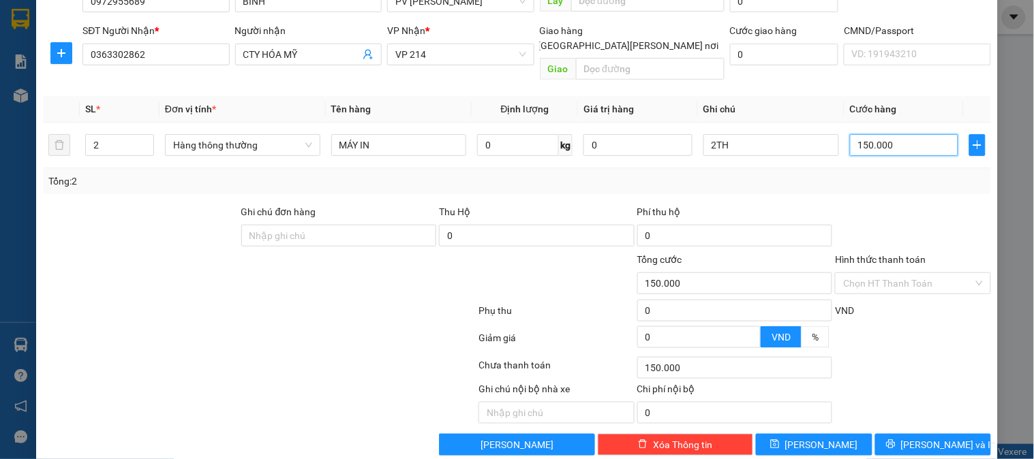
scroll to position [196, 0]
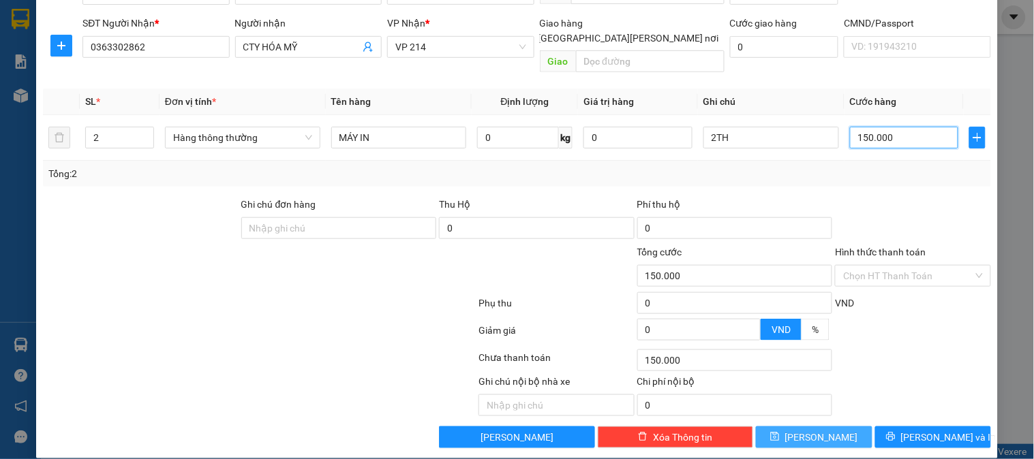
type input "150.000"
click at [840, 427] on button "[PERSON_NAME]" at bounding box center [814, 438] width 116 height 22
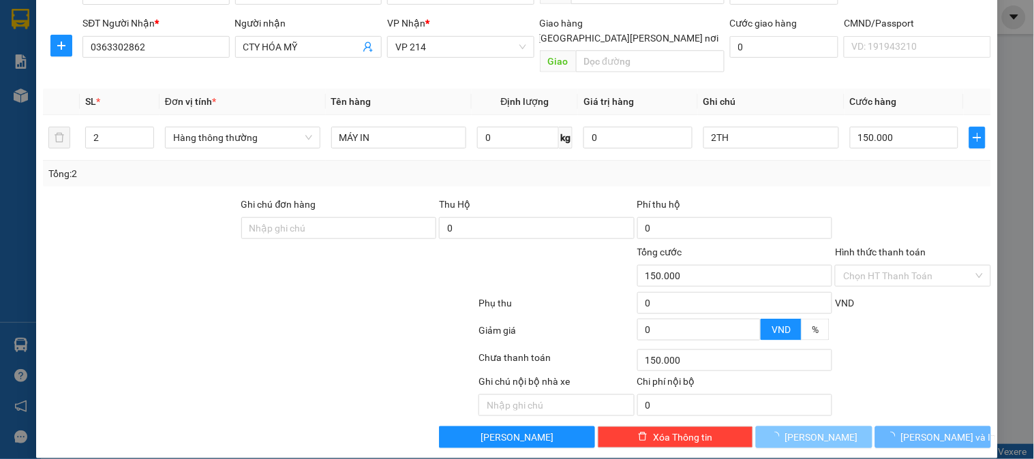
type input "1"
type input "0"
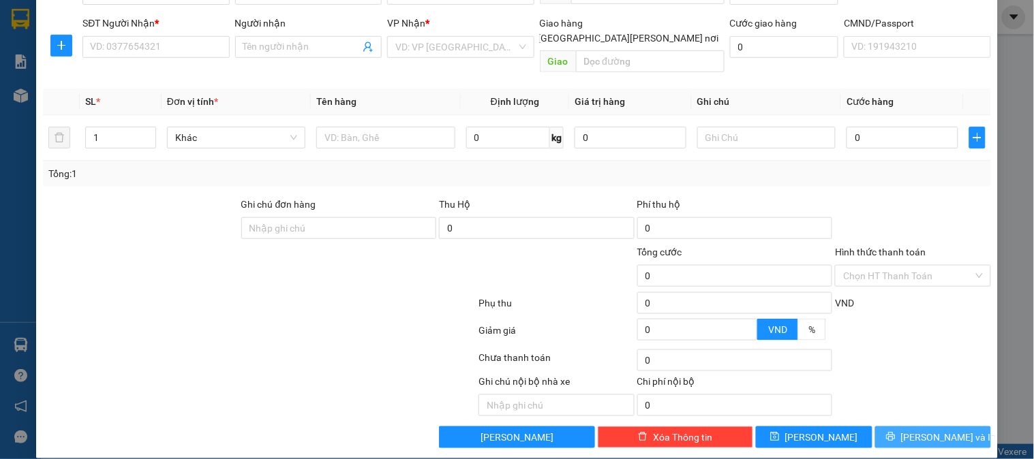
click at [936, 430] on span "[PERSON_NAME] và In" at bounding box center [948, 437] width 95 height 15
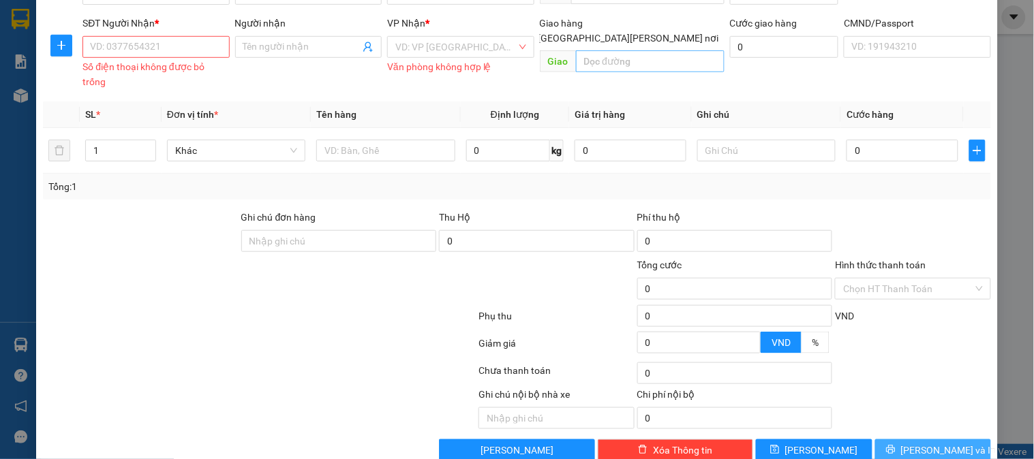
scroll to position [0, 0]
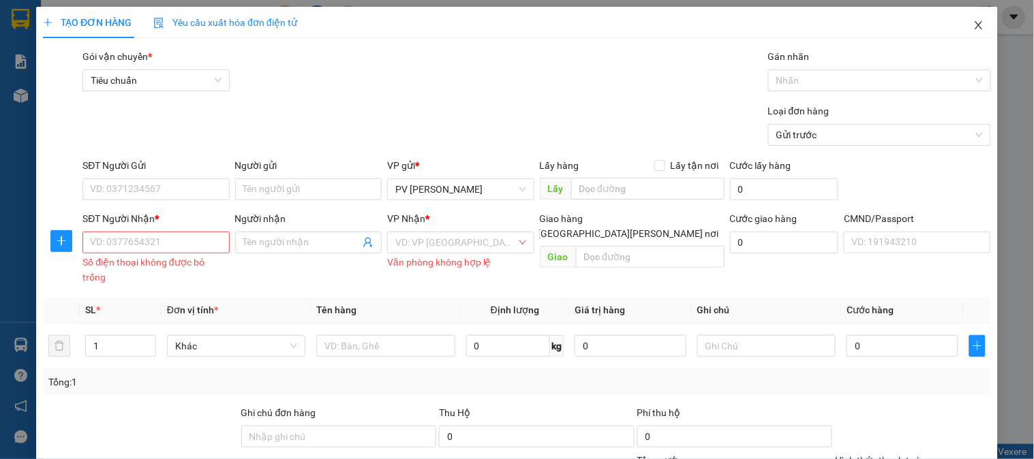
click at [973, 27] on icon "close" at bounding box center [978, 25] width 11 height 11
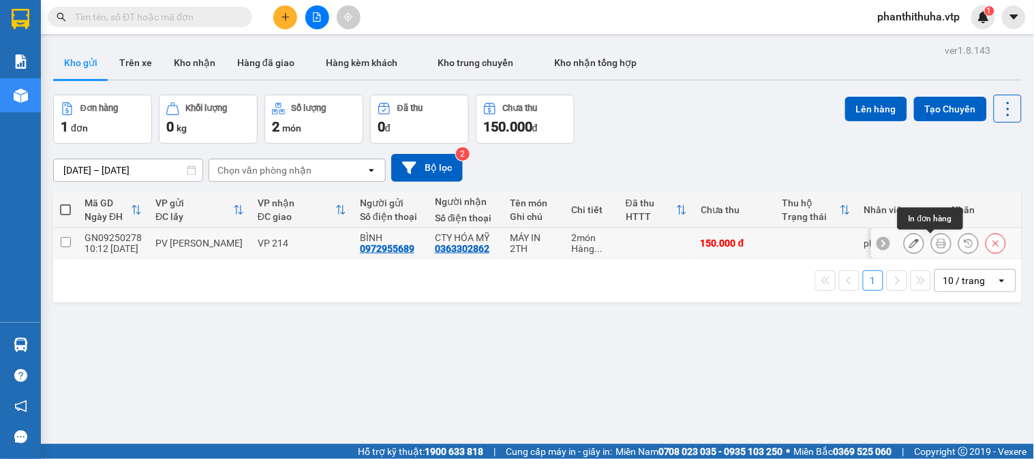
click at [936, 242] on icon at bounding box center [941, 244] width 10 height 10
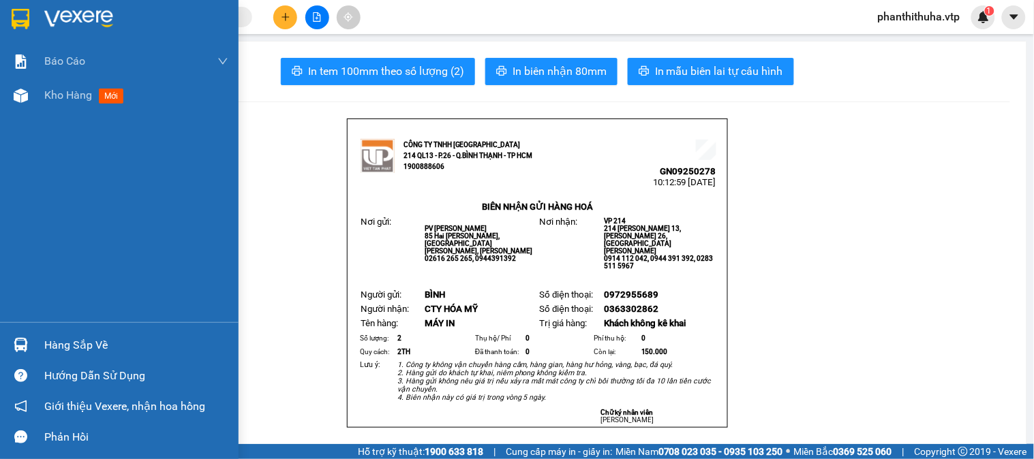
click at [55, 9] on img at bounding box center [78, 19] width 69 height 20
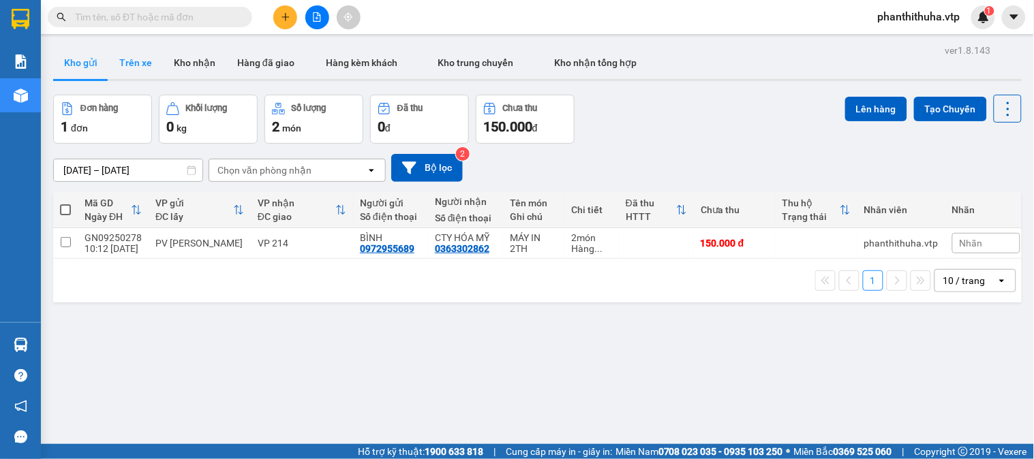
click at [127, 61] on button "Trên xe" at bounding box center [135, 62] width 55 height 33
